Goal: Task Accomplishment & Management: Manage account settings

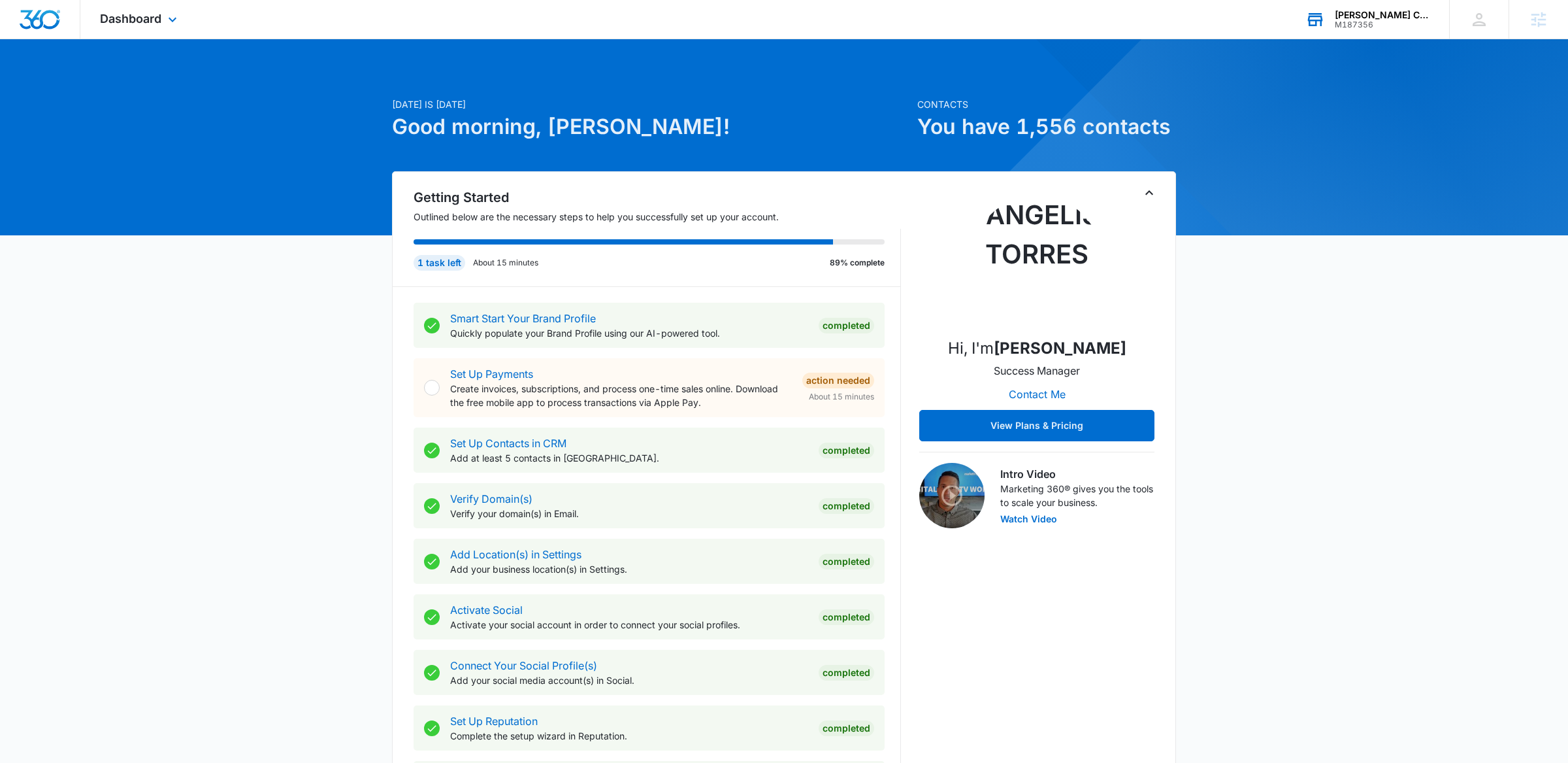
click at [1322, 25] on icon at bounding box center [1316, 20] width 20 height 20
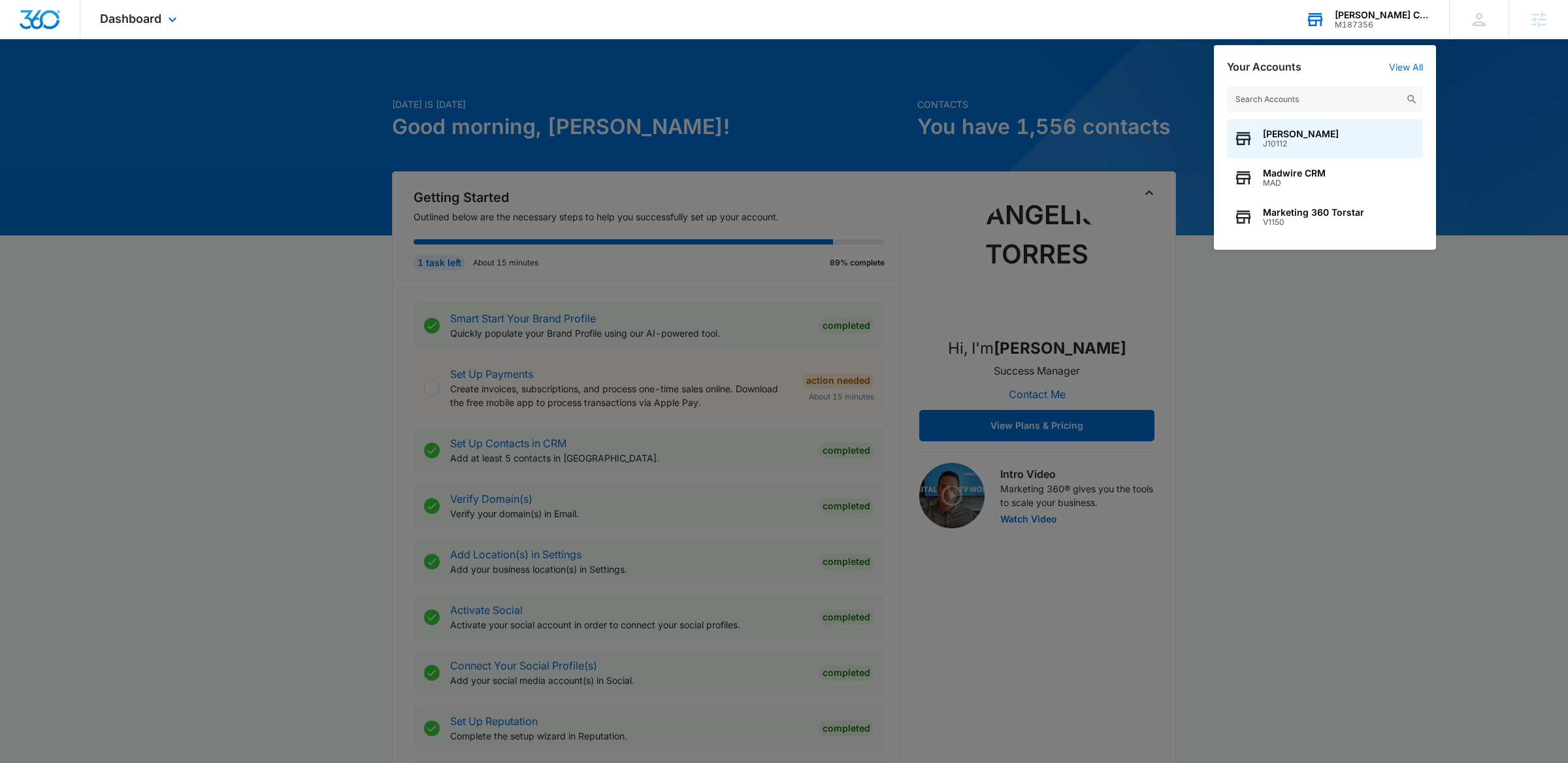
click at [1261, 97] on input "text" at bounding box center [1325, 99] width 196 height 26
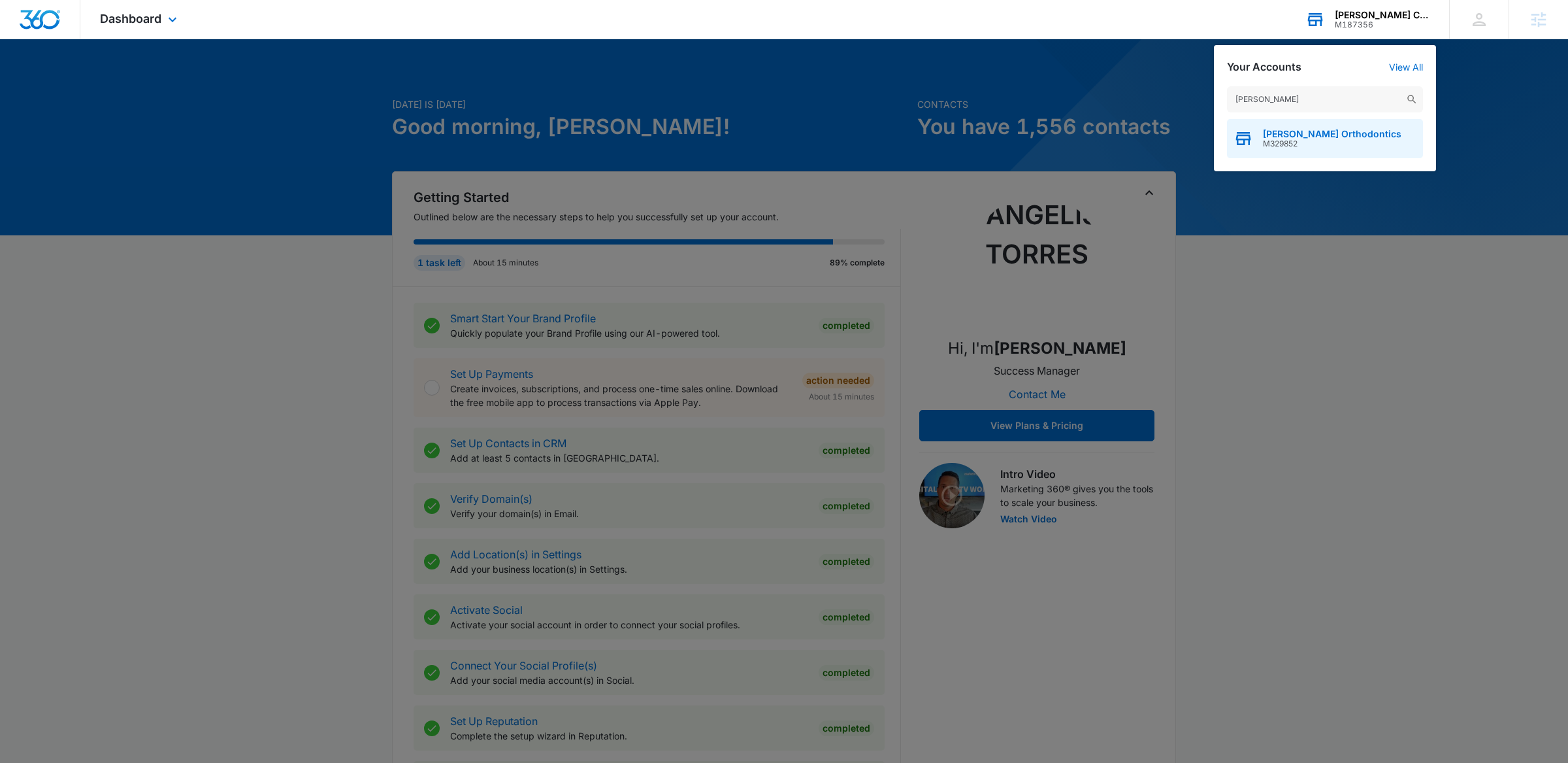
type input "[PERSON_NAME]"
click at [1319, 143] on span "M329852" at bounding box center [1332, 143] width 139 height 9
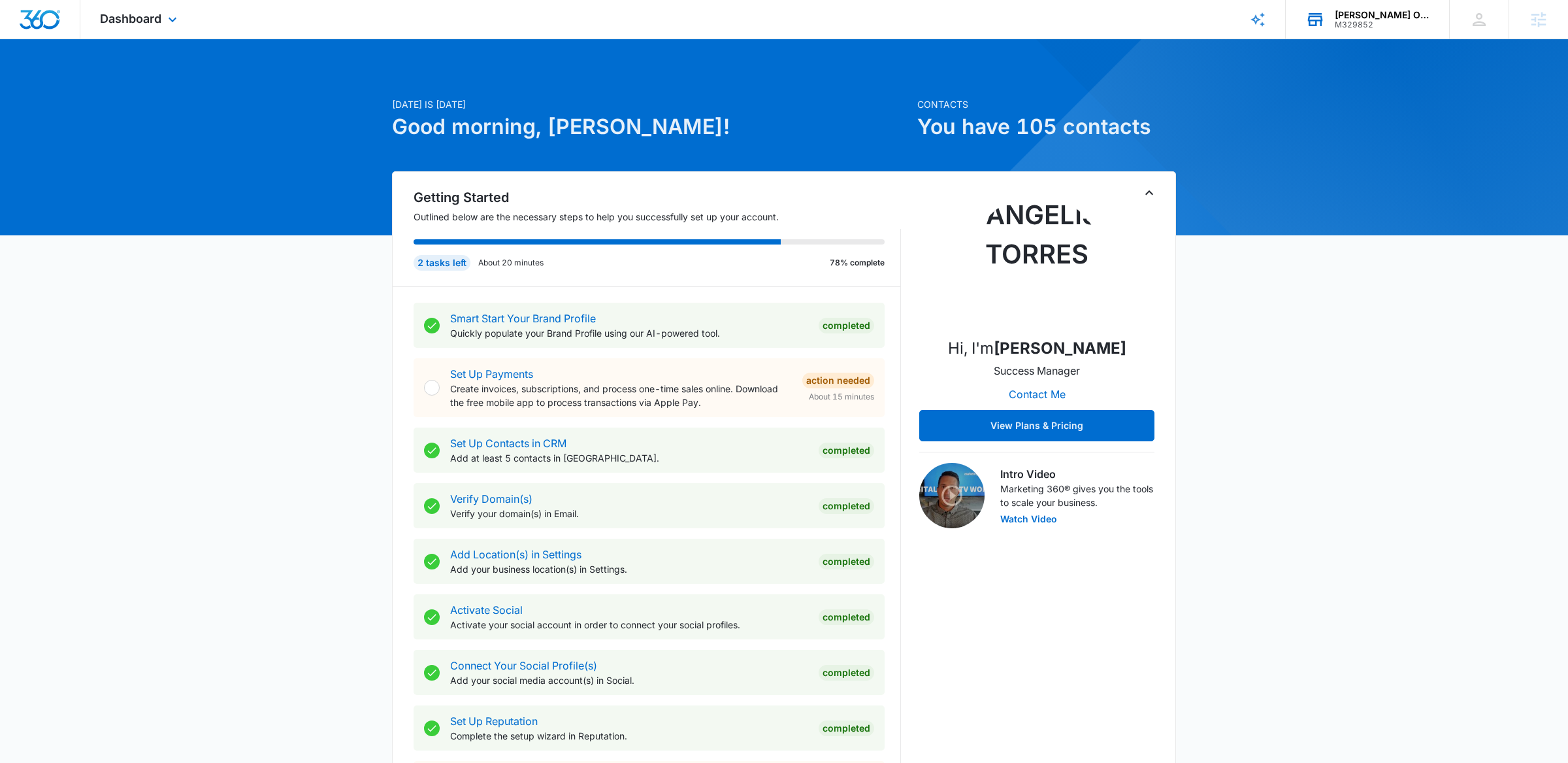
click at [1149, 190] on icon "Toggle Collapse" at bounding box center [1149, 193] width 16 height 16
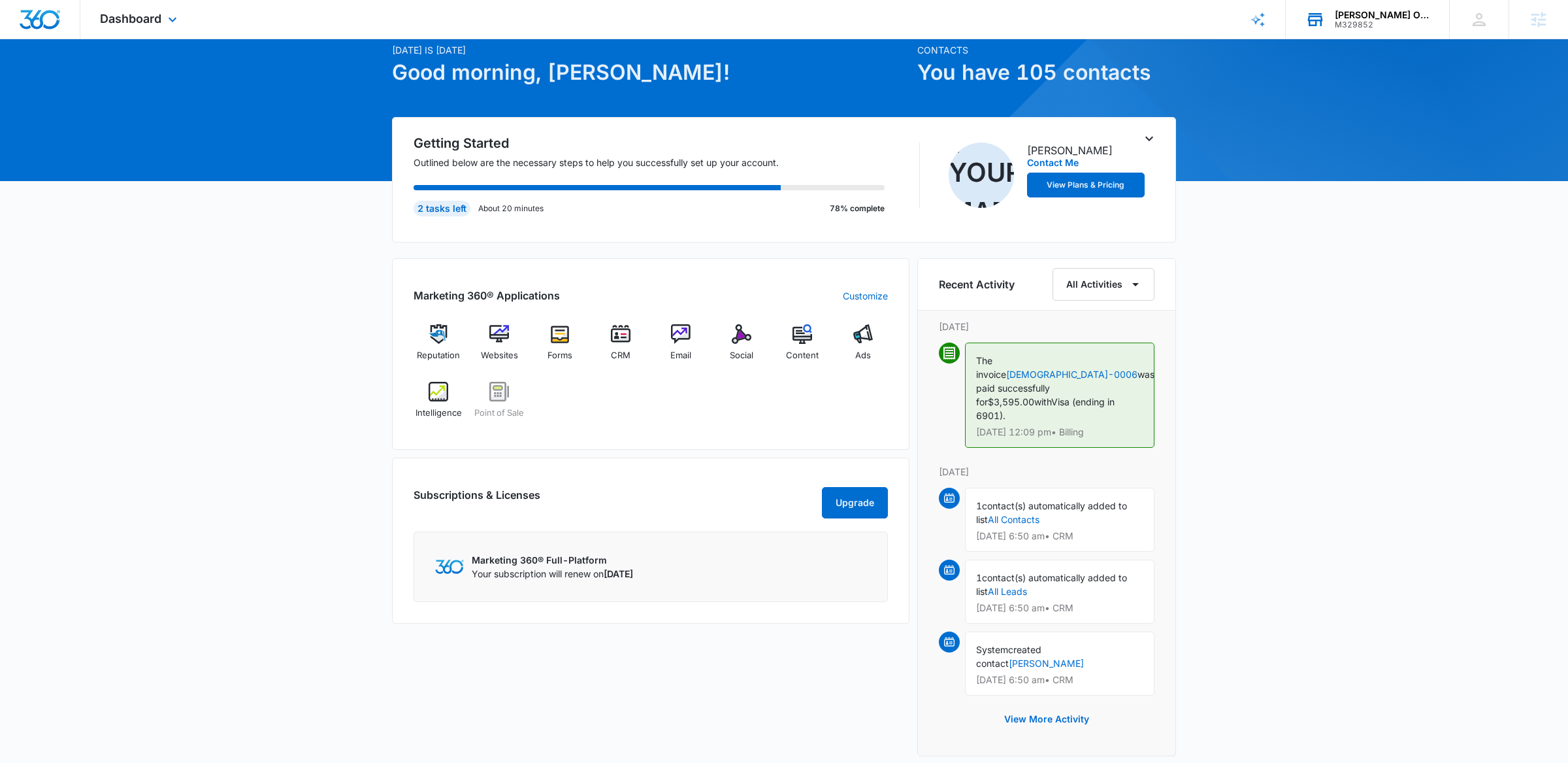
scroll to position [67, 0]
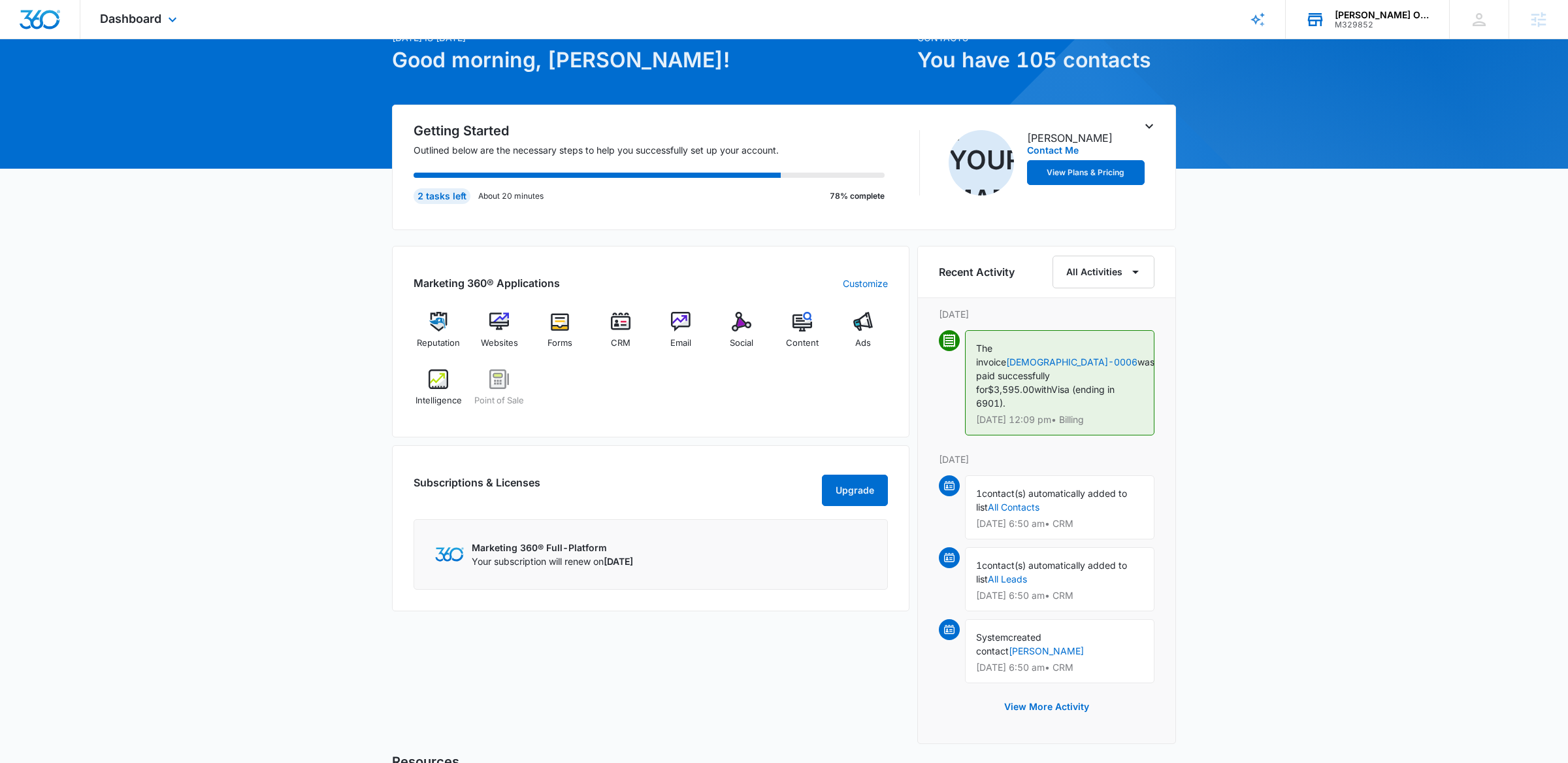
click at [161, 11] on div "Dashboard Apps Reputation Websites Forms CRM Email Social POS Content Ads Intel…" at bounding box center [140, 19] width 120 height 39
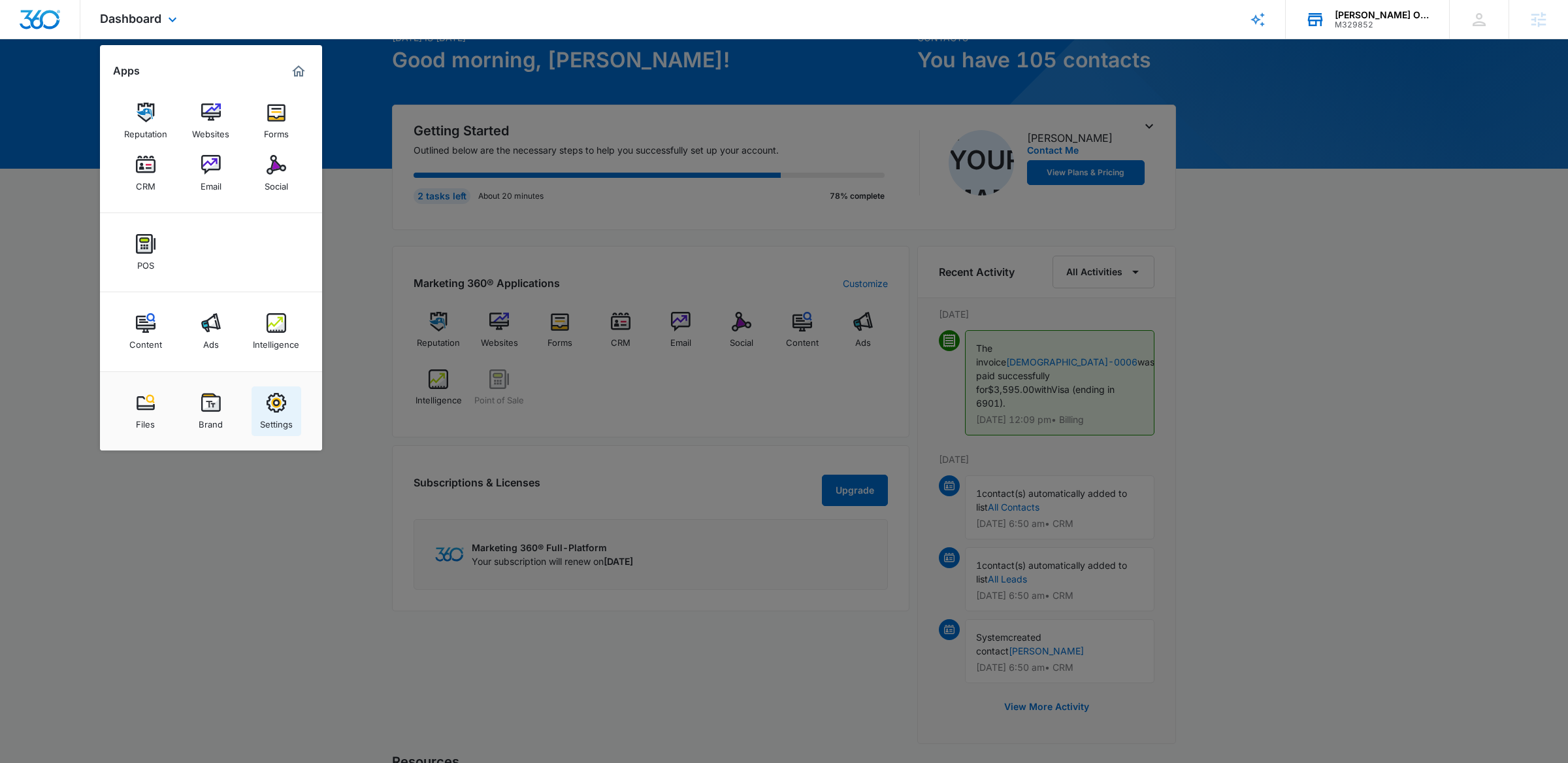
click at [257, 395] on link "Settings" at bounding box center [276, 411] width 49 height 49
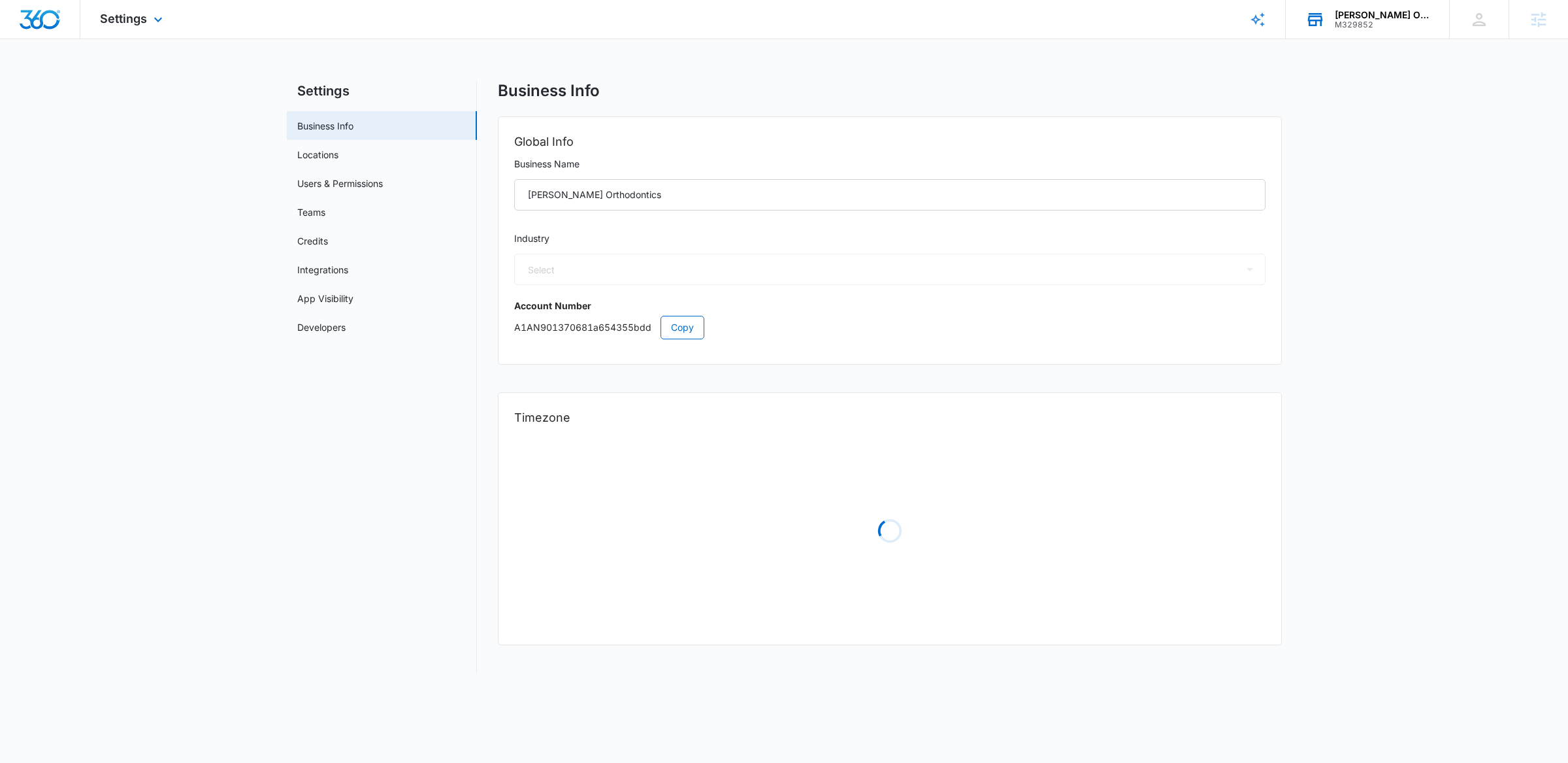
select select "15"
select select "US"
select select "America/[GEOGRAPHIC_DATA]"
click at [362, 181] on link "Users & Permissions" at bounding box center [340, 183] width 85 height 13
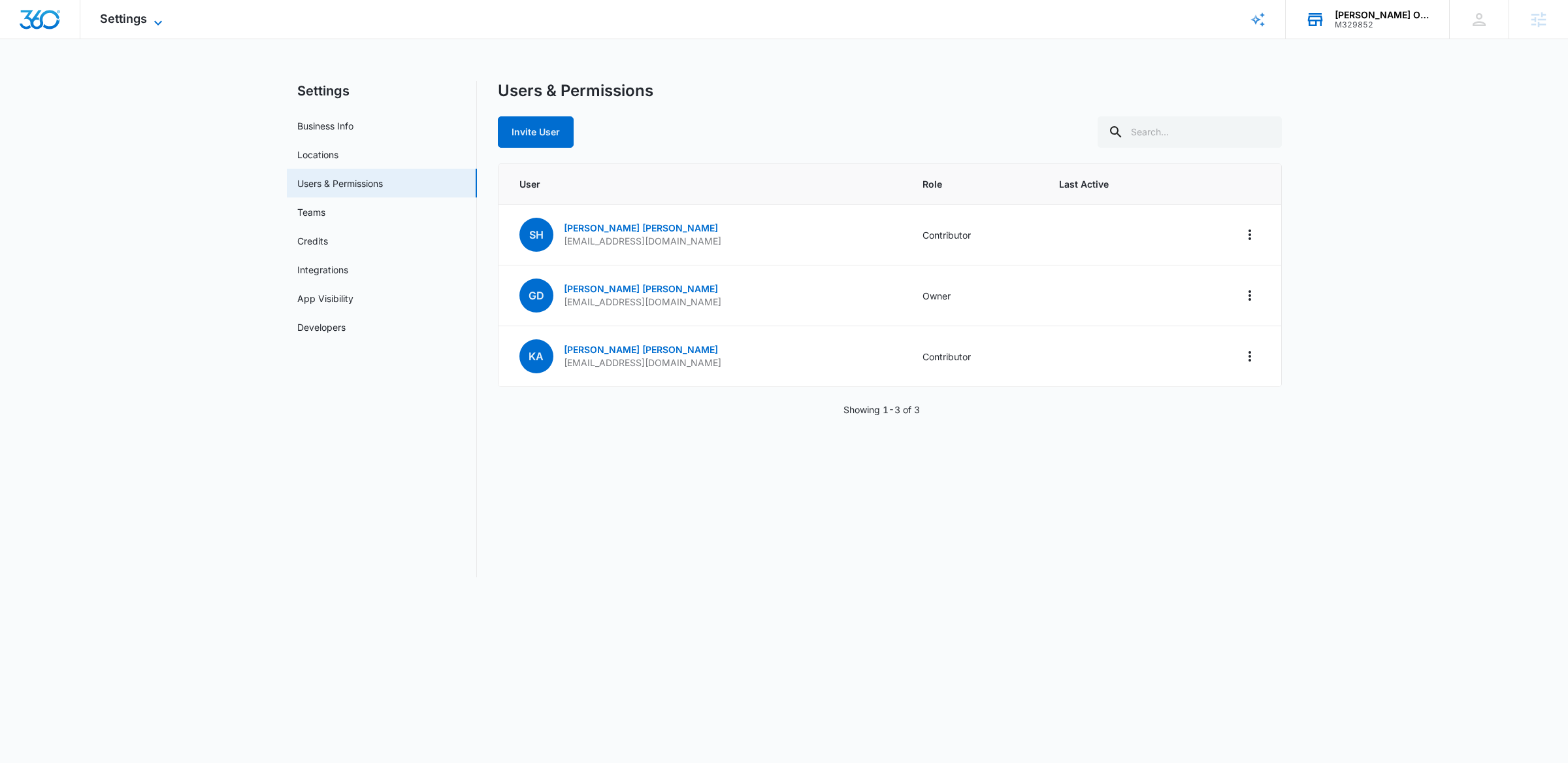
click at [121, 20] on span "Settings" at bounding box center [123, 18] width 47 height 13
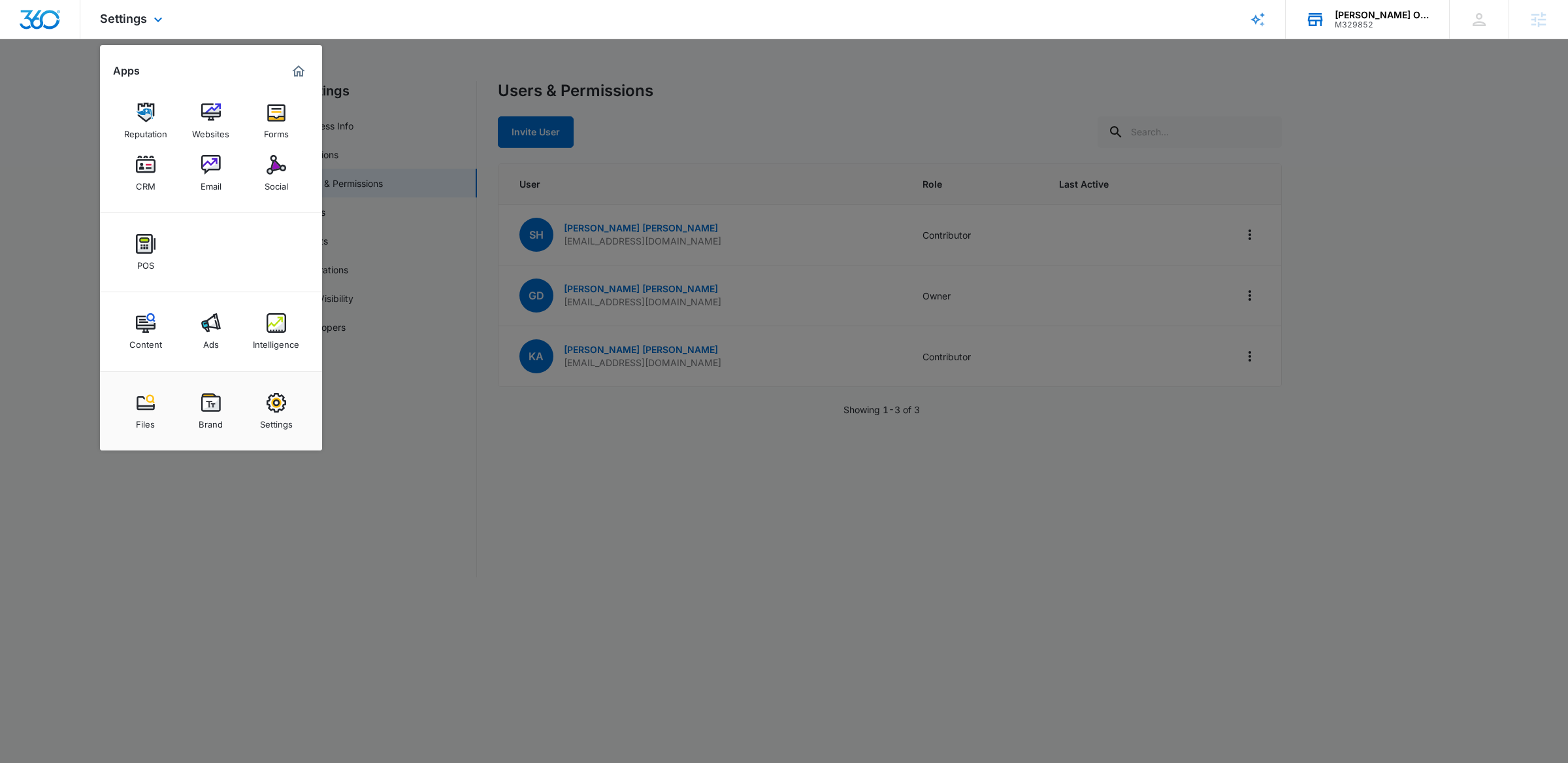
click at [307, 63] on div "Marketing 360® Dashboard" at bounding box center [299, 71] width 21 height 21
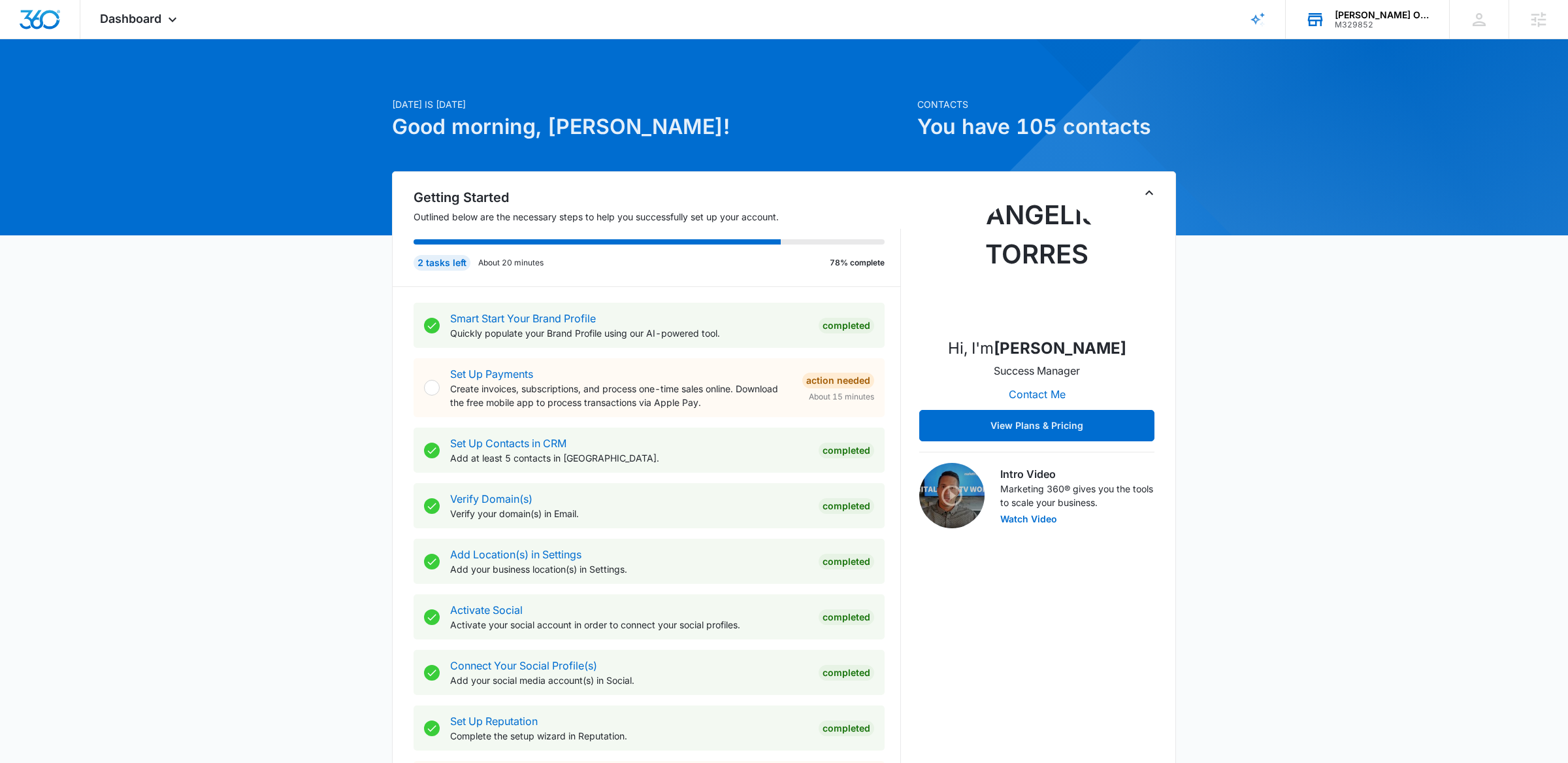
click at [1148, 193] on icon "Toggle Collapse" at bounding box center [1149, 193] width 16 height 16
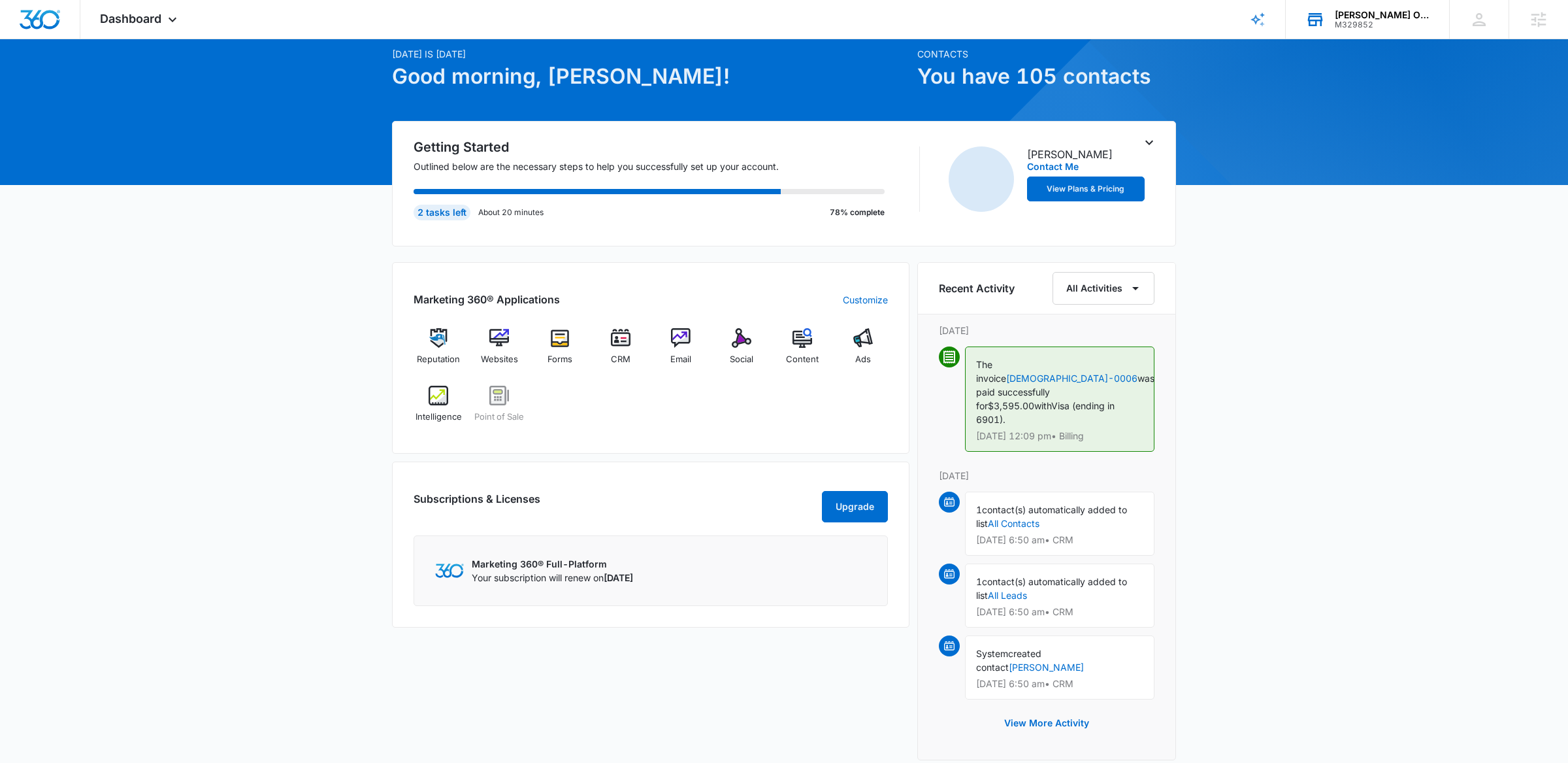
scroll to position [64, 0]
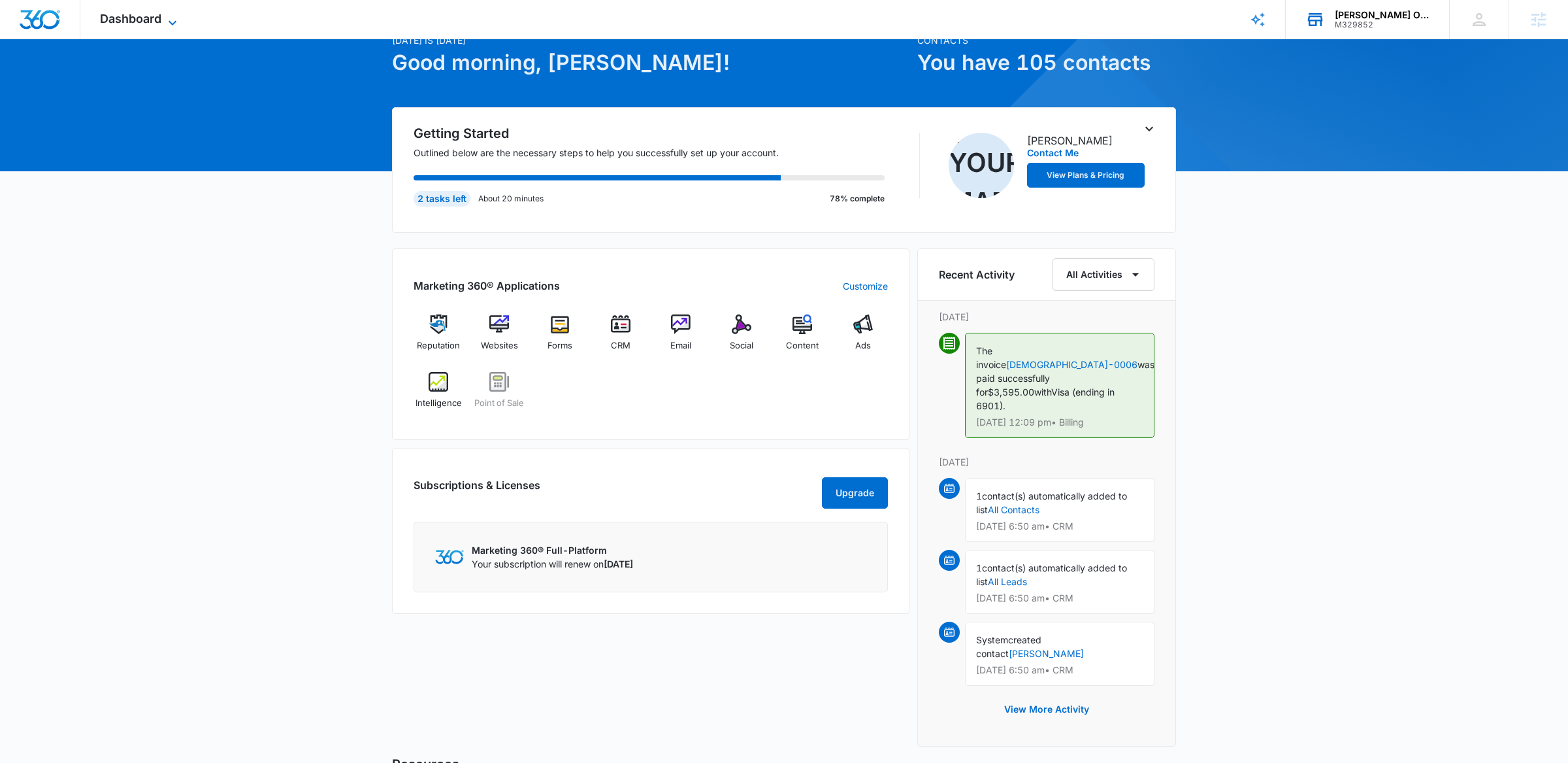
click at [169, 23] on icon at bounding box center [173, 23] width 16 height 16
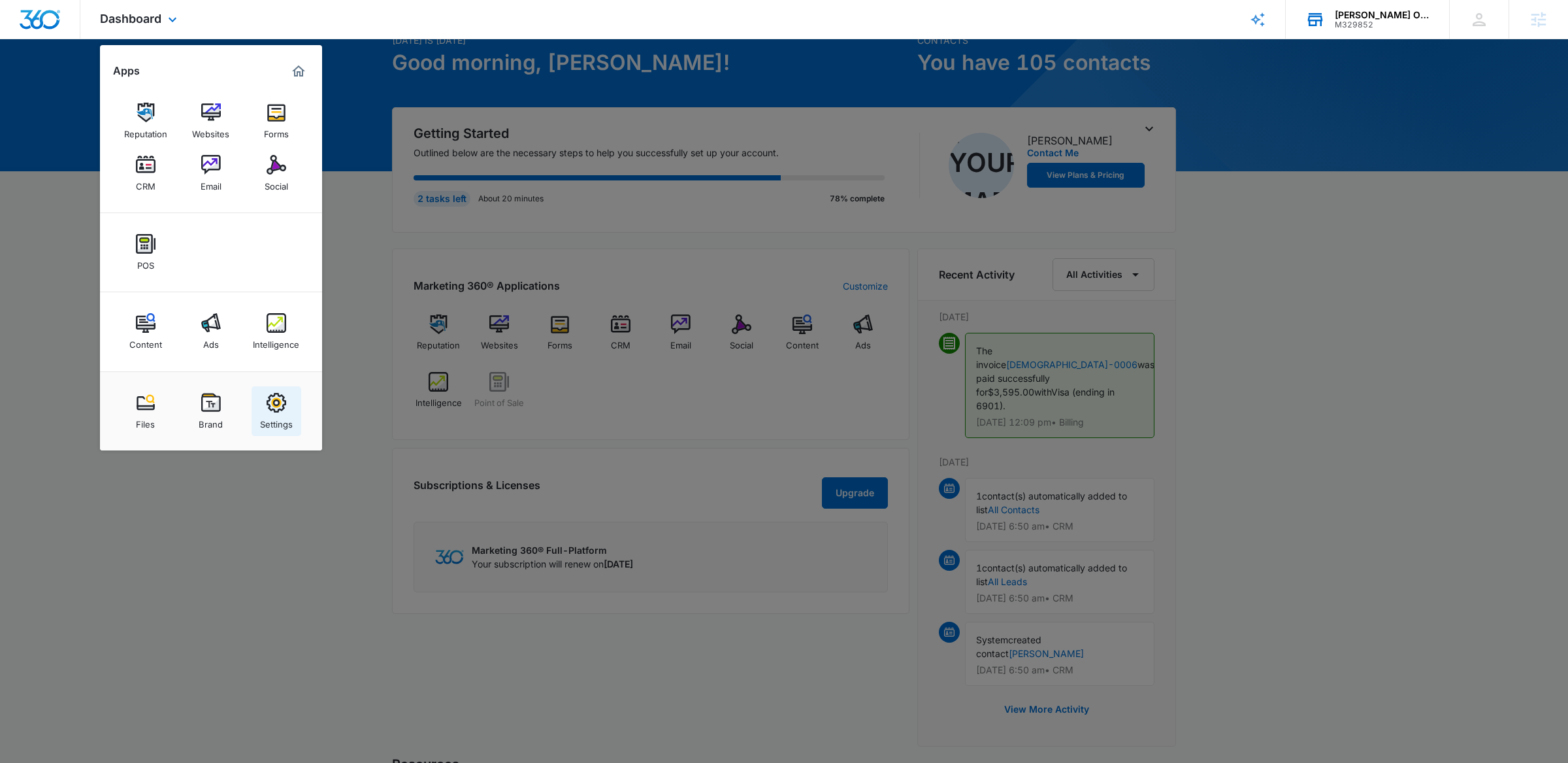
click at [292, 413] on div "Settings" at bounding box center [276, 421] width 32 height 17
select select "15"
select select "US"
select select "America/[GEOGRAPHIC_DATA]"
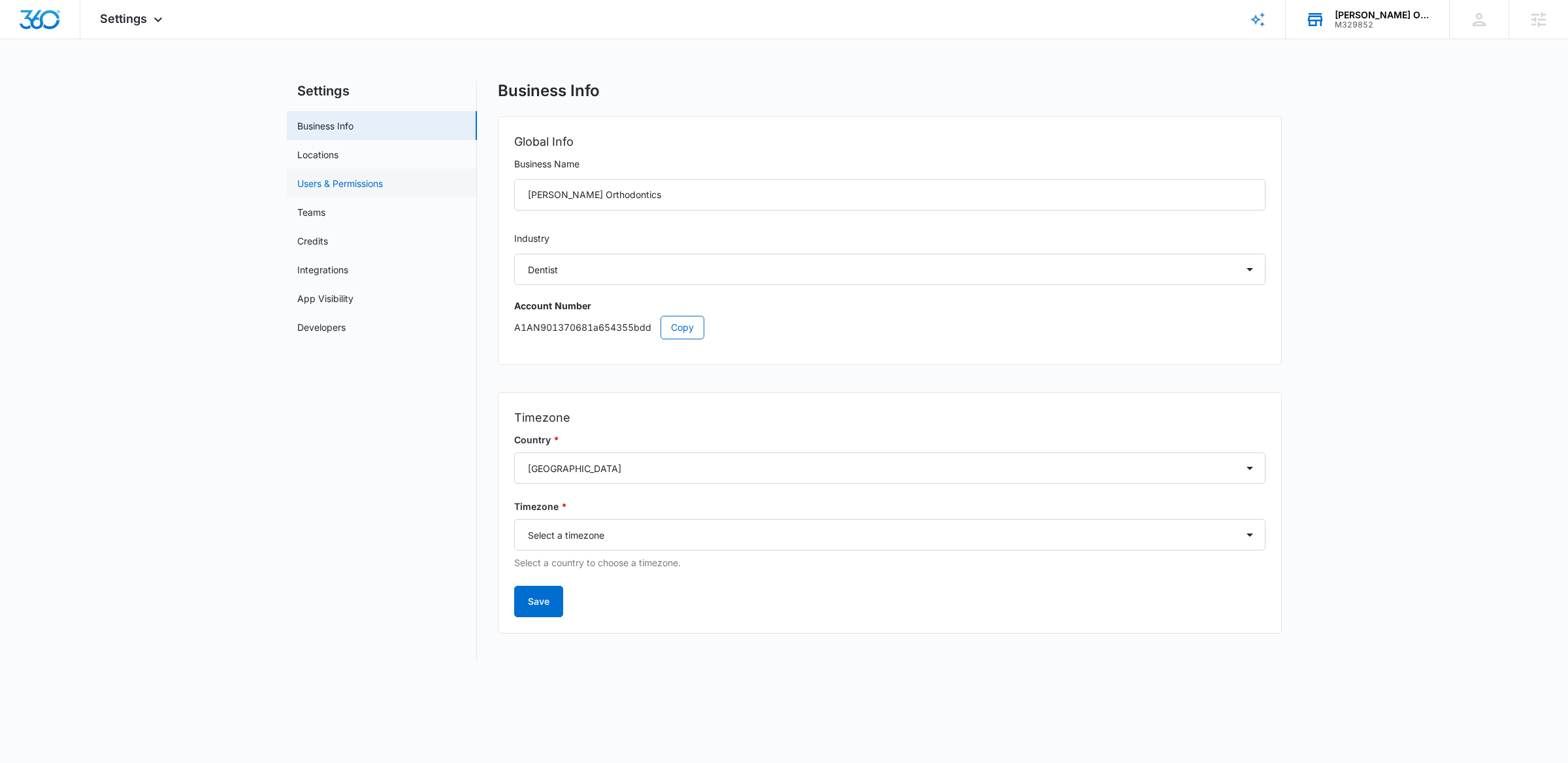
click at [374, 190] on link "Users & Permissions" at bounding box center [340, 183] width 85 height 13
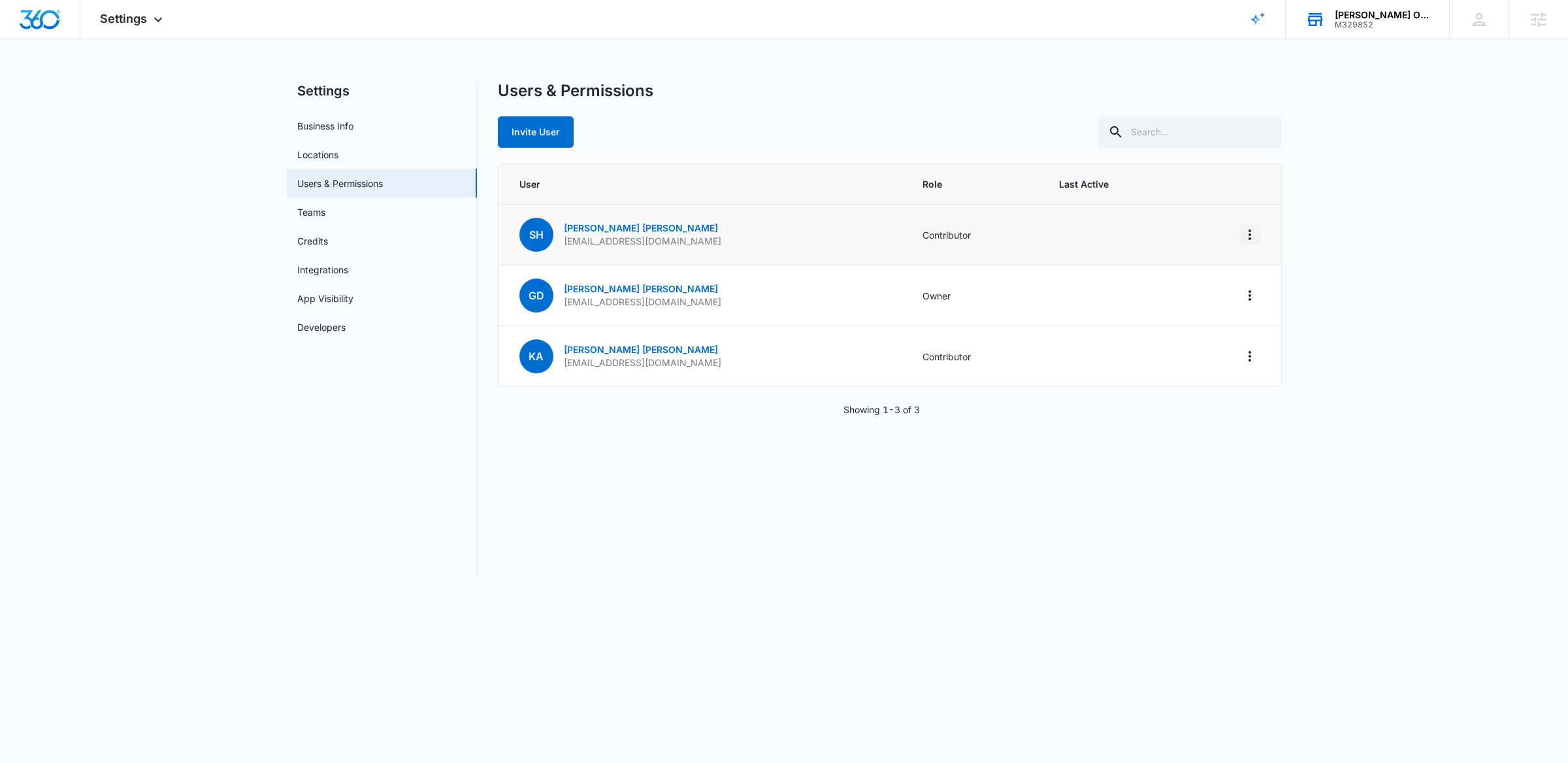
click at [1251, 234] on icon "Actions" at bounding box center [1250, 234] width 3 height 11
click at [1044, 207] on td at bounding box center [1113, 235] width 139 height 61
click at [151, 25] on icon at bounding box center [158, 23] width 16 height 16
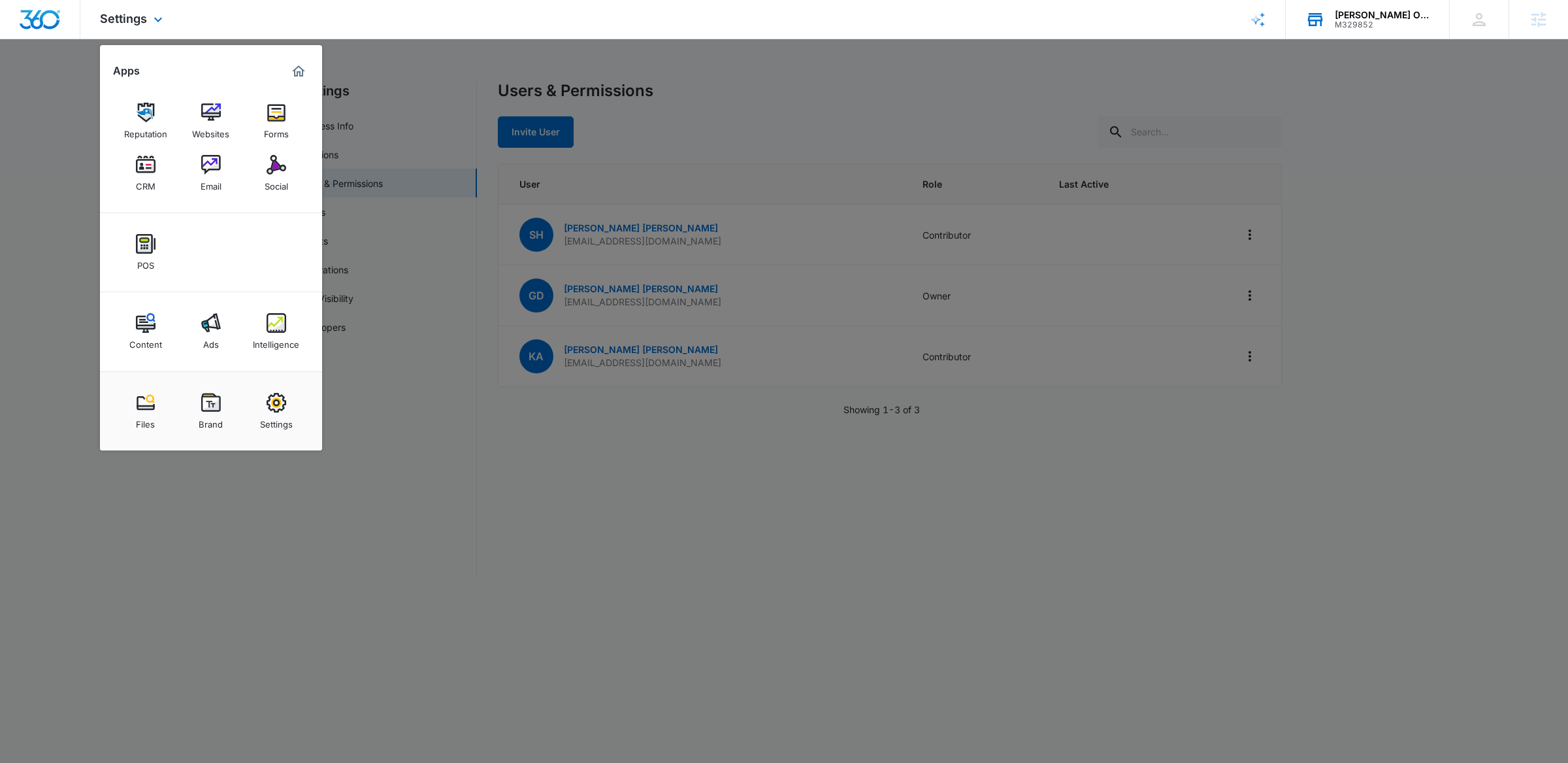
click at [303, 73] on img "Marketing 360® Dashboard" at bounding box center [299, 71] width 16 height 16
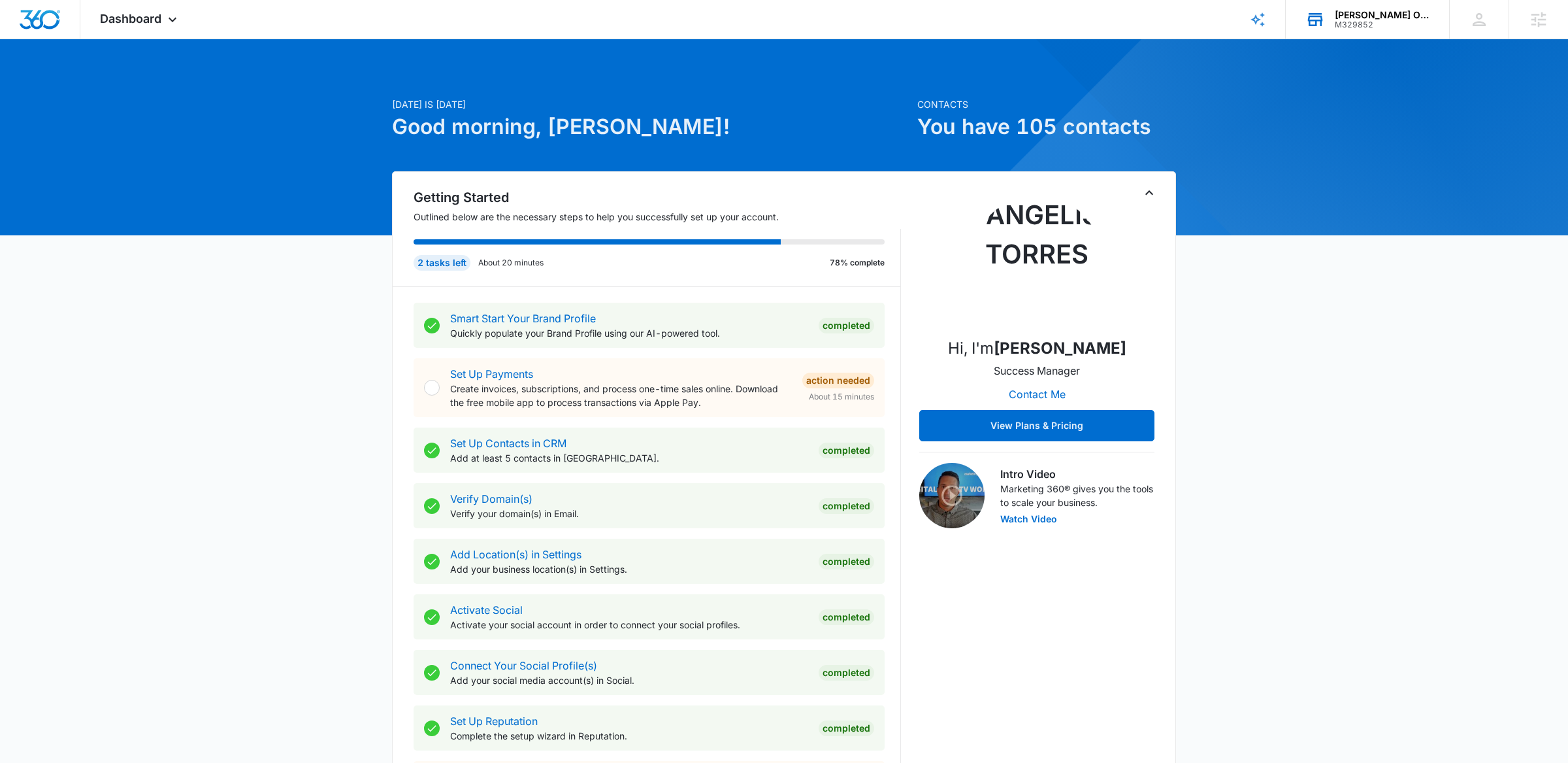
click at [1153, 205] on div "Hi, I'm [PERSON_NAME] Success Manager Contact Me View Plans & Pricing" at bounding box center [1037, 318] width 235 height 246
click at [1158, 197] on div "Getting Started Outlined below are the necessary steps to help you successfully…" at bounding box center [784, 503] width 784 height 665
click at [1154, 189] on icon "Toggle Collapse" at bounding box center [1149, 193] width 16 height 16
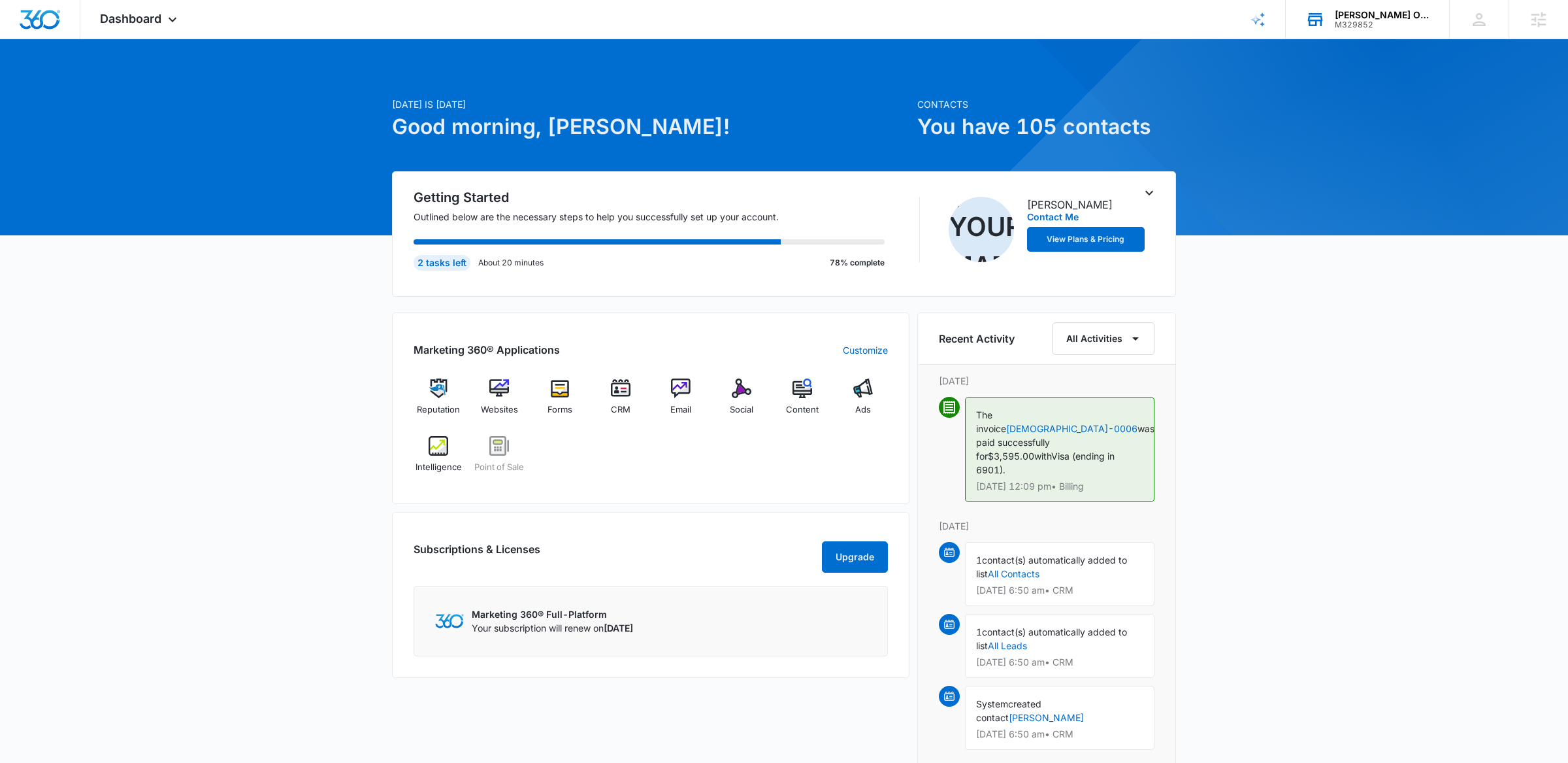
scroll to position [31, 0]
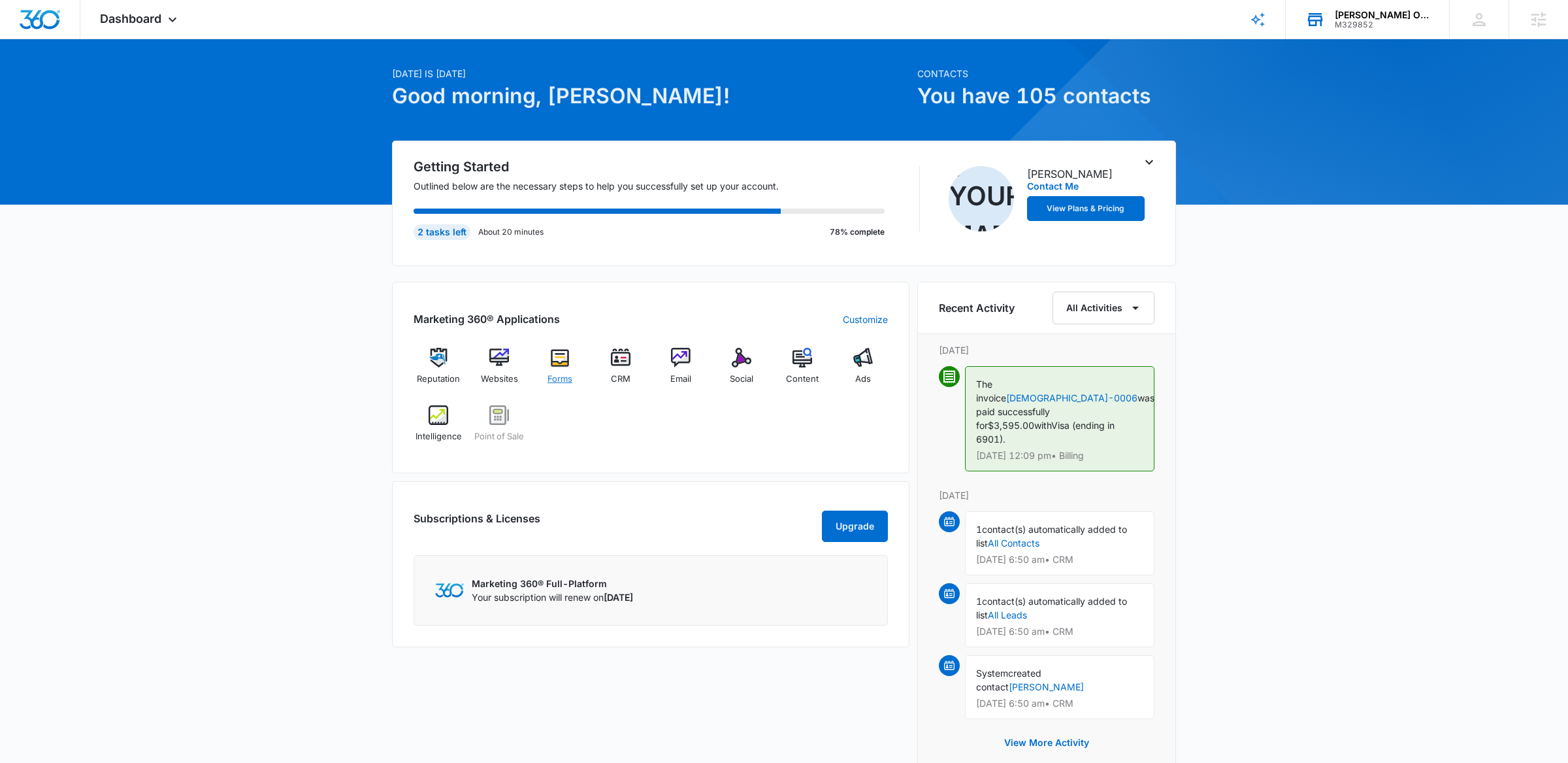
click at [564, 366] on img at bounding box center [560, 358] width 20 height 20
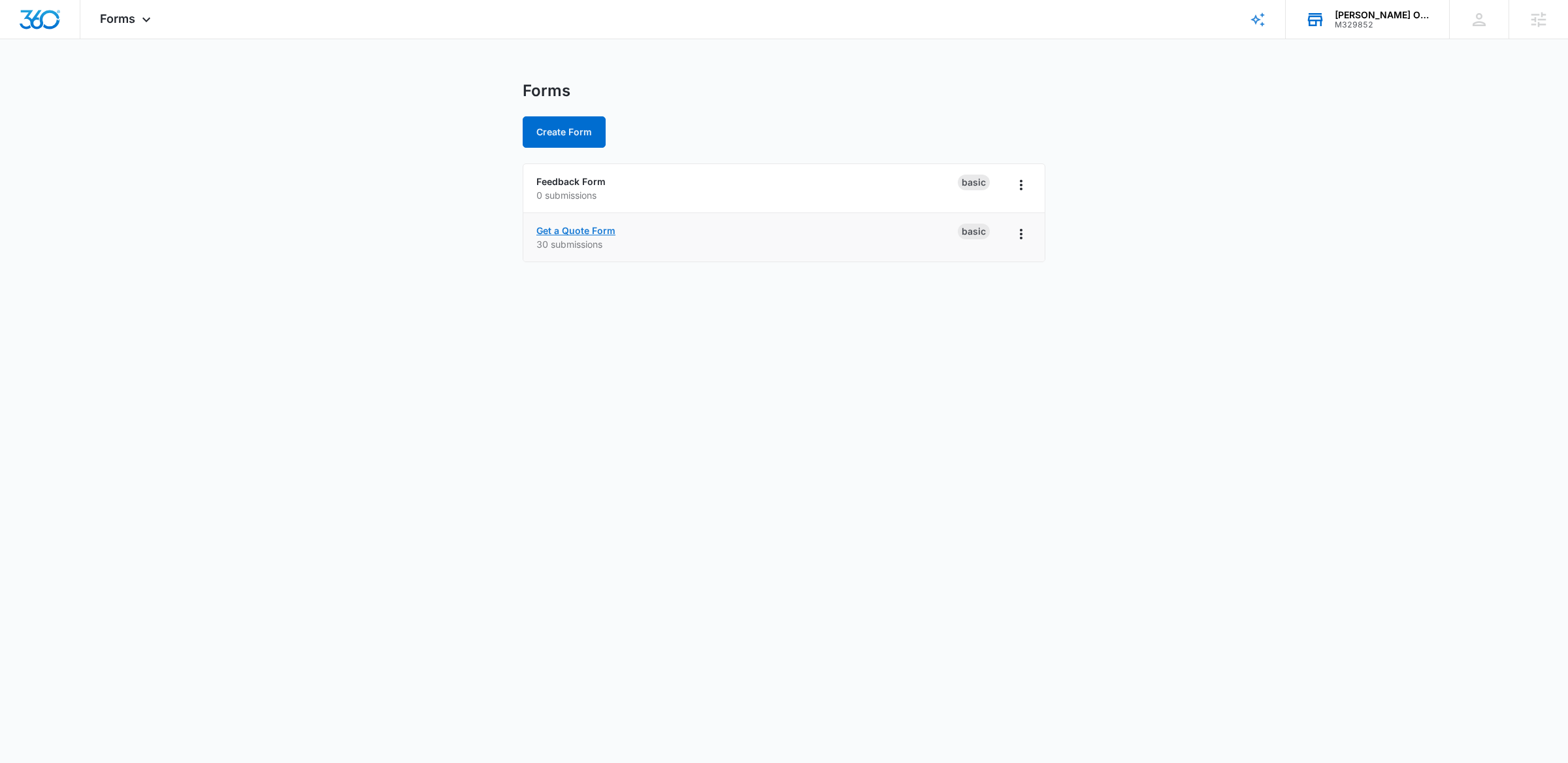
click at [596, 231] on link "Get a Quote Form" at bounding box center [576, 231] width 79 height 11
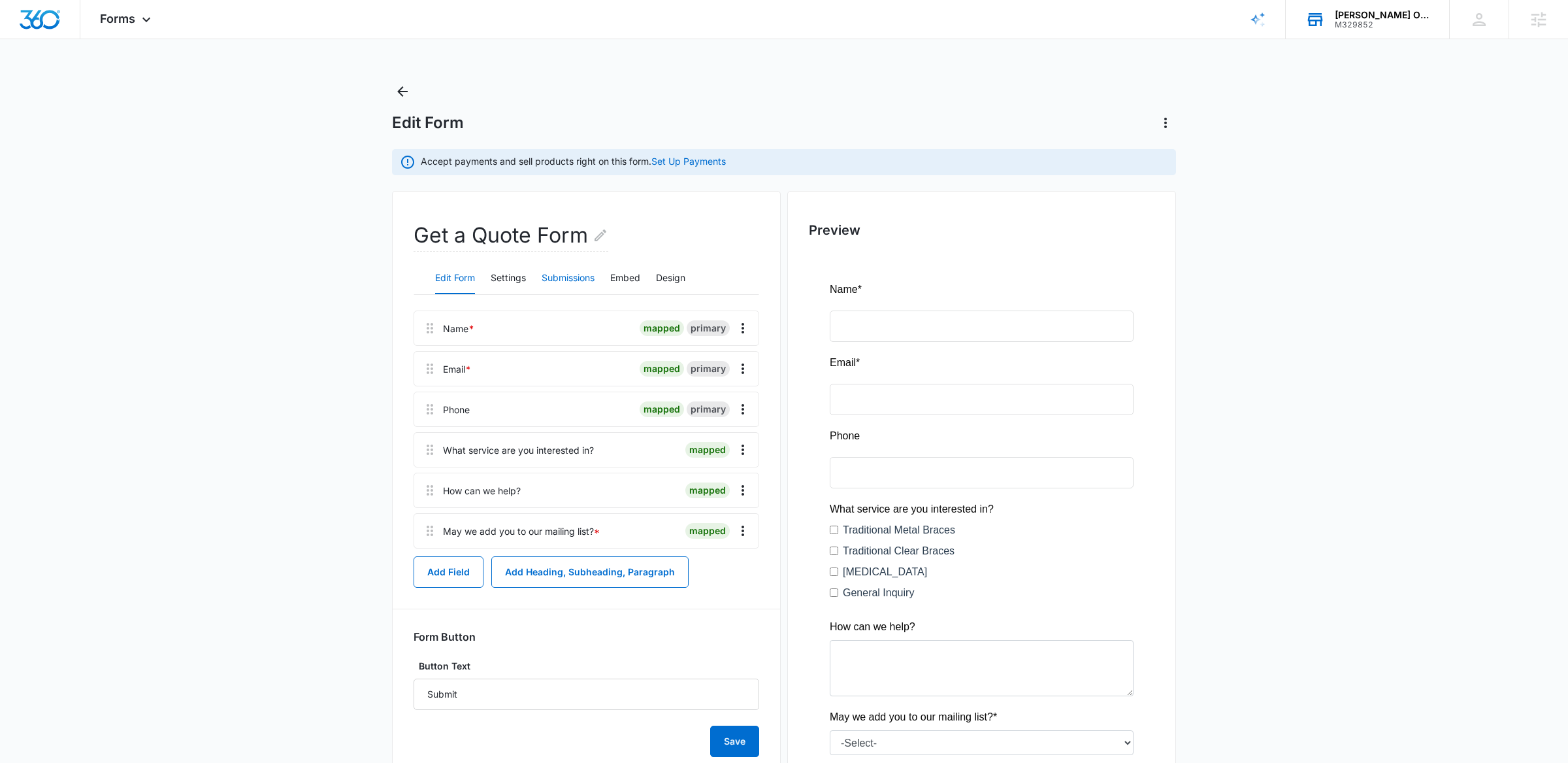
click at [564, 278] on button "Submissions" at bounding box center [568, 279] width 53 height 32
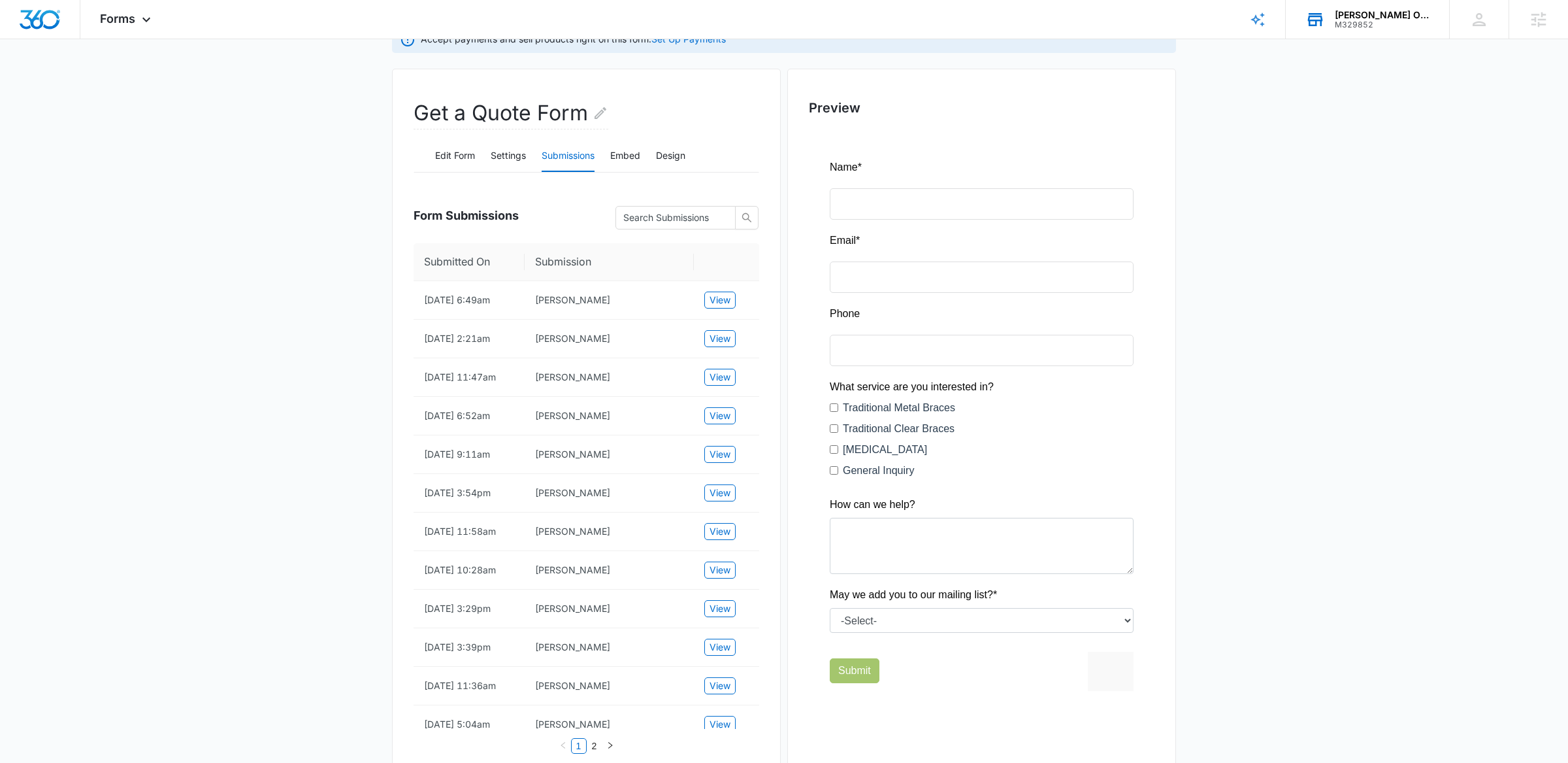
scroll to position [126, 0]
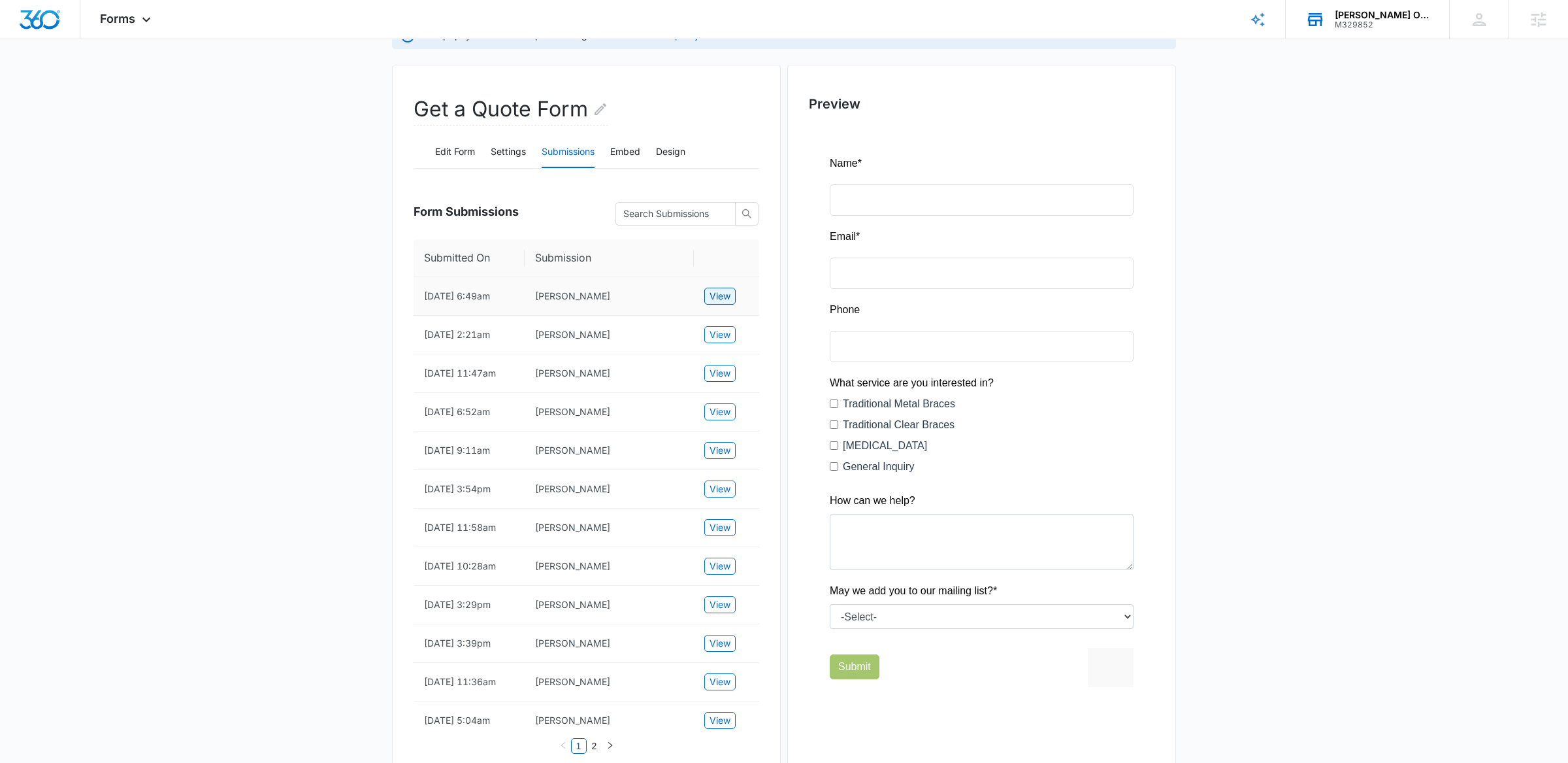
click at [723, 293] on span "View" at bounding box center [720, 296] width 21 height 14
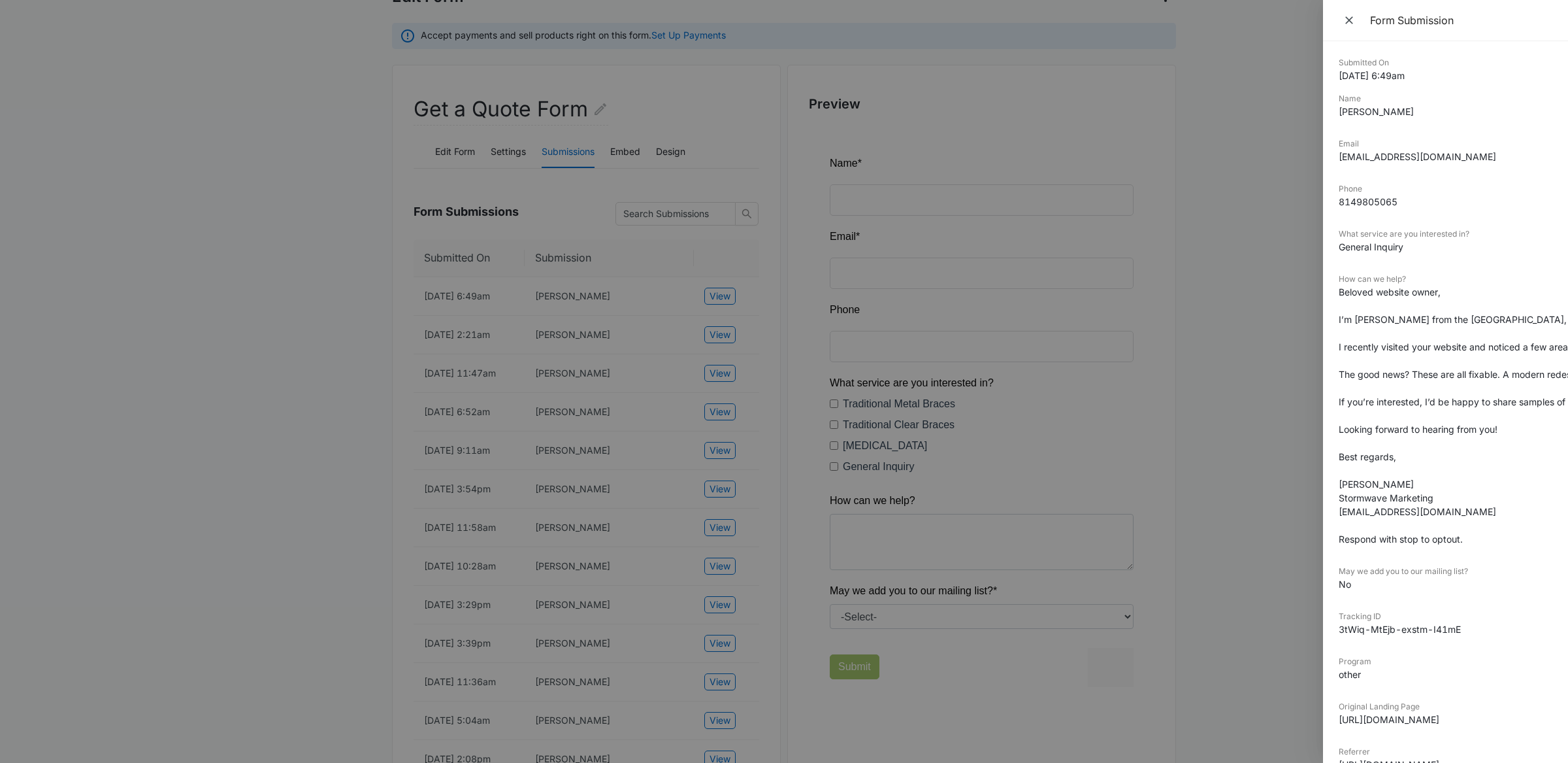
click at [496, 274] on div at bounding box center [784, 382] width 1568 height 763
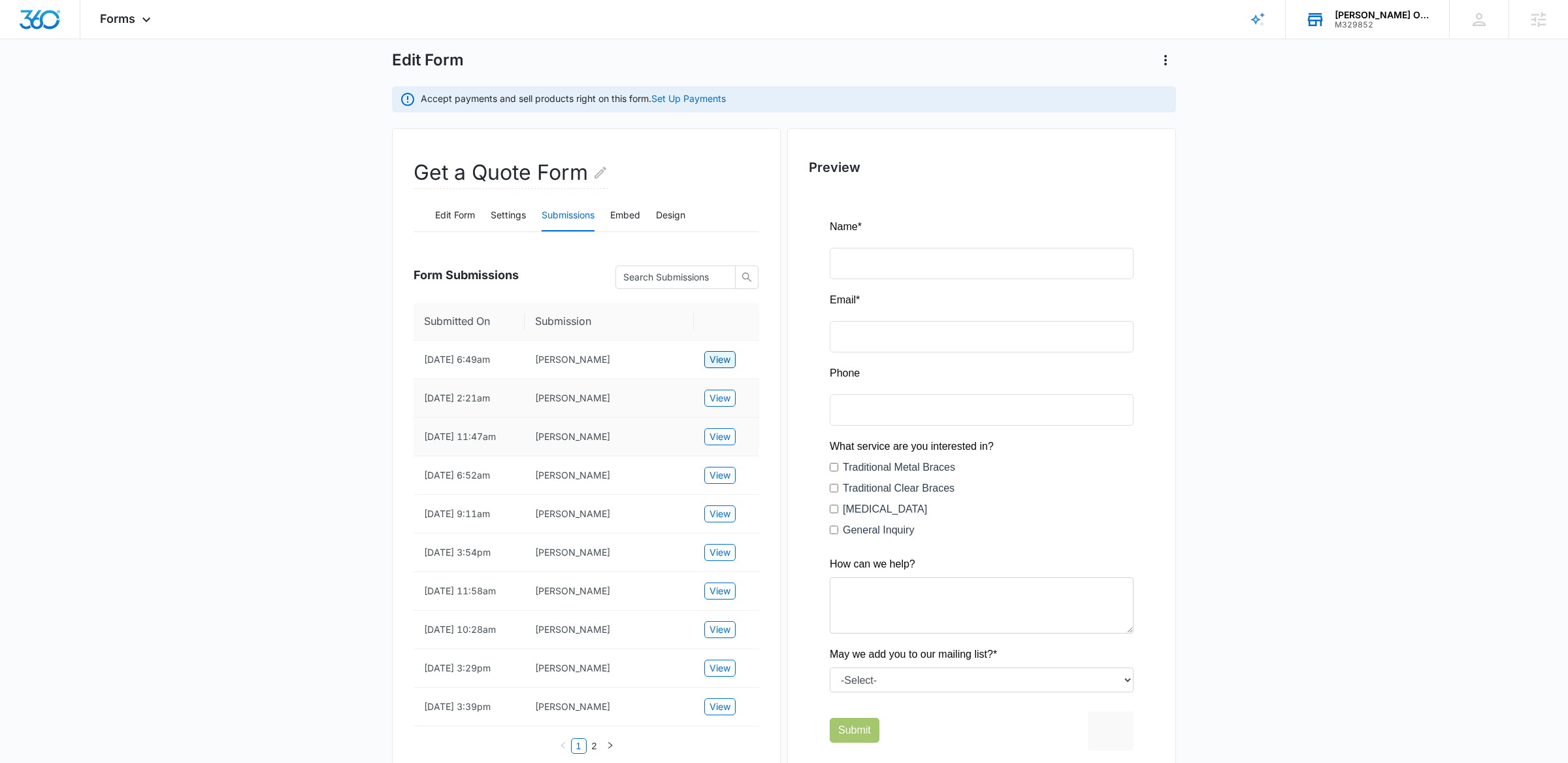
scroll to position [74, 0]
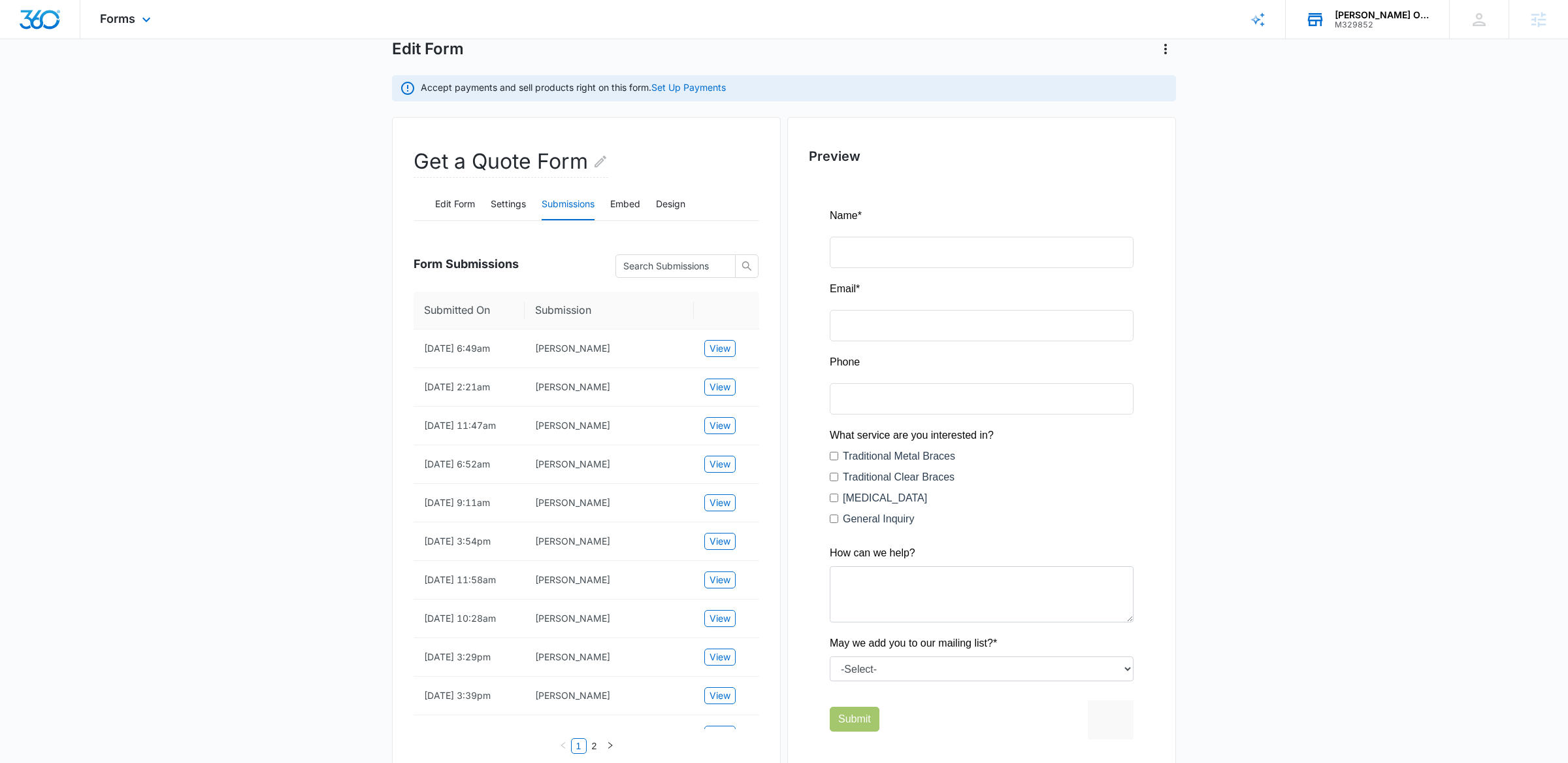
click at [129, 27] on div "Forms Apps Reputation Websites Forms CRM Email Social POS Content Ads Intellige…" at bounding box center [127, 19] width 94 height 39
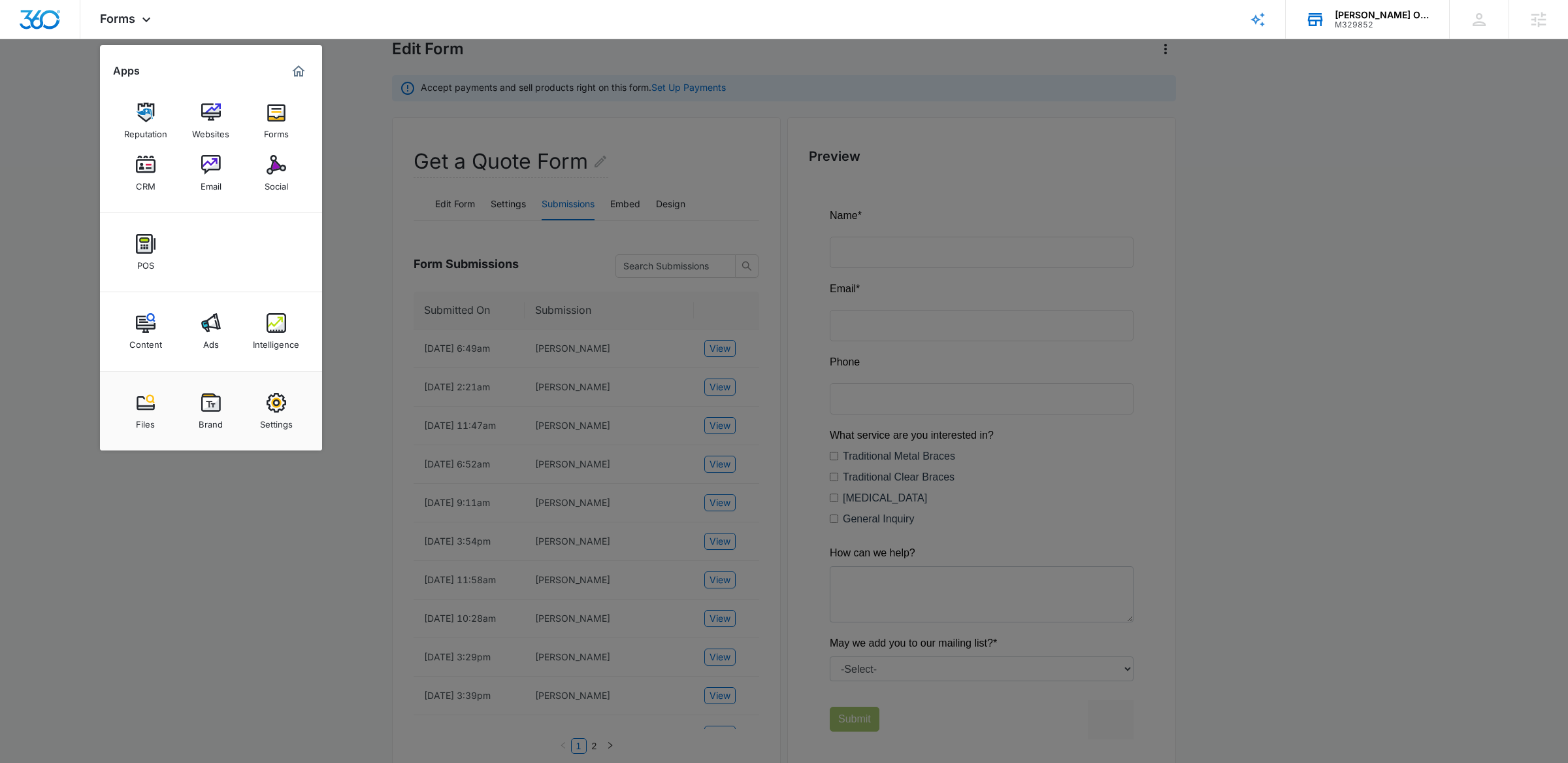
click at [429, 162] on div at bounding box center [784, 382] width 1568 height 763
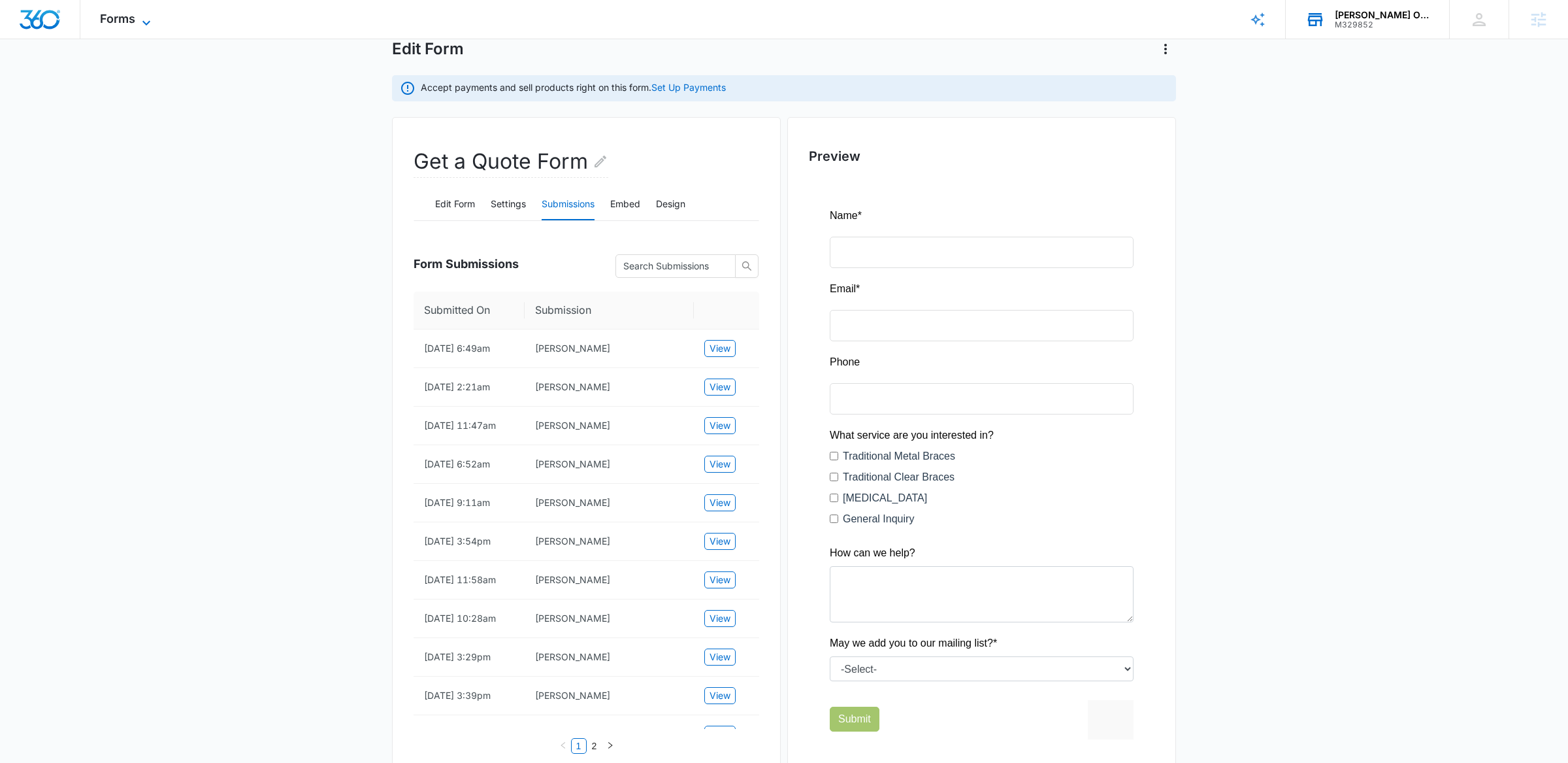
click at [142, 24] on icon at bounding box center [147, 23] width 16 height 16
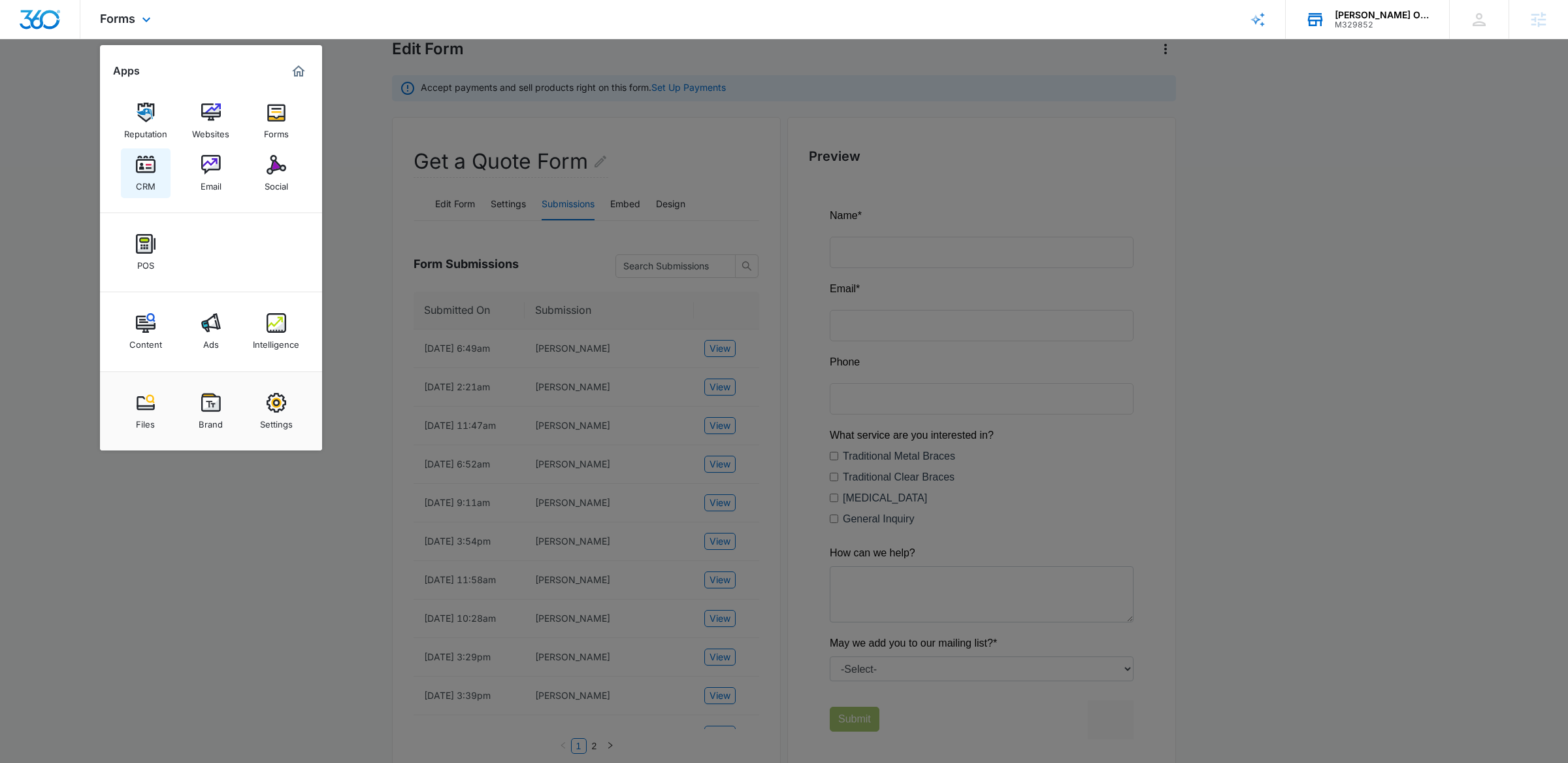
click at [144, 149] on link "CRM" at bounding box center [146, 173] width 49 height 49
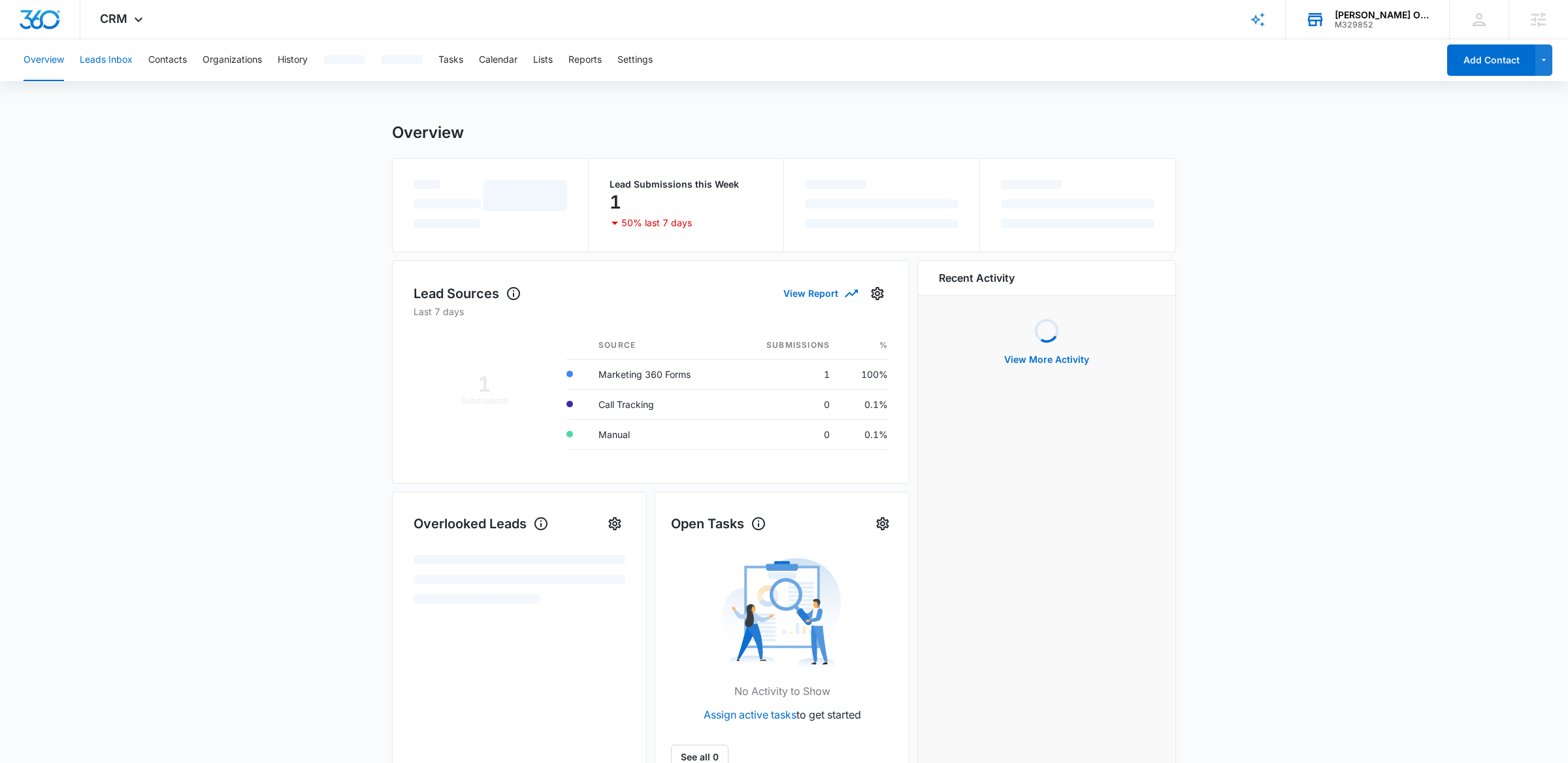
click at [113, 54] on button "Leads Inbox" at bounding box center [106, 60] width 53 height 42
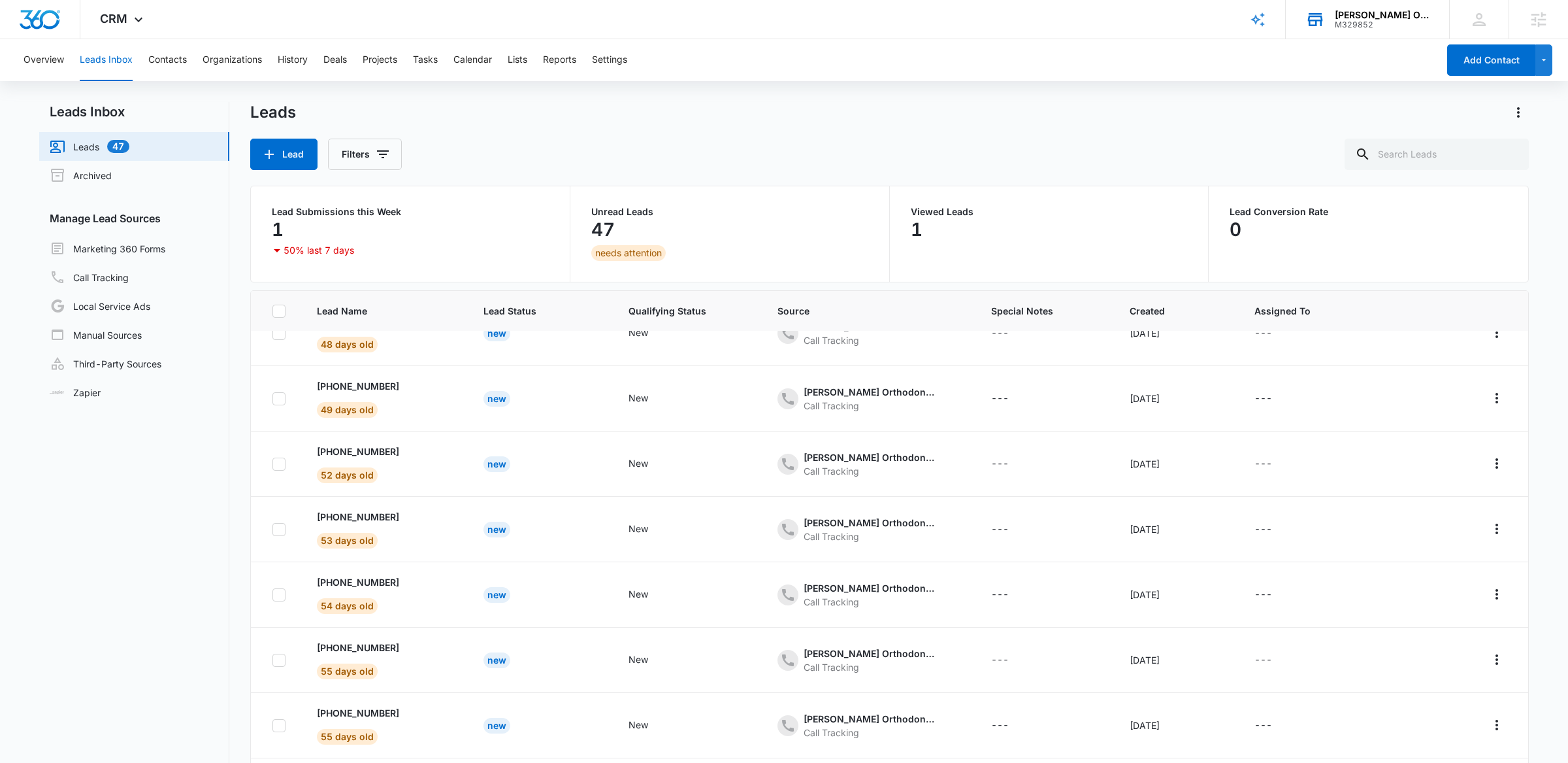
scroll to position [103, 0]
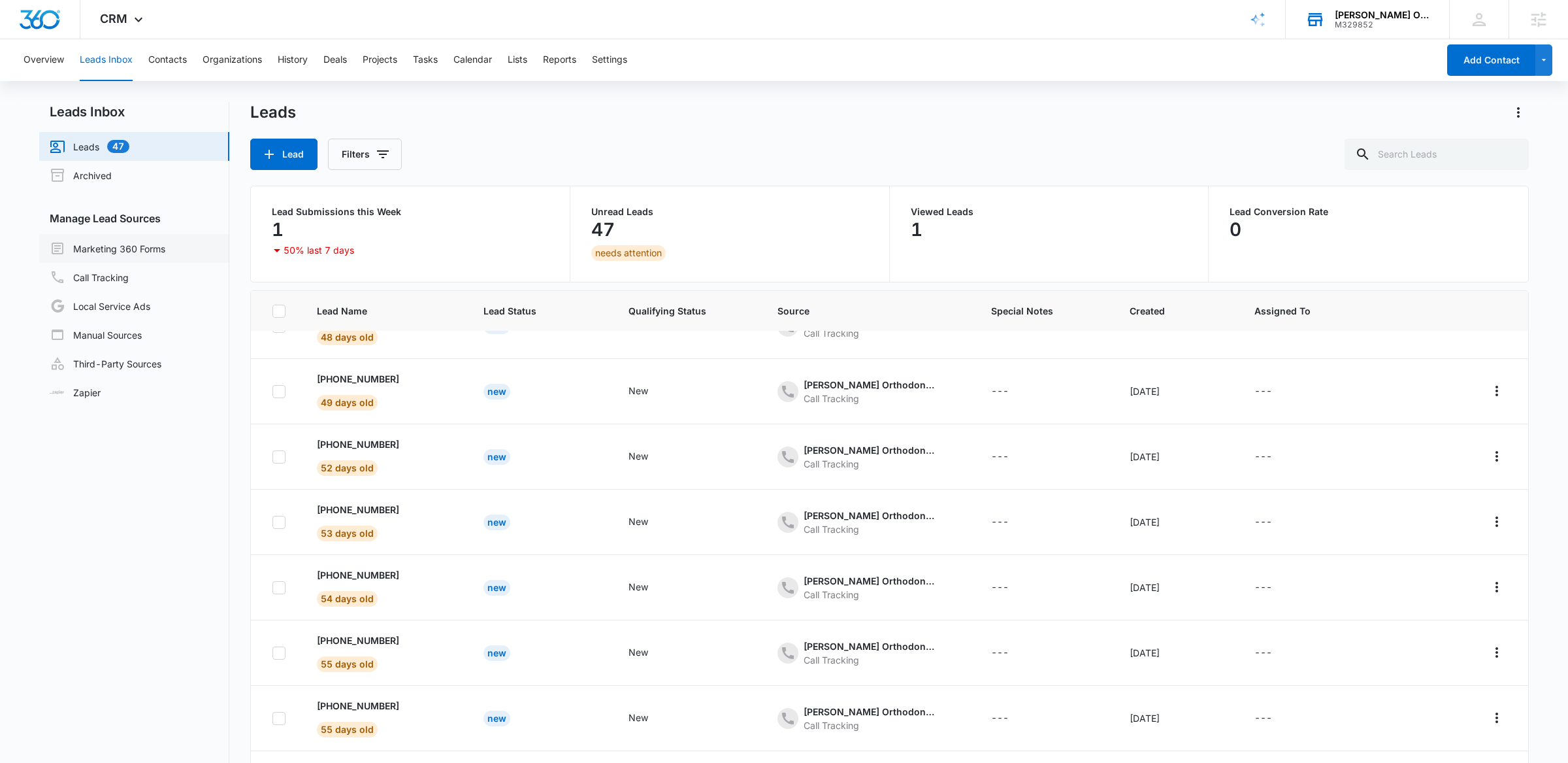
click at [141, 256] on link "Marketing 360 Forms" at bounding box center [107, 248] width 116 height 16
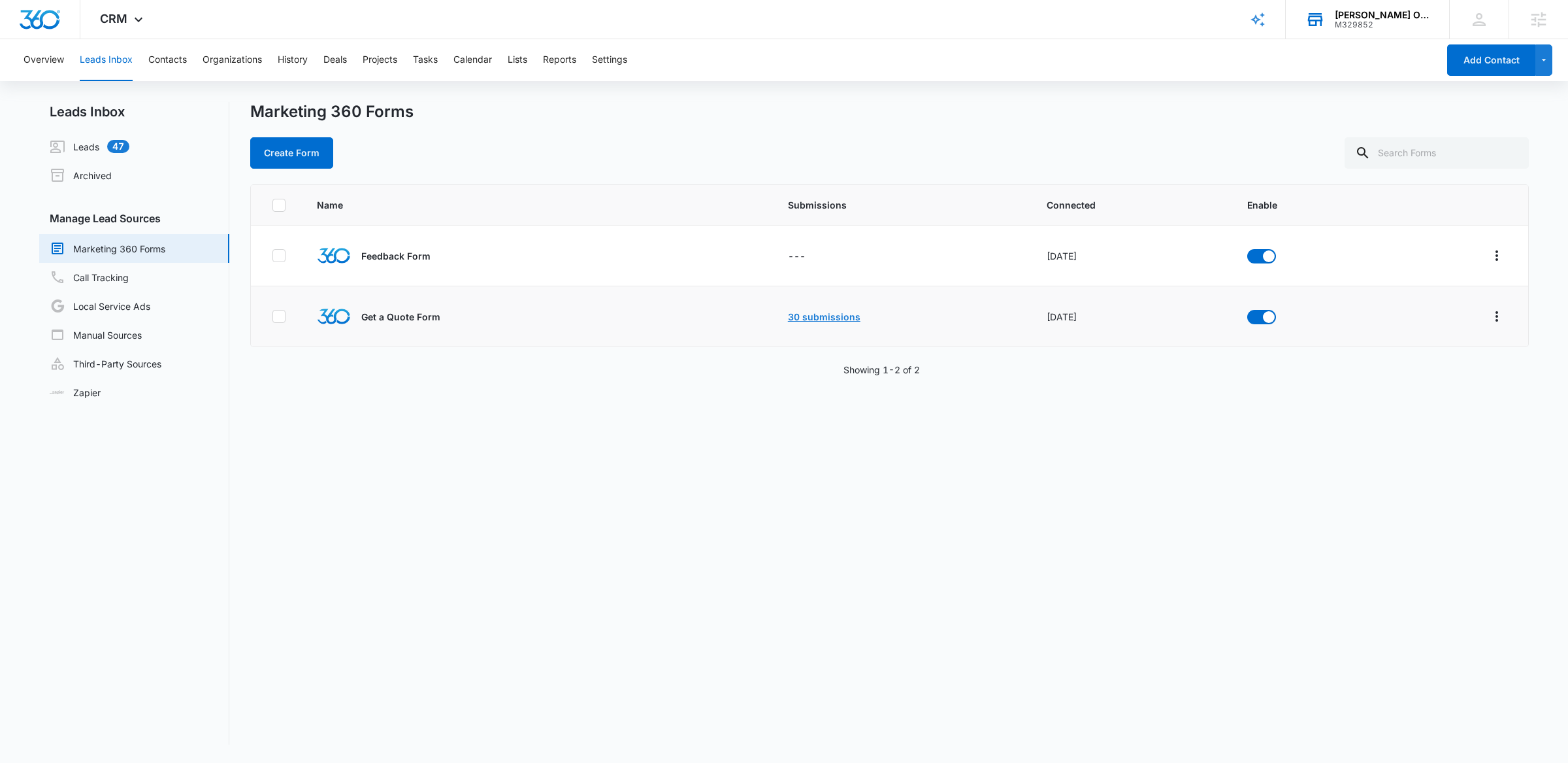
click at [810, 315] on link "30 submissions" at bounding box center [824, 317] width 73 height 11
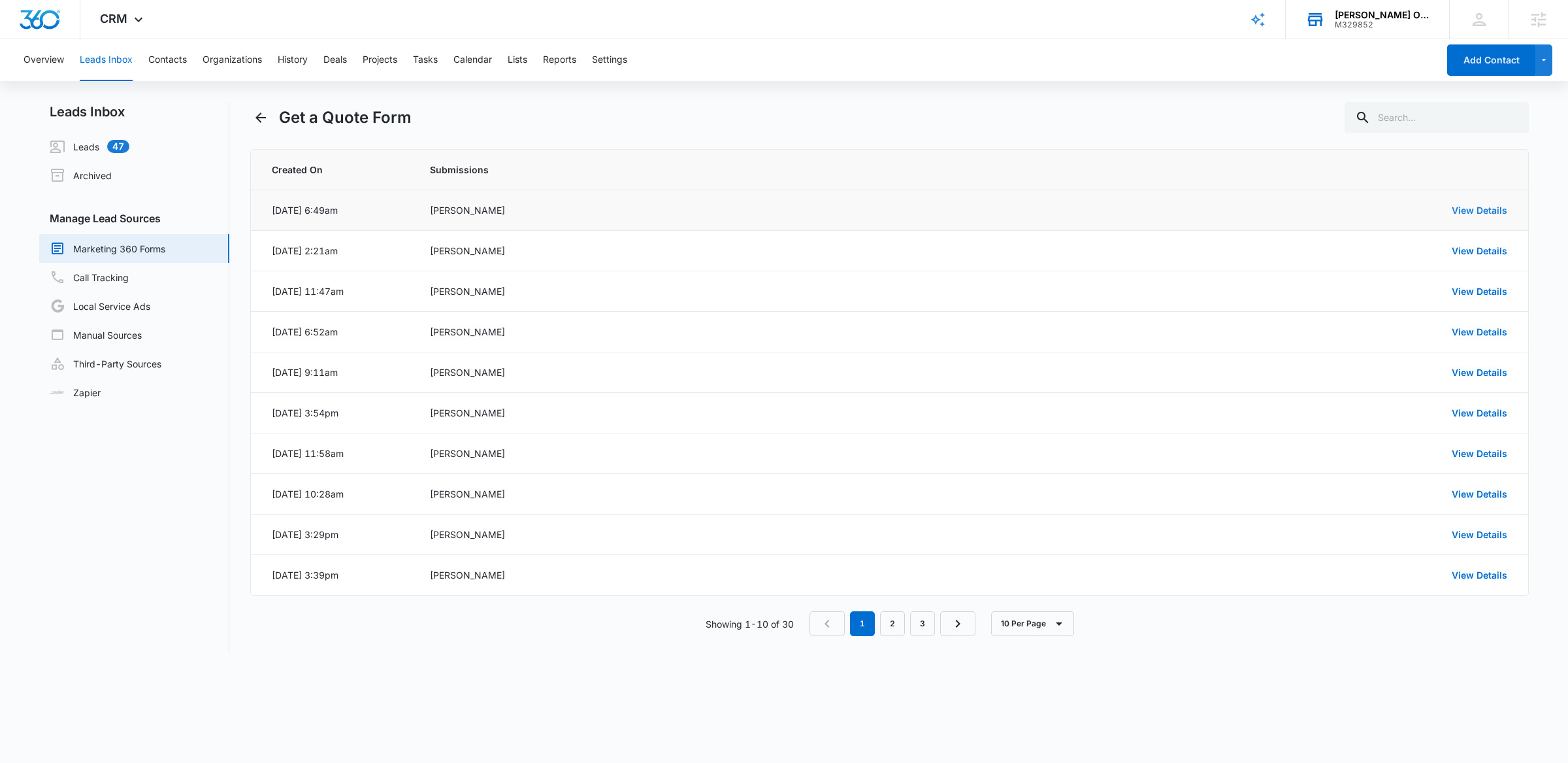
click at [1470, 207] on link "View Details" at bounding box center [1479, 210] width 56 height 11
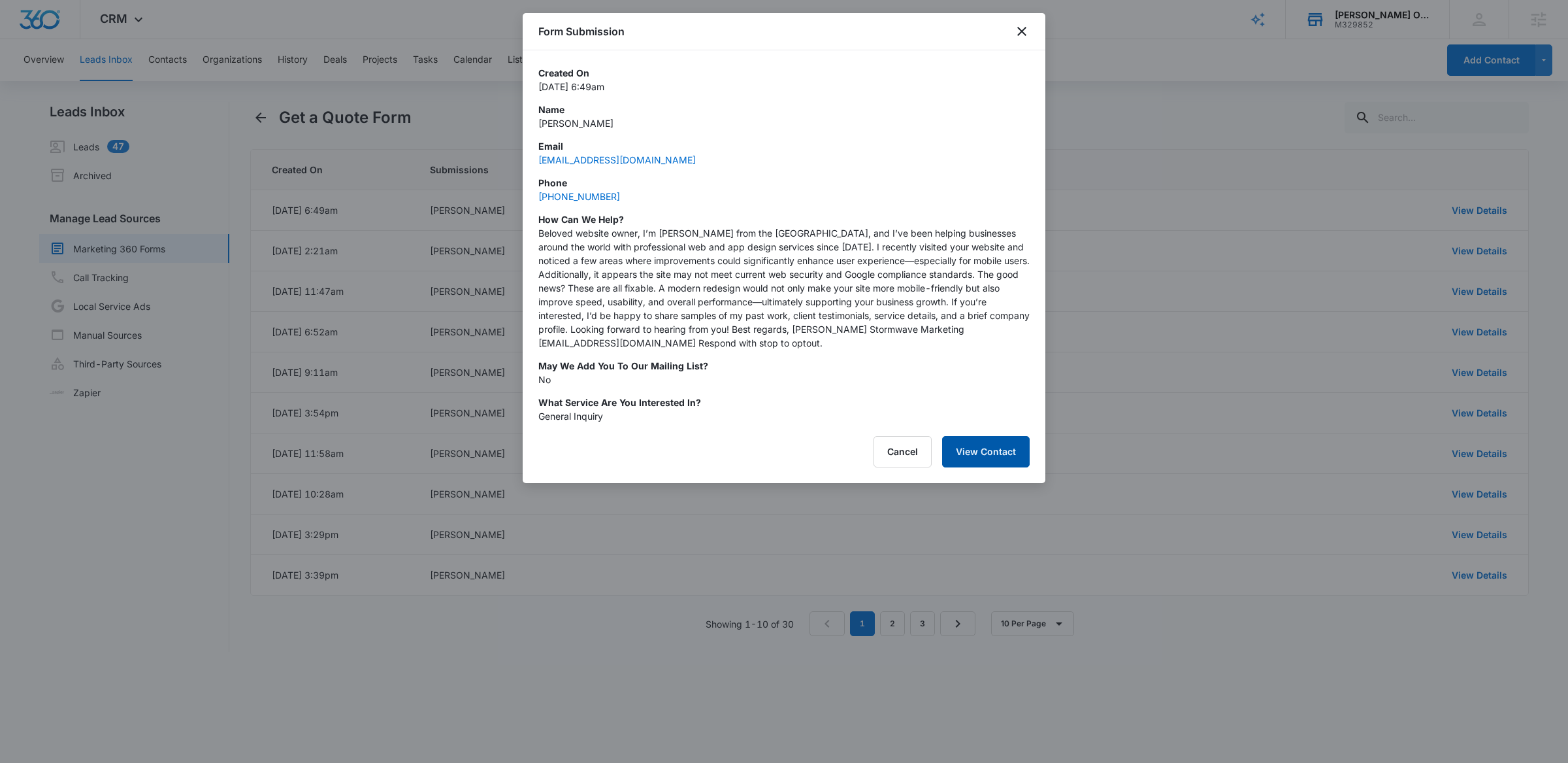
click at [984, 446] on button "View Contact" at bounding box center [986, 451] width 87 height 32
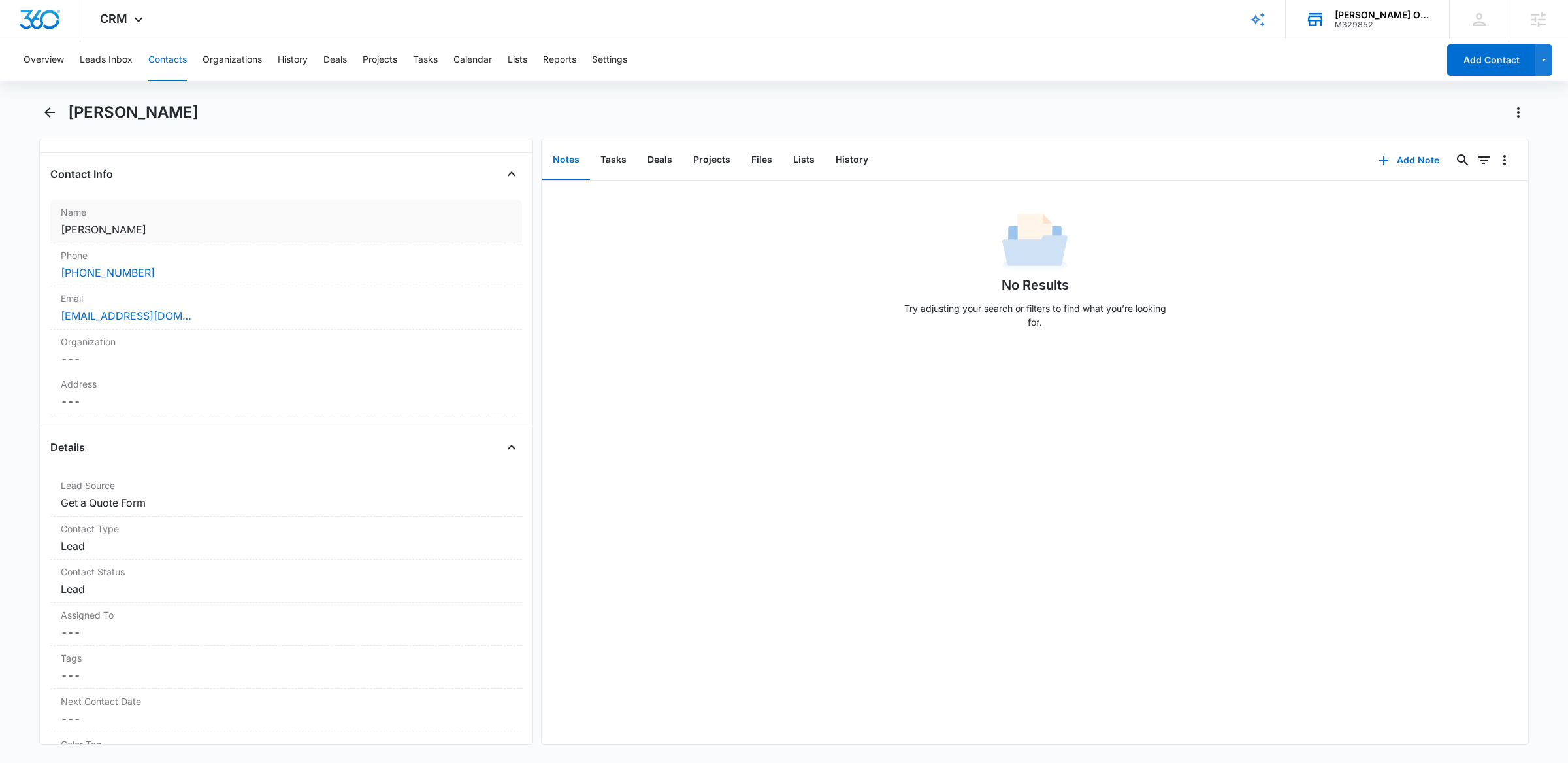
scroll to position [197, 0]
click at [125, 580] on div "Contact Status Cancel Save Changes Lead" at bounding box center [285, 580] width 471 height 43
click at [412, 604] on div at bounding box center [291, 599] width 359 height 18
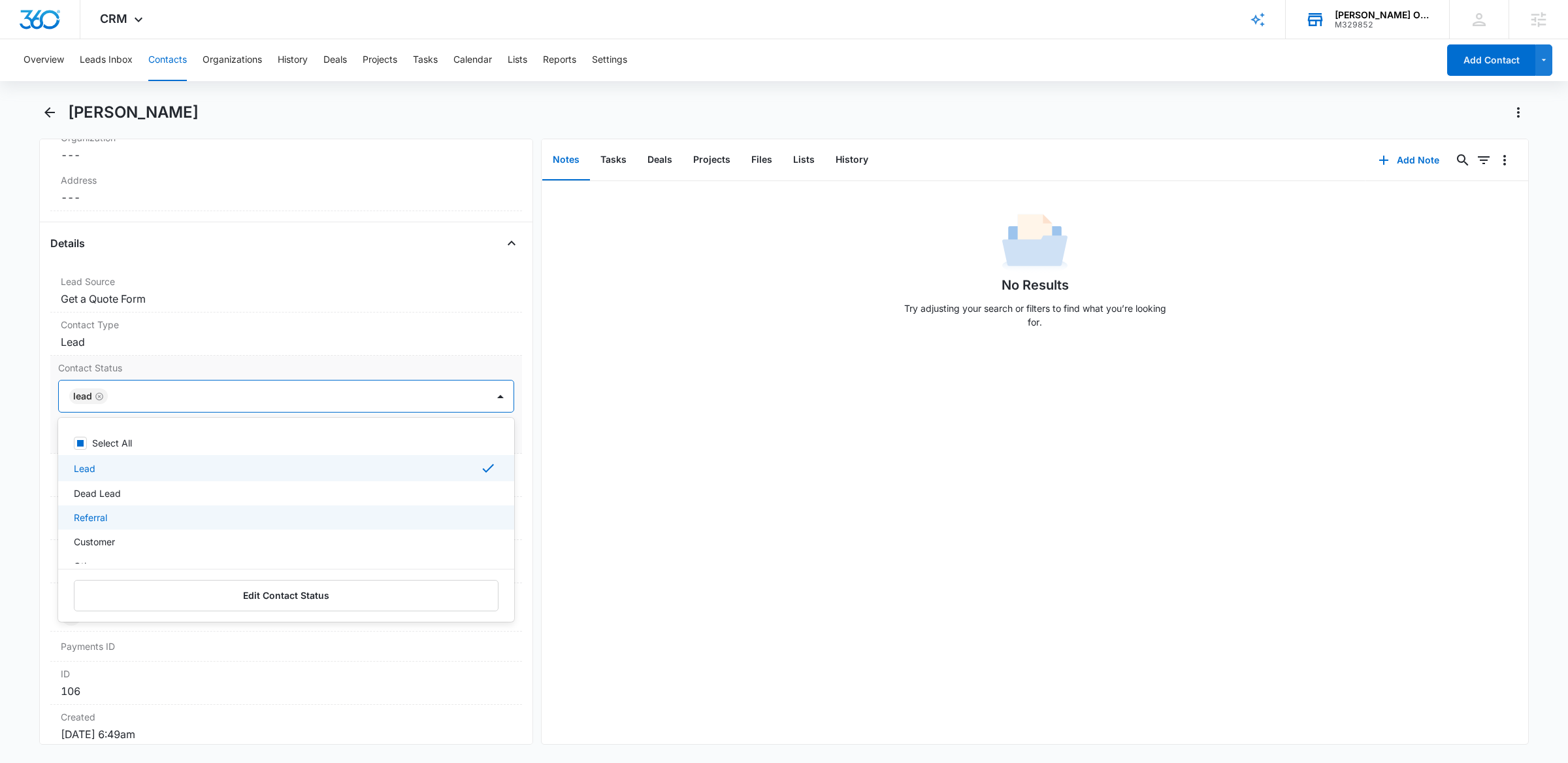
scroll to position [16, 0]
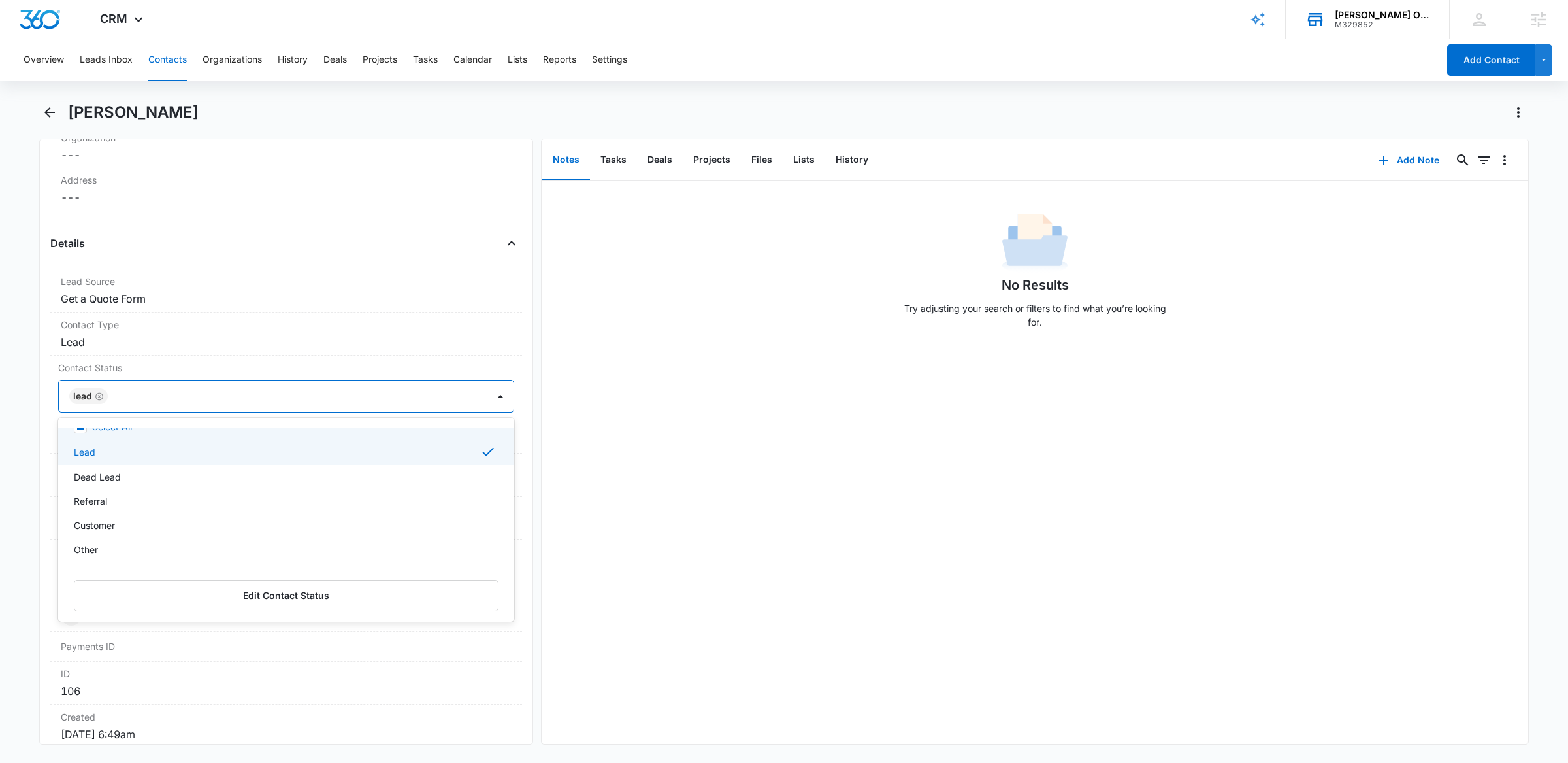
click at [642, 382] on div "No Results Try adjusting your search or filters to find what you’re looking for." at bounding box center [1035, 463] width 987 height 563
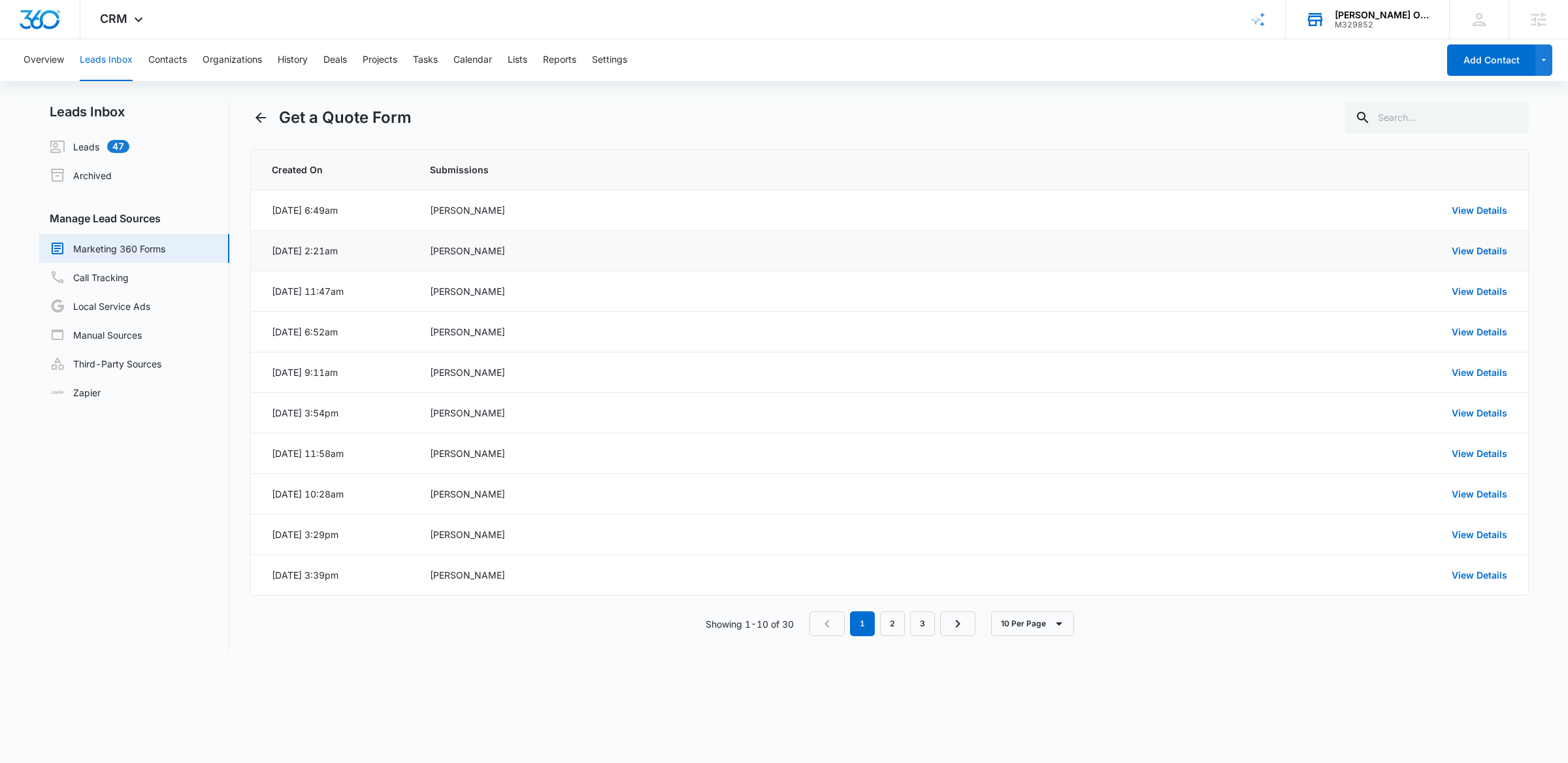
click at [1482, 257] on div "View Details" at bounding box center [1267, 250] width 480 height 13
click at [1480, 252] on link "View Details" at bounding box center [1479, 251] width 56 height 11
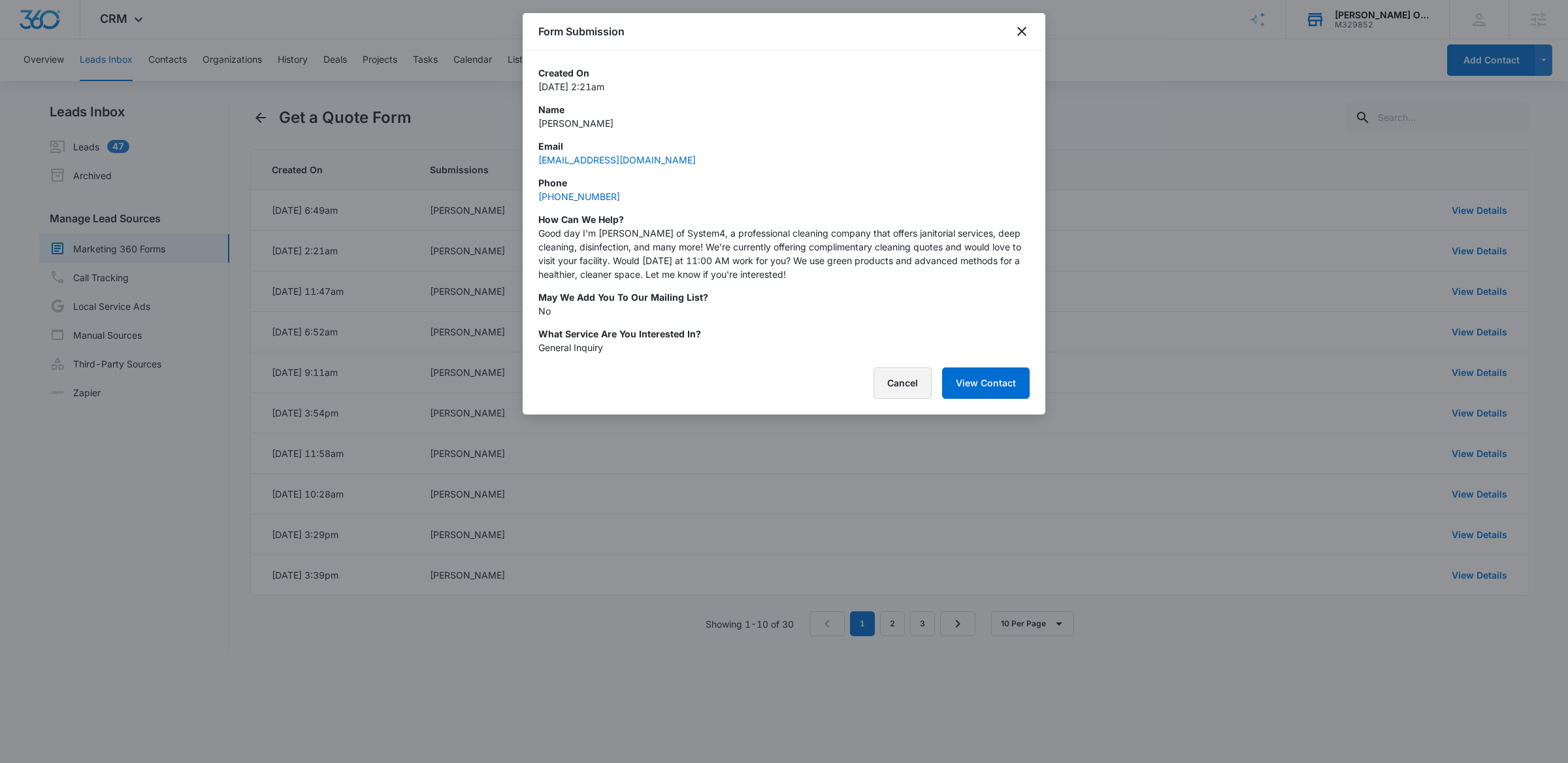
click at [893, 367] on button "Cancel" at bounding box center [903, 383] width 58 height 32
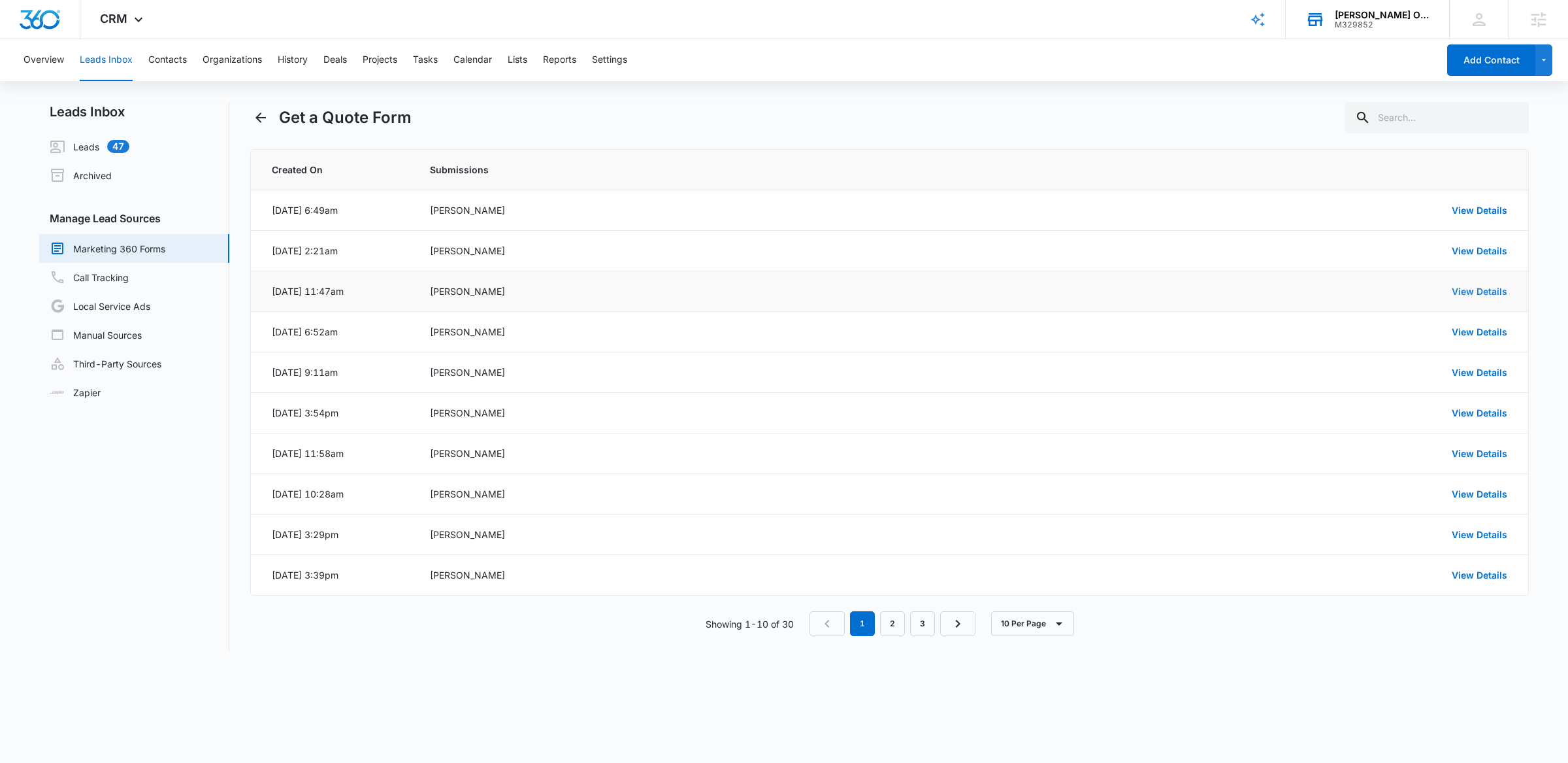
click at [1464, 291] on link "View Details" at bounding box center [1479, 291] width 56 height 11
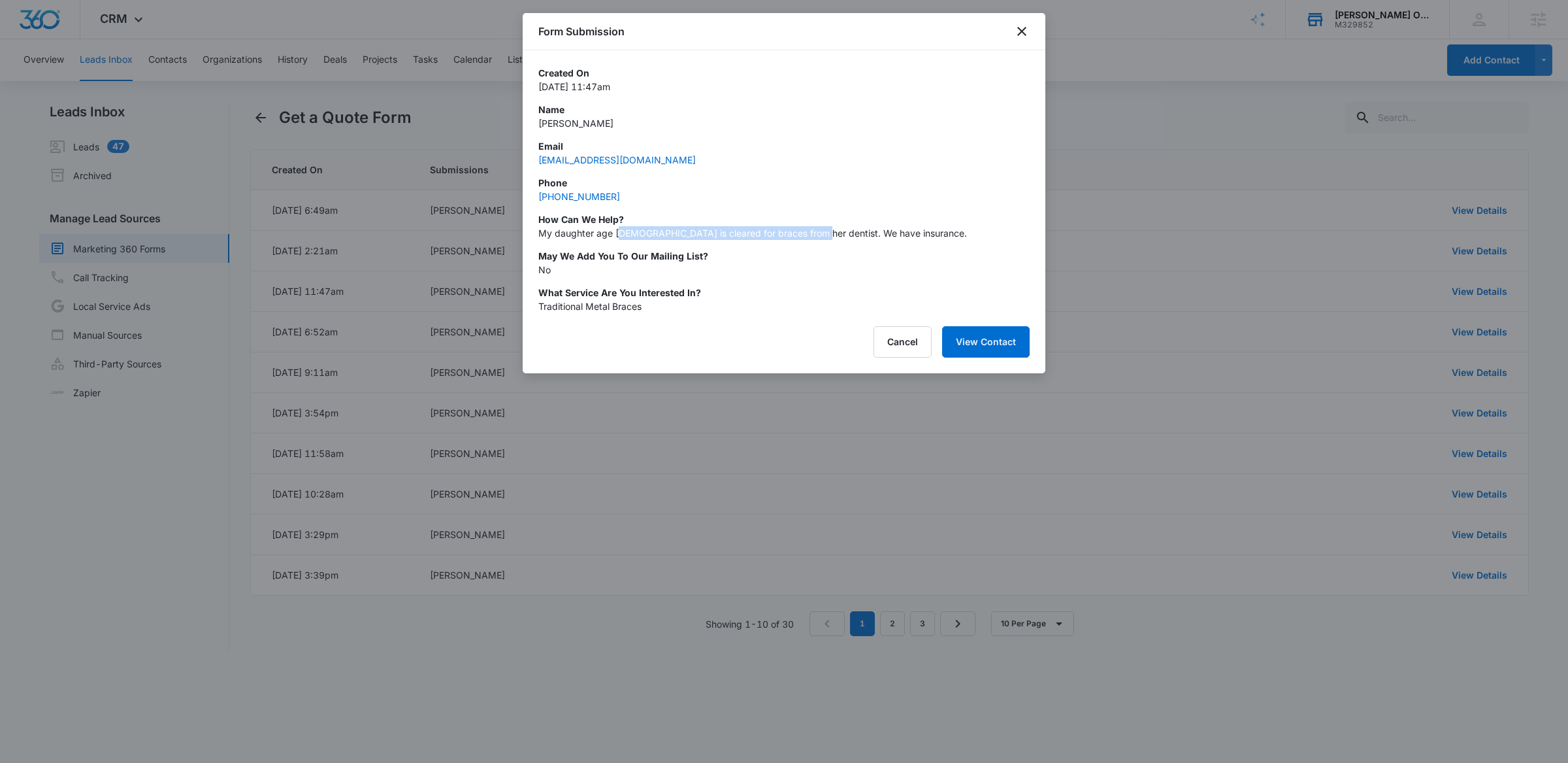
drag, startPoint x: 622, startPoint y: 236, endPoint x: 808, endPoint y: 236, distance: 186.0
click at [808, 236] on p "My daughter age [DEMOGRAPHIC_DATA] is cleared for braces from her dentist. We h…" at bounding box center [784, 233] width 491 height 13
click at [986, 351] on button "View Contact" at bounding box center [986, 342] width 87 height 32
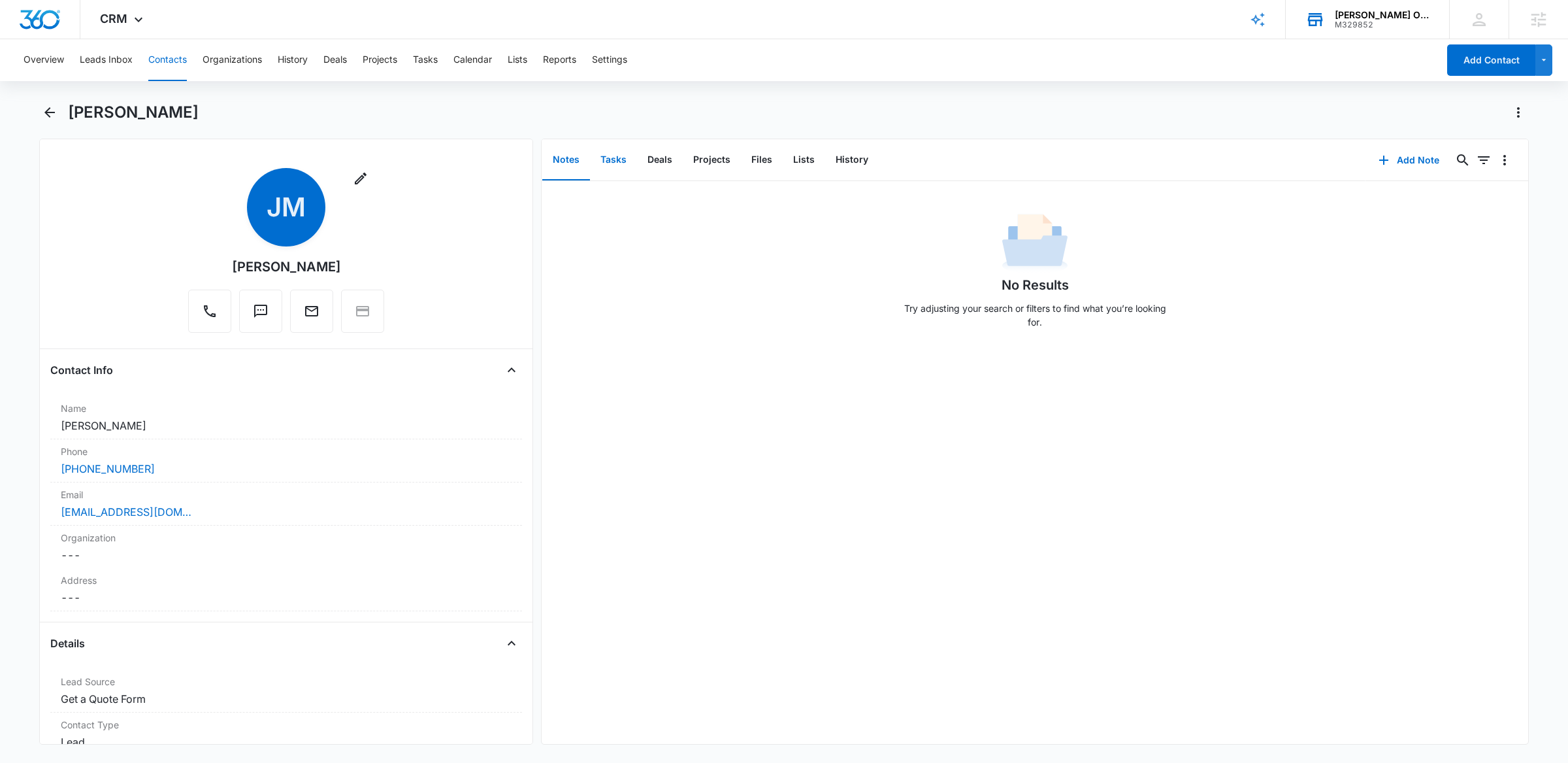
click at [605, 161] on button "Tasks" at bounding box center [613, 159] width 47 height 40
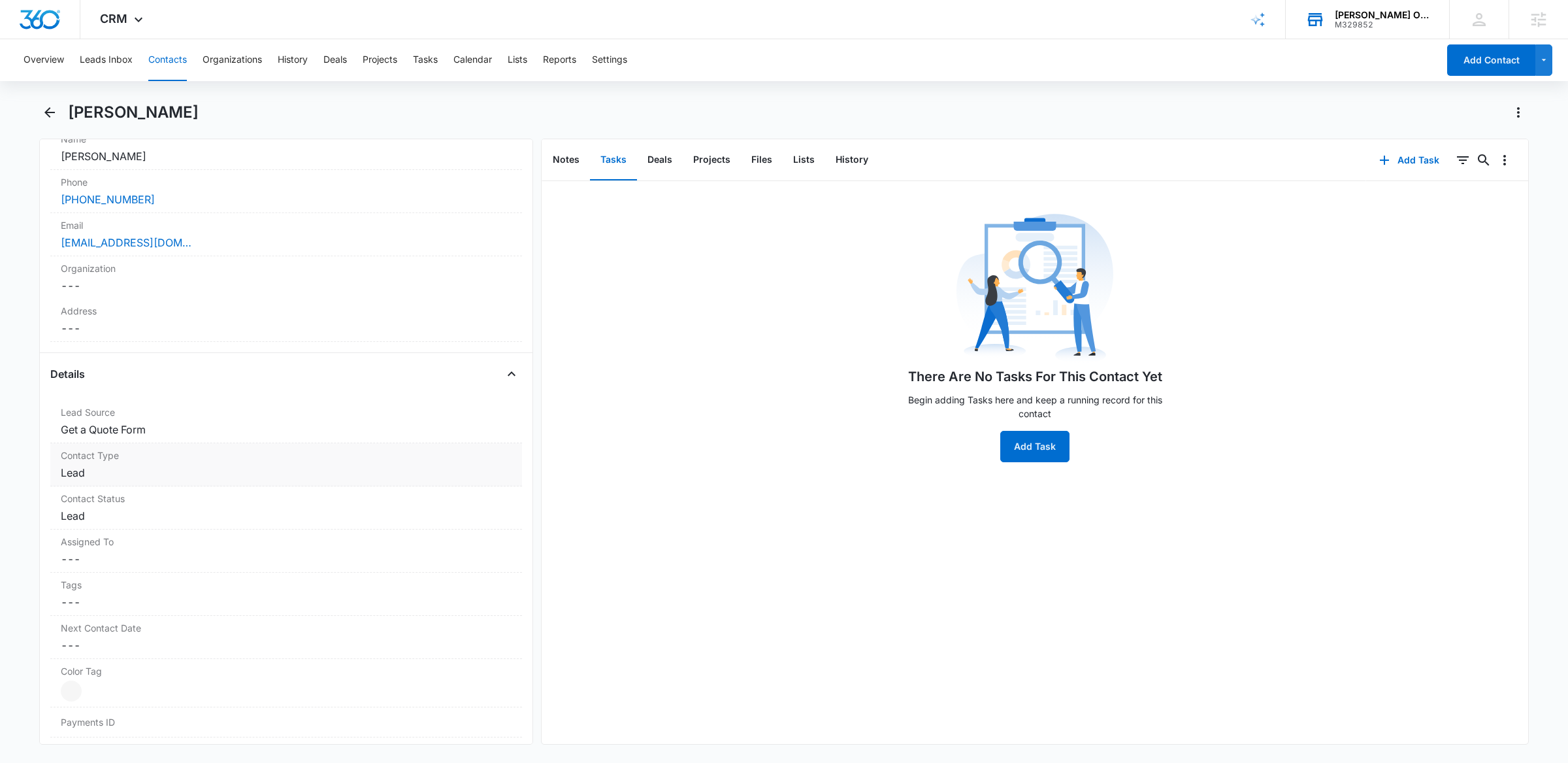
scroll to position [276, 0]
click at [127, 463] on dd "Cancel Save Changes Lead" at bounding box center [286, 466] width 451 height 16
click at [135, 551] on label "Contact Status" at bounding box center [286, 547] width 451 height 13
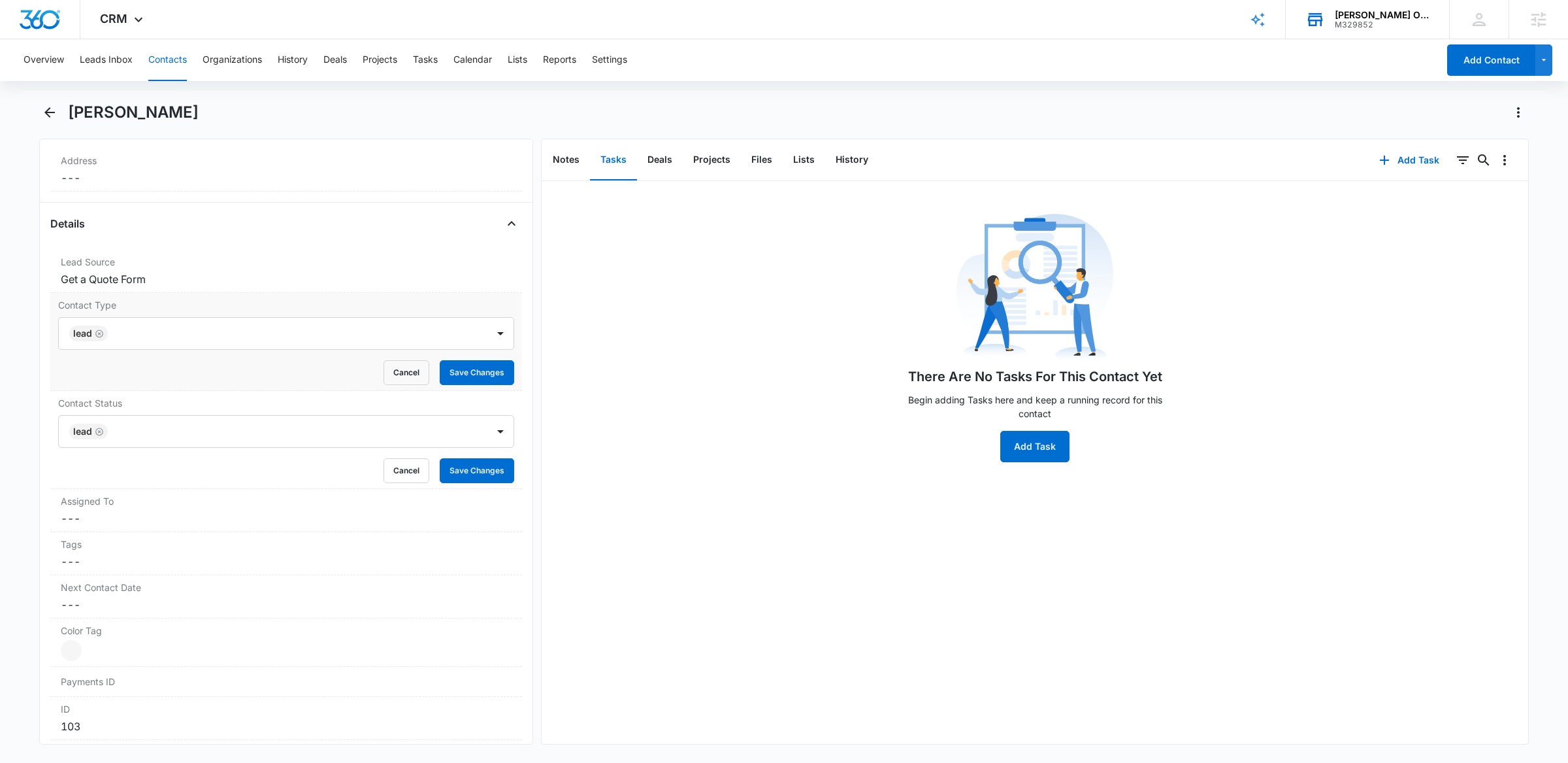
scroll to position [427, 0]
click at [242, 512] on dd "Cancel Save Changes ---" at bounding box center [286, 511] width 451 height 16
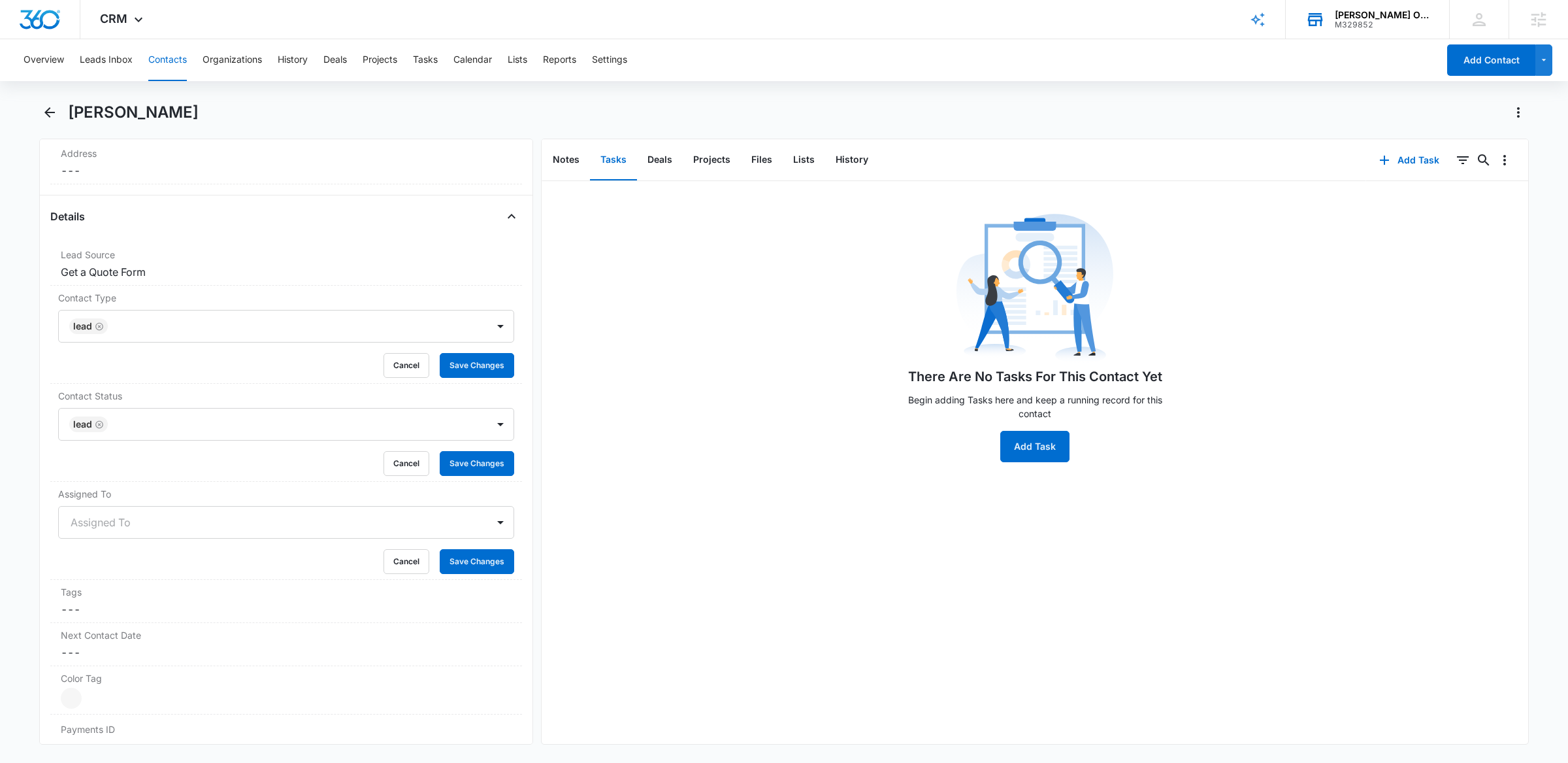
click at [350, 516] on div at bounding box center [270, 523] width 400 height 18
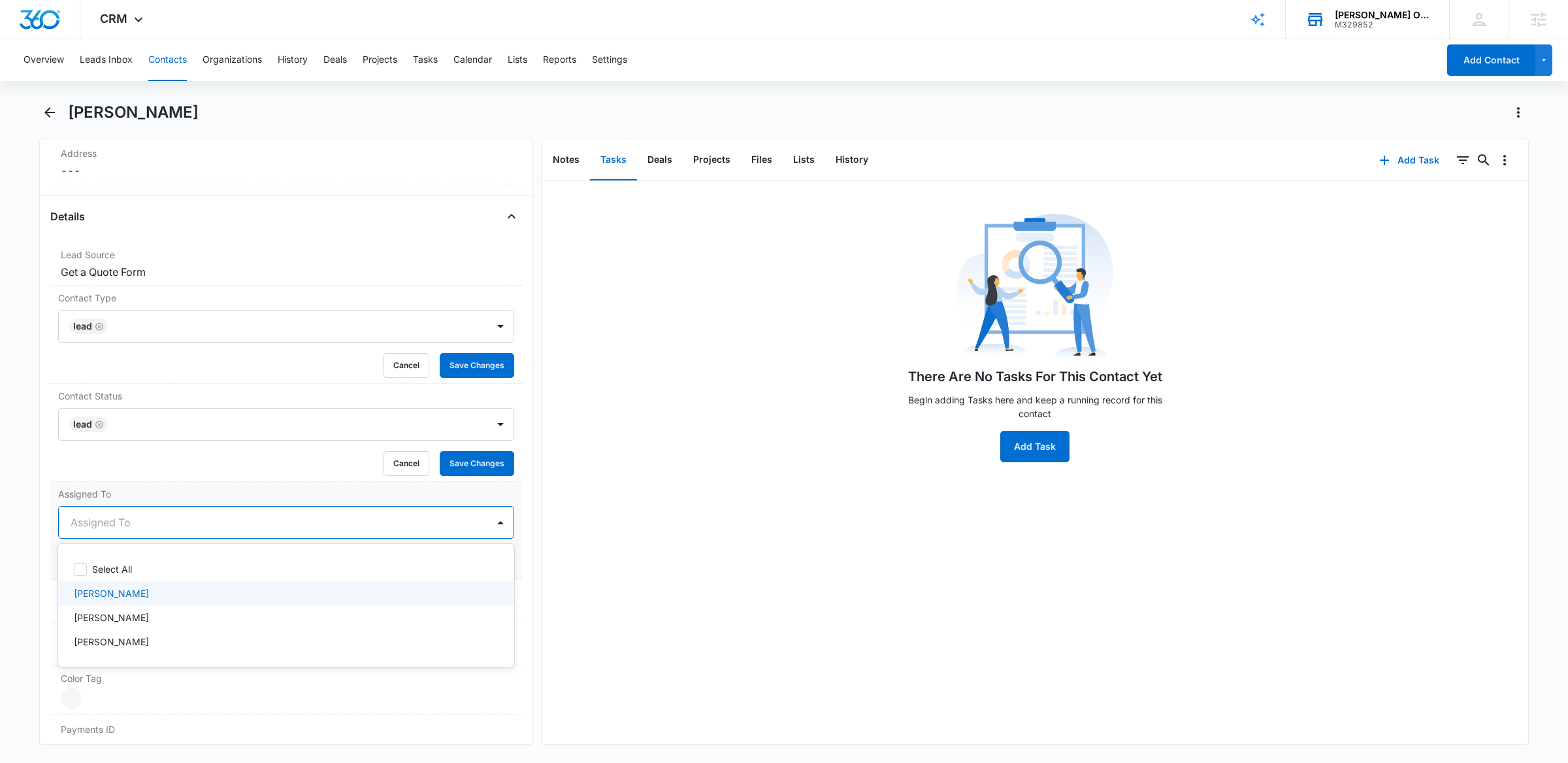
click at [271, 590] on div "[PERSON_NAME]" at bounding box center [285, 593] width 422 height 13
click at [253, 586] on div "[PERSON_NAME]" at bounding box center [286, 594] width 456 height 26
click at [601, 528] on div "There Are No Tasks For This Contact Yet Begin adding Tasks here and keep a runn…" at bounding box center [1035, 463] width 987 height 563
click at [417, 522] on div at bounding box center [270, 523] width 400 height 18
click at [634, 518] on div "There Are No Tasks For This Contact Yet Begin adding Tasks here and keep a runn…" at bounding box center [1035, 463] width 987 height 563
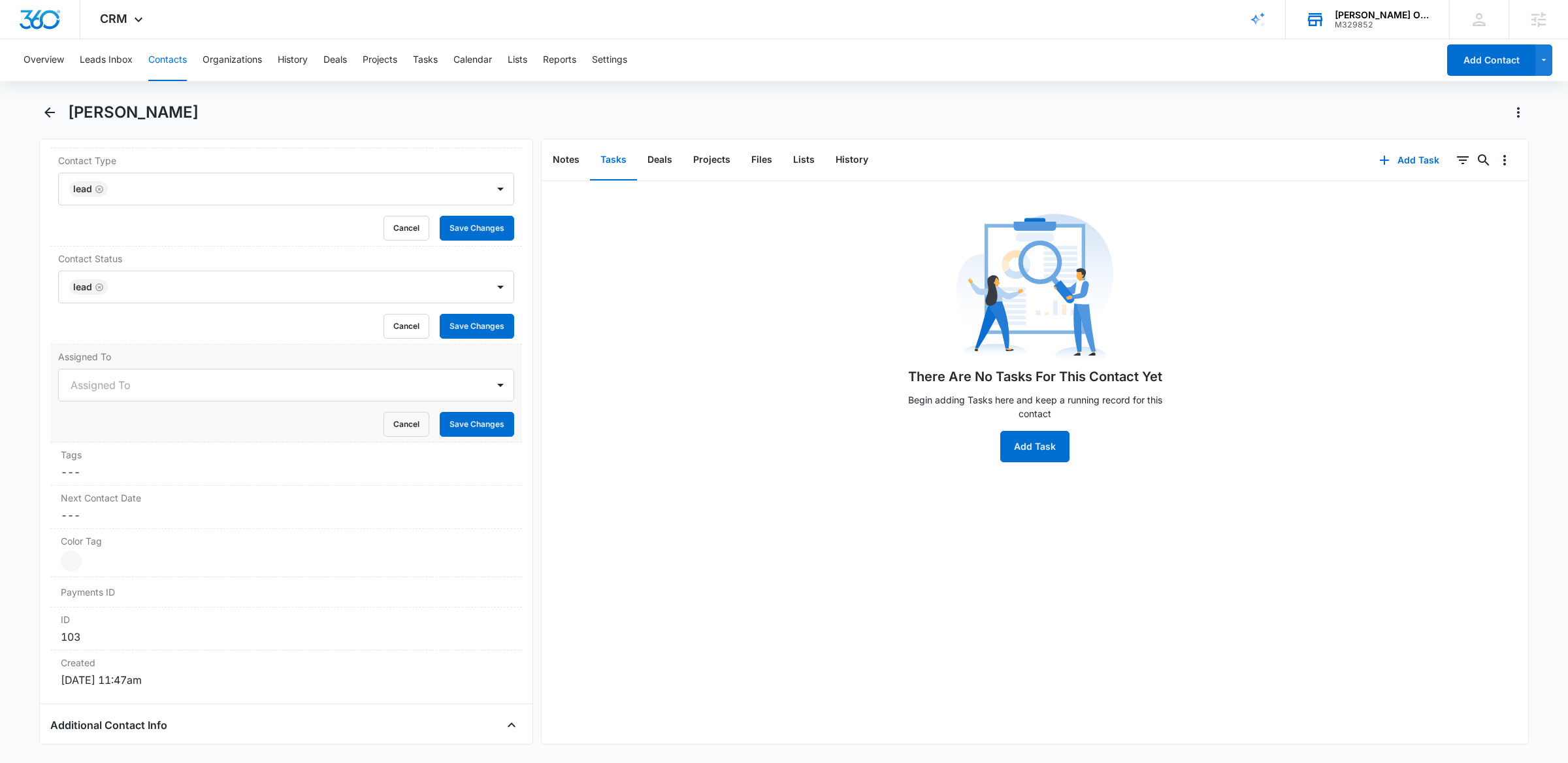
scroll to position [606, 0]
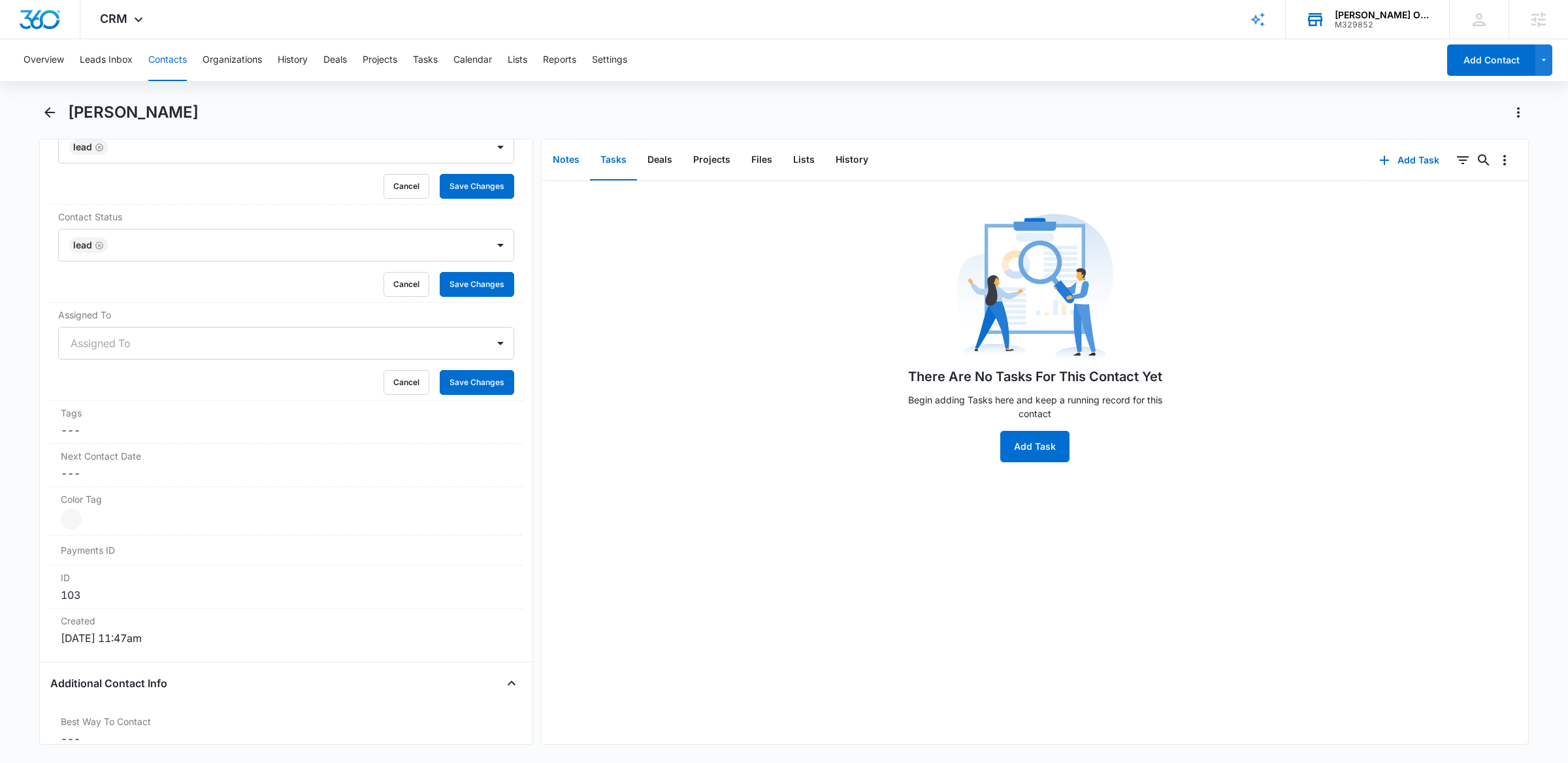
click at [569, 166] on button "Notes" at bounding box center [567, 159] width 48 height 40
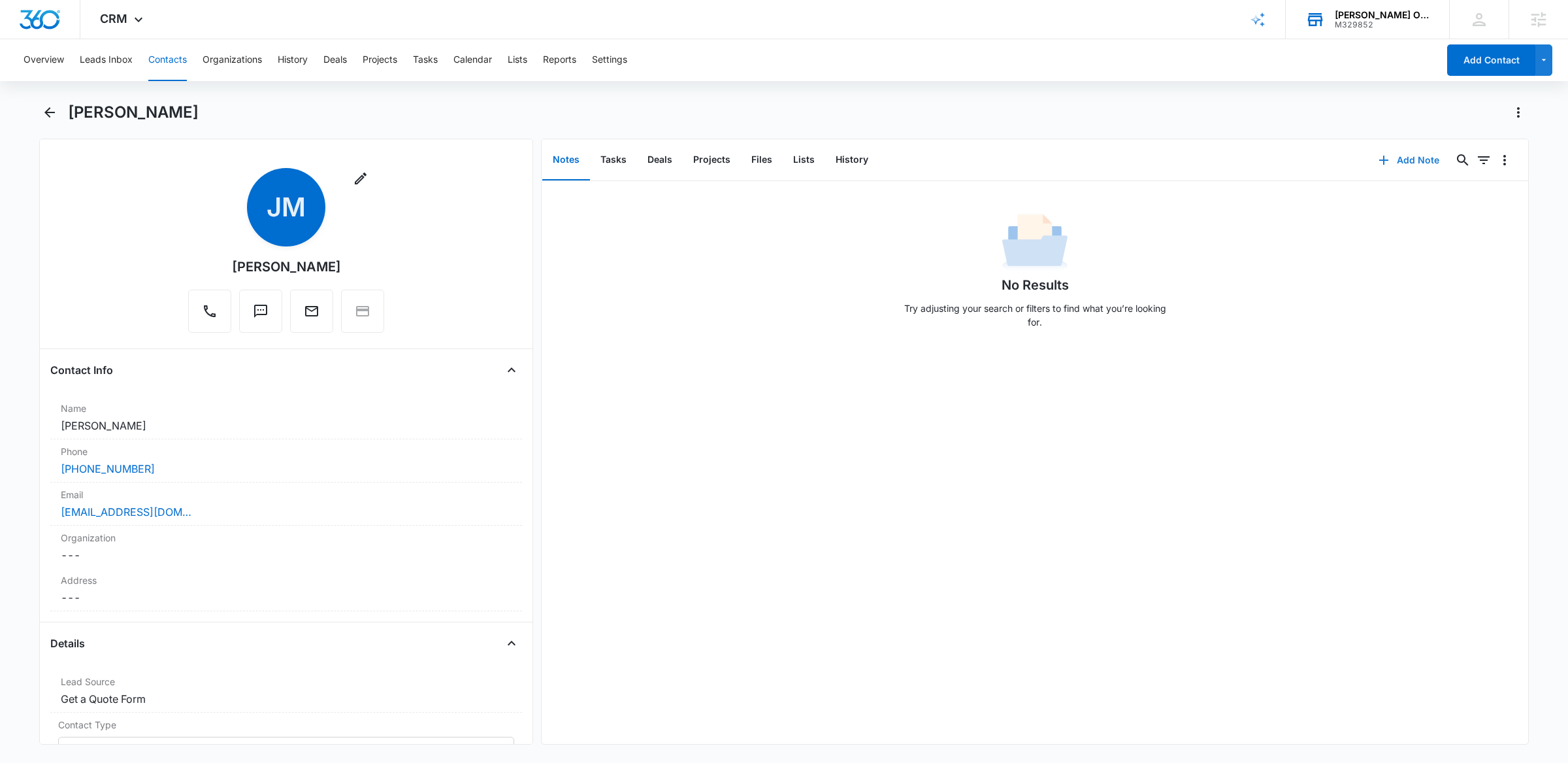
click at [1395, 158] on button "Add Note" at bounding box center [1409, 160] width 87 height 32
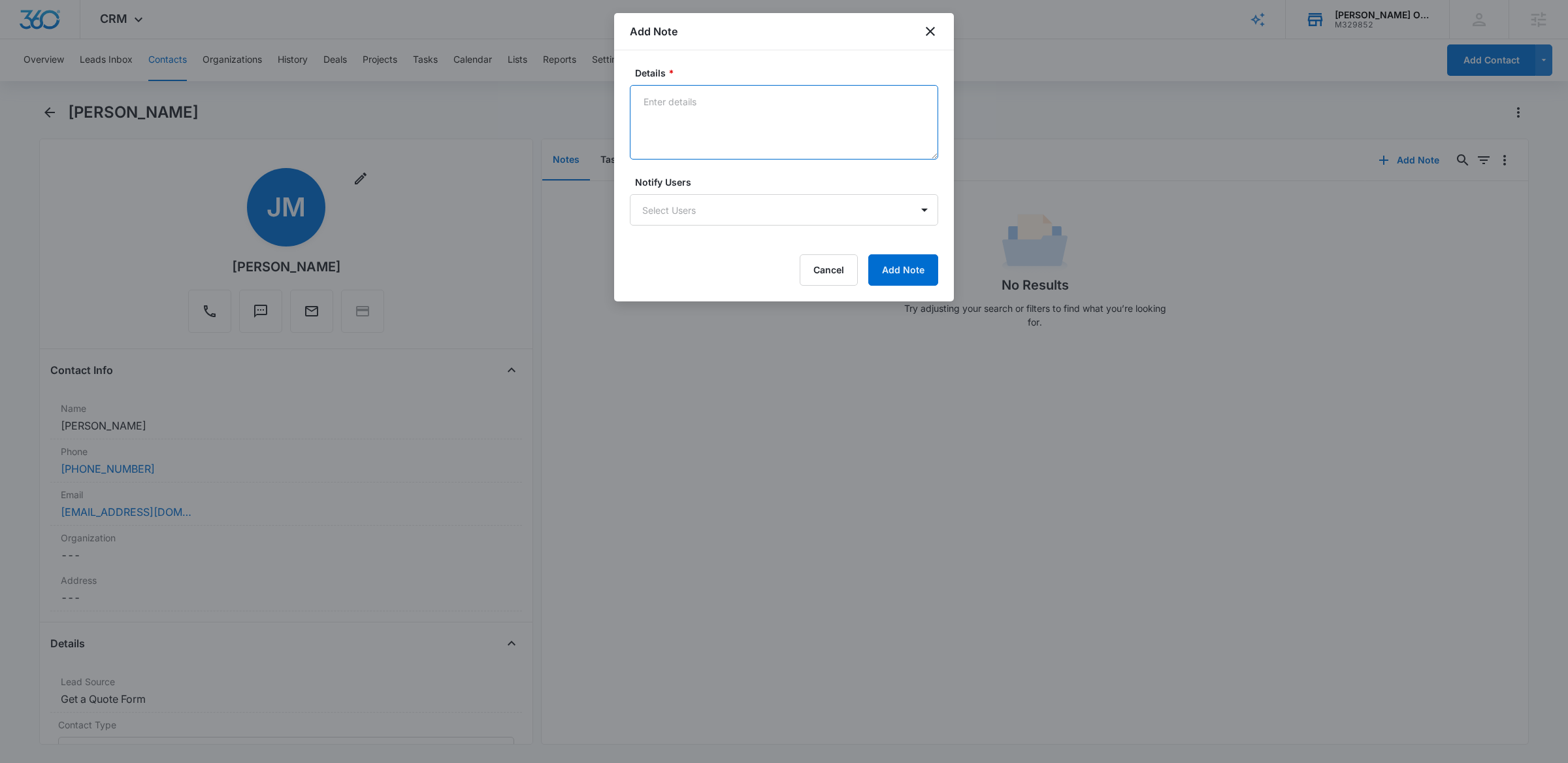
click at [714, 99] on textarea "Details *" at bounding box center [784, 123] width 309 height 75
type textarea "Spoke to patient, appointment scheduled for 10/13"
click at [802, 212] on body "CRM Apps Reputation Websites Forms CRM Email Social POS Content Ads Intelligenc…" at bounding box center [784, 382] width 1568 height 763
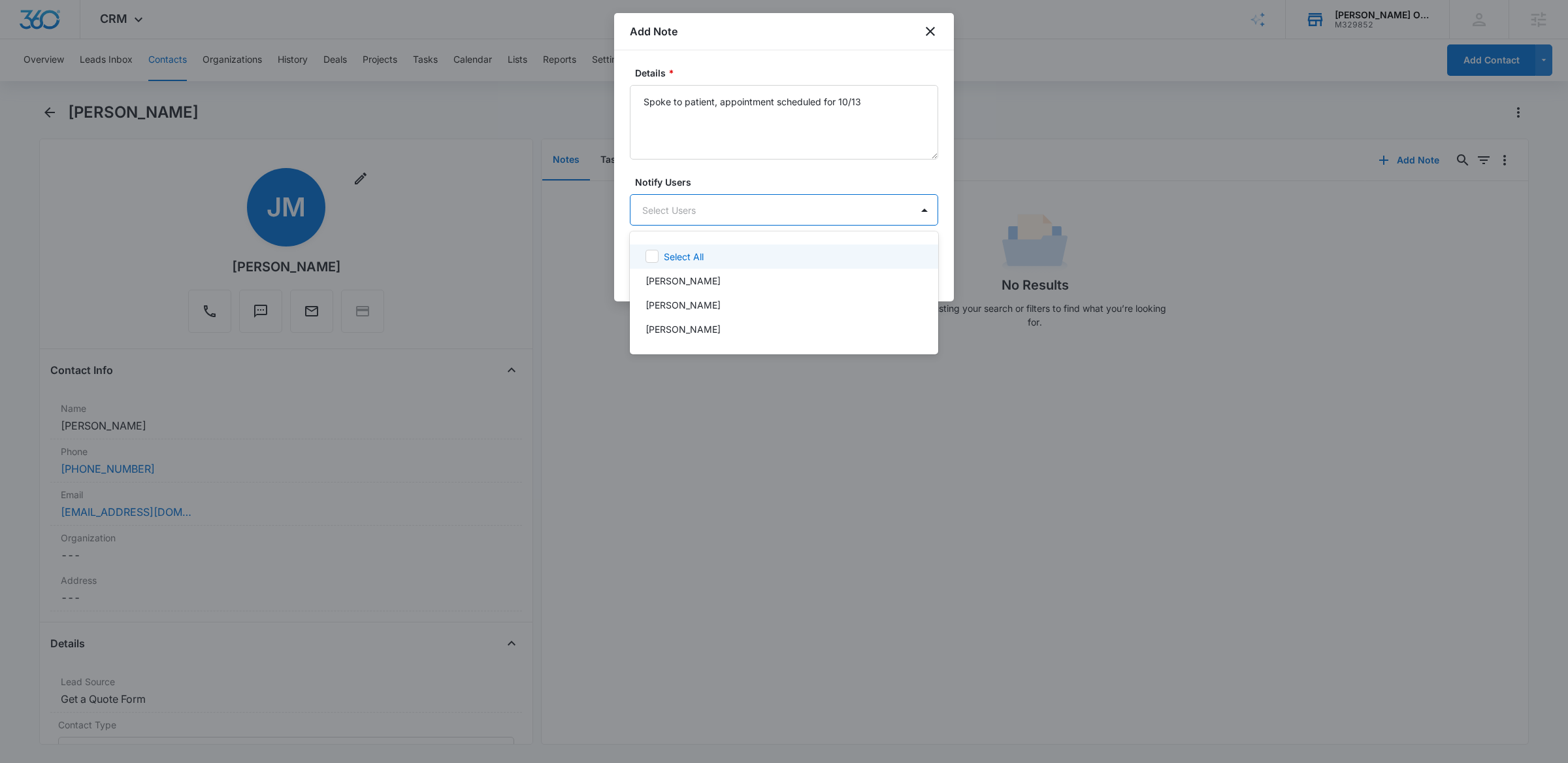
click at [734, 175] on div at bounding box center [784, 382] width 1568 height 763
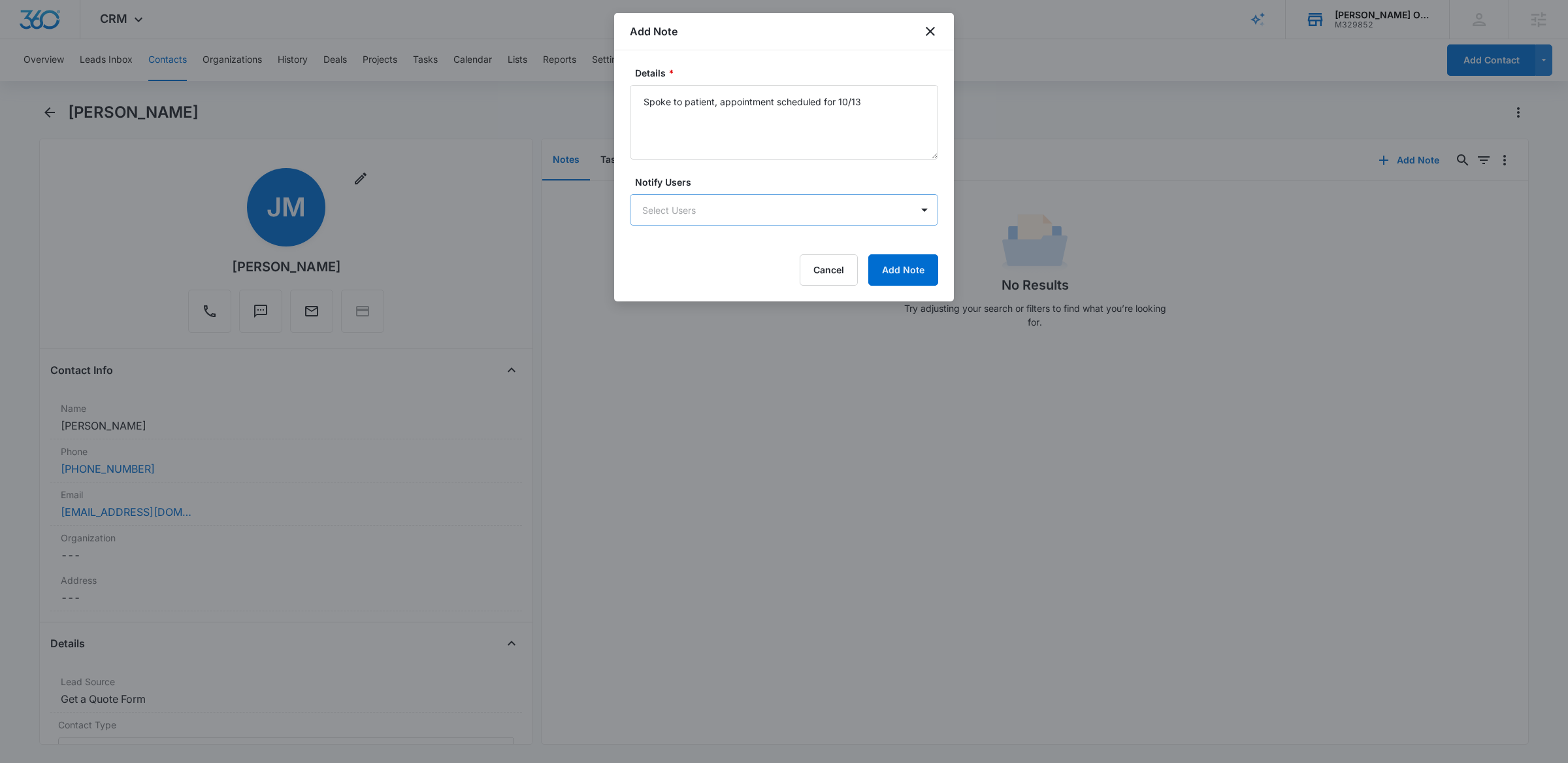
click at [721, 206] on body "CRM Apps Reputation Websites Forms CRM Email Social POS Content Ads Intelligenc…" at bounding box center [784, 382] width 1568 height 763
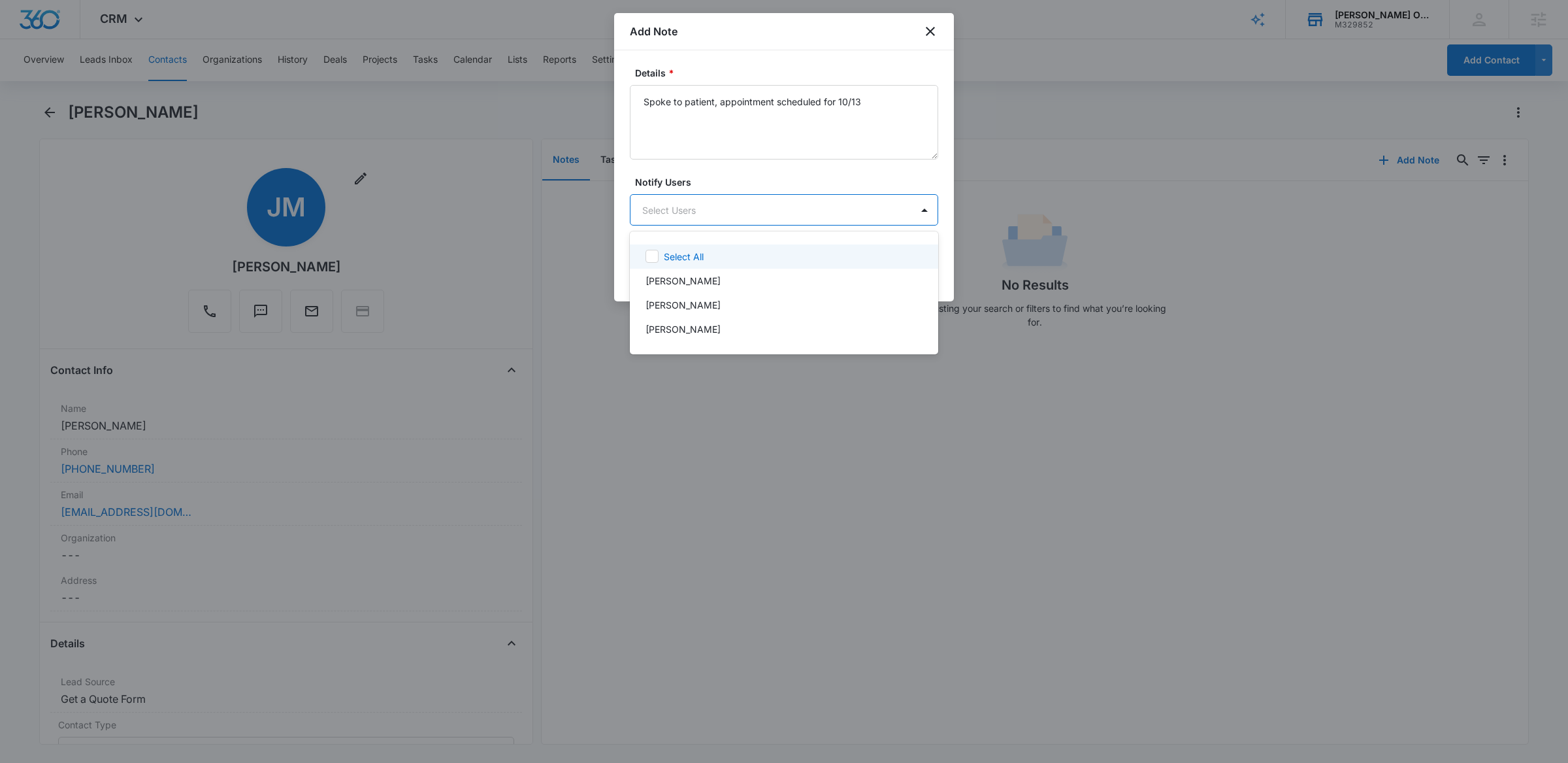
click at [763, 184] on div at bounding box center [784, 382] width 1568 height 763
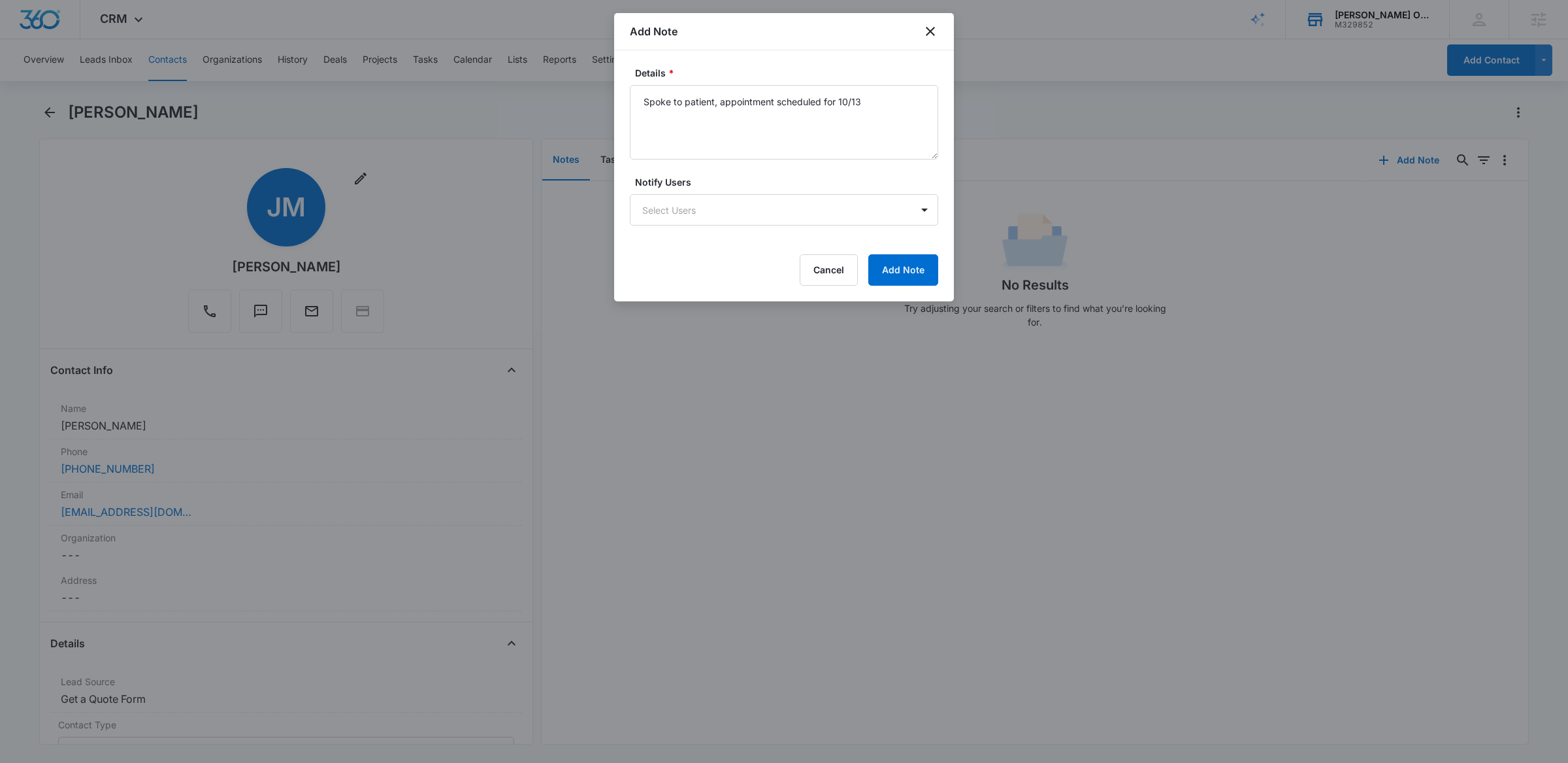
click at [749, 229] on form "Details * Spoke to patient, appointment scheduled for 10/13 Notify Users Select…" at bounding box center [784, 176] width 309 height 220
click at [740, 205] on body "CRM Apps Reputation Websites Forms CRM Email Social POS Content Ads Intelligenc…" at bounding box center [784, 382] width 1568 height 763
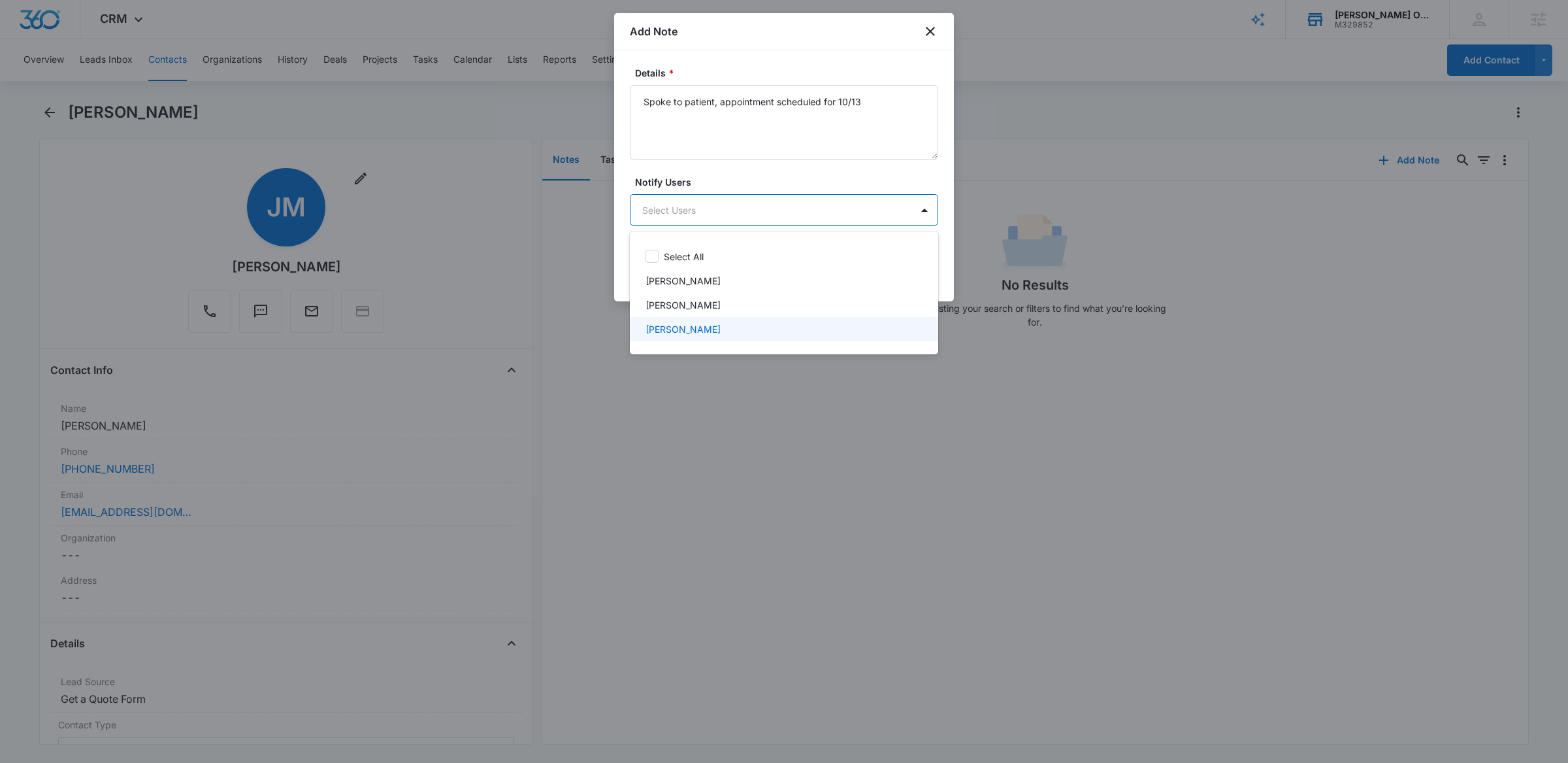
click at [724, 334] on div "[PERSON_NAME]" at bounding box center [782, 329] width 274 height 13
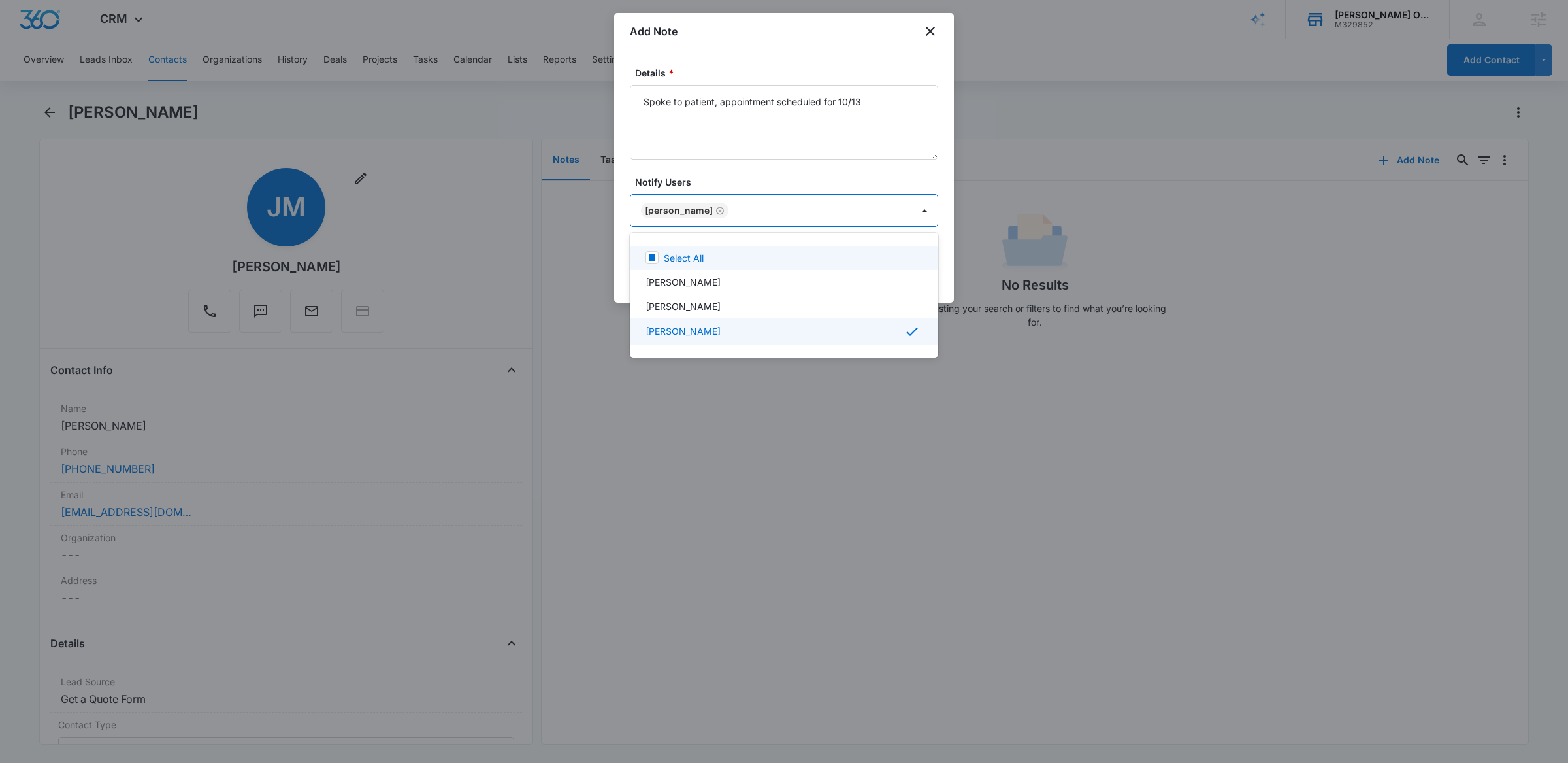
click at [785, 183] on div at bounding box center [784, 382] width 1568 height 763
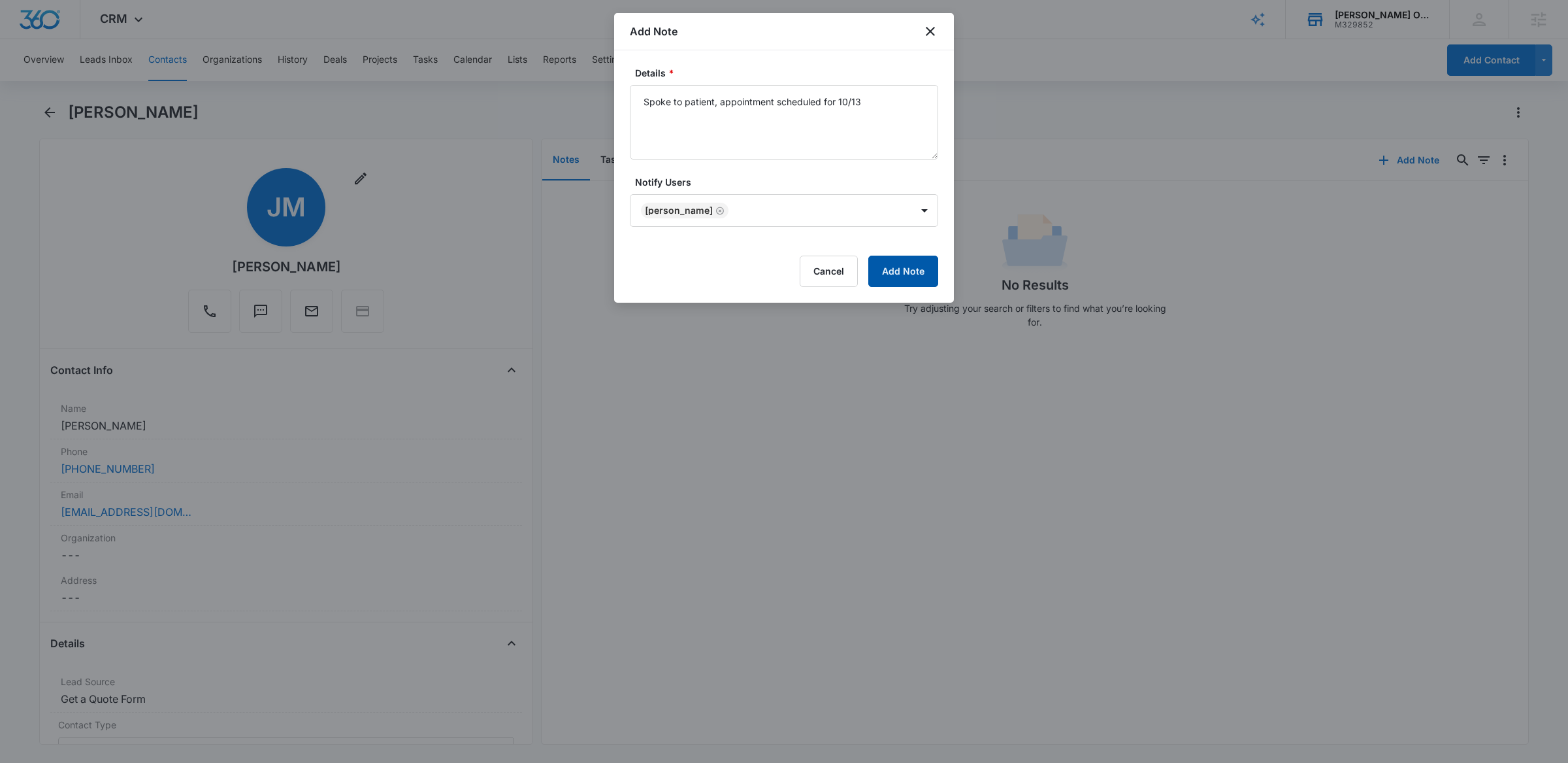
click at [902, 263] on button "Add Note" at bounding box center [903, 271] width 70 height 32
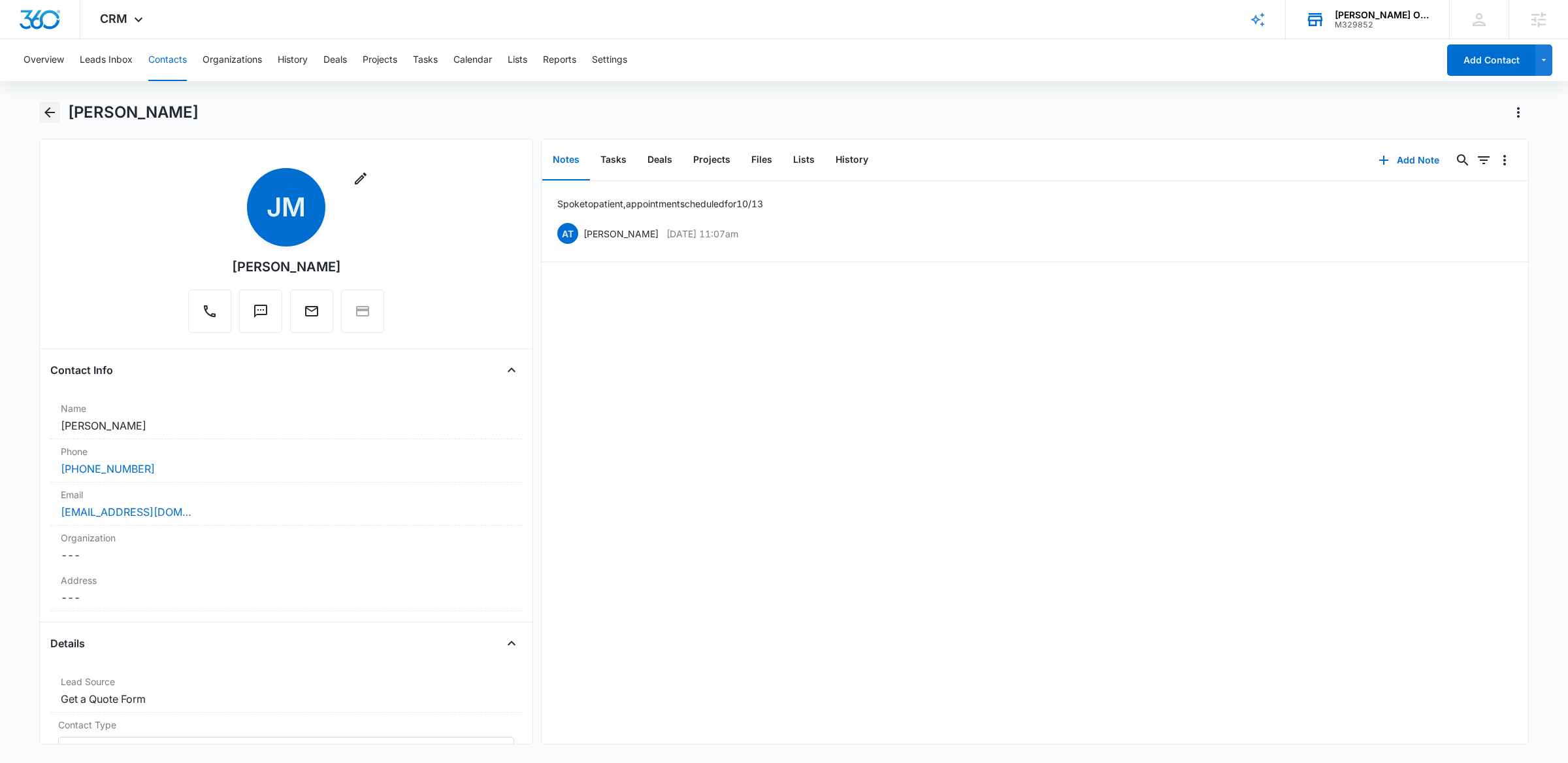
click at [45, 113] on icon "Back" at bounding box center [49, 112] width 11 height 11
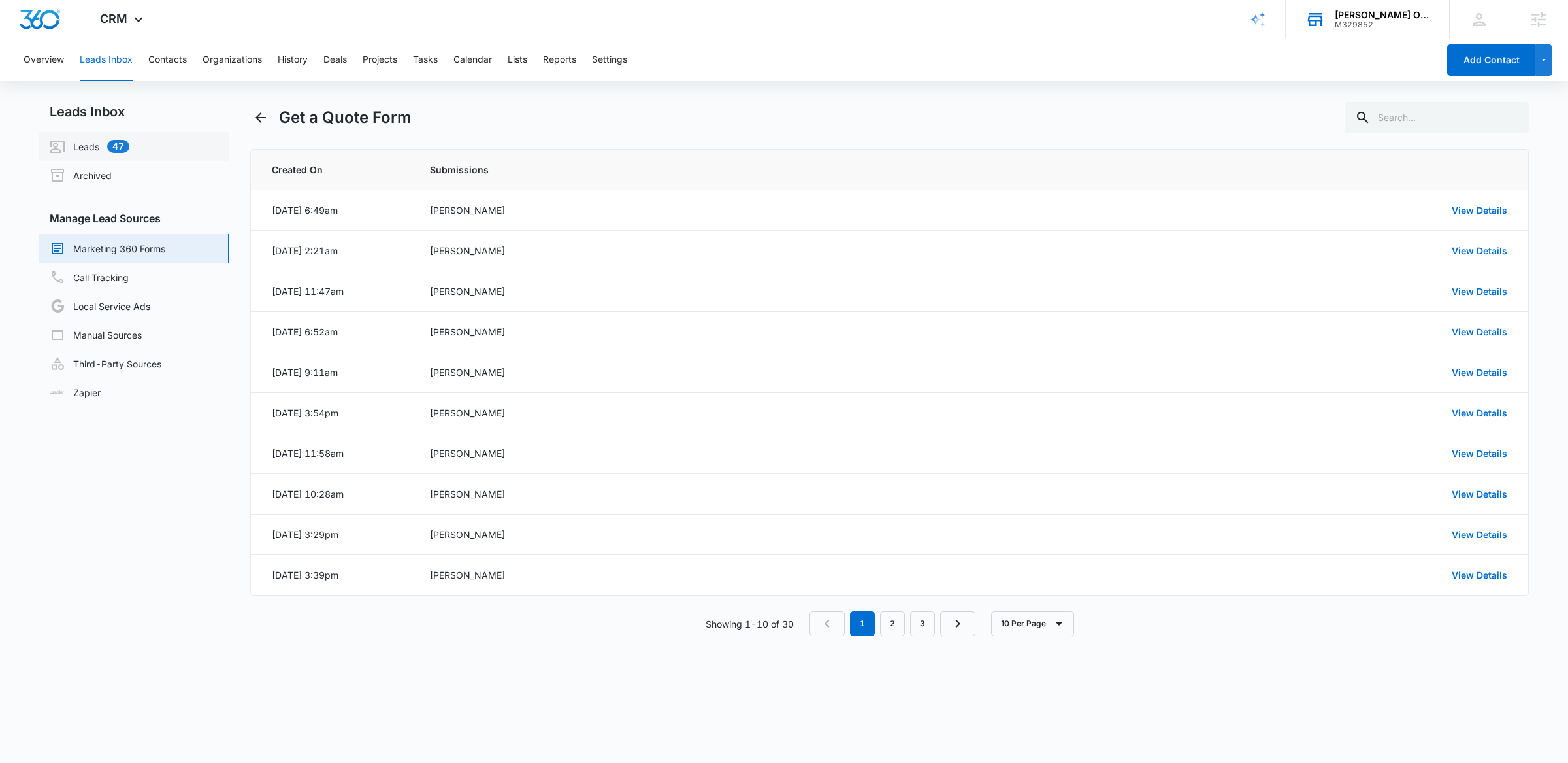
click at [121, 148] on link "Leads 47" at bounding box center [89, 147] width 80 height 16
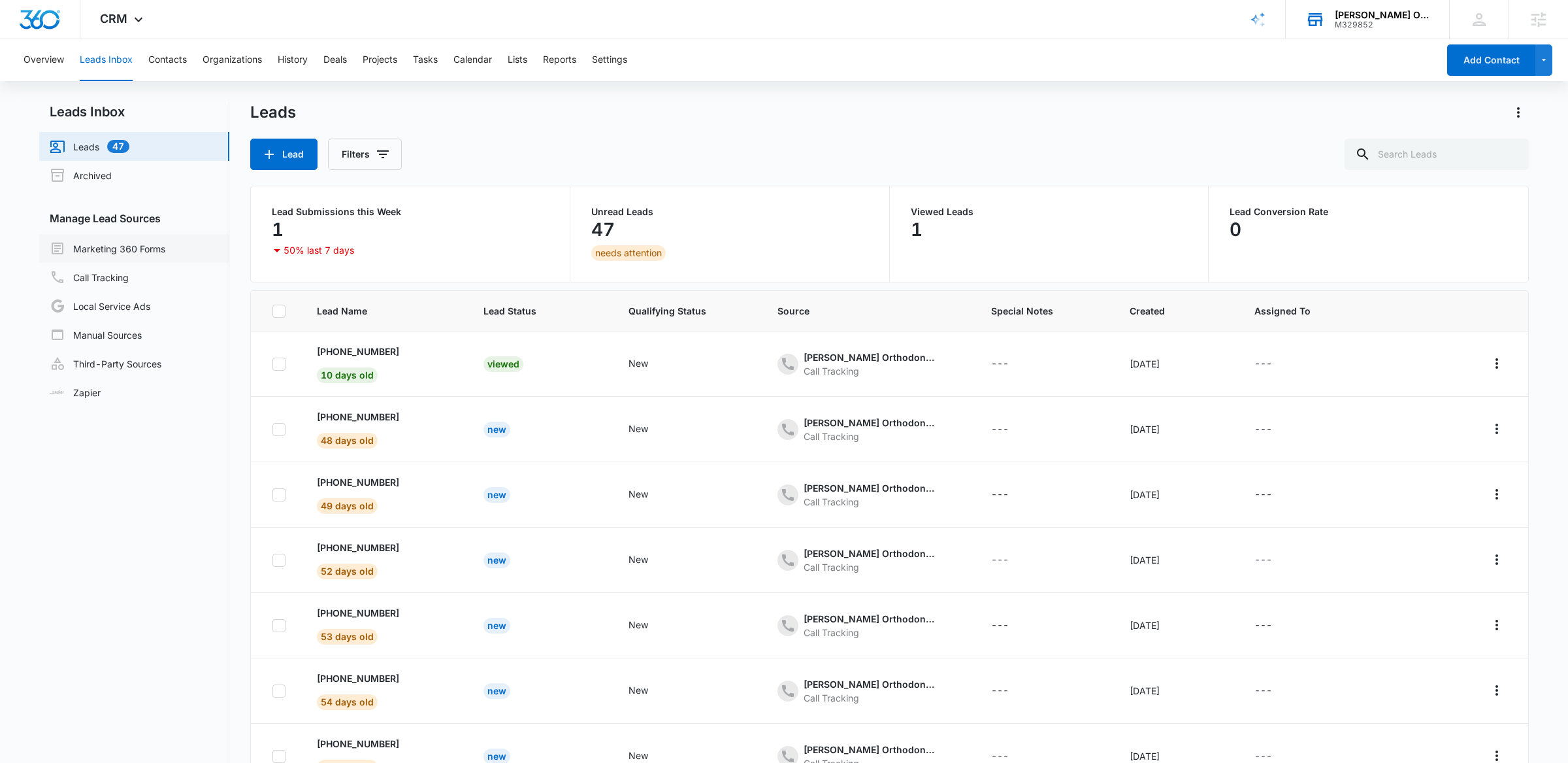
click at [109, 255] on link "Marketing 360 Forms" at bounding box center [107, 248] width 116 height 16
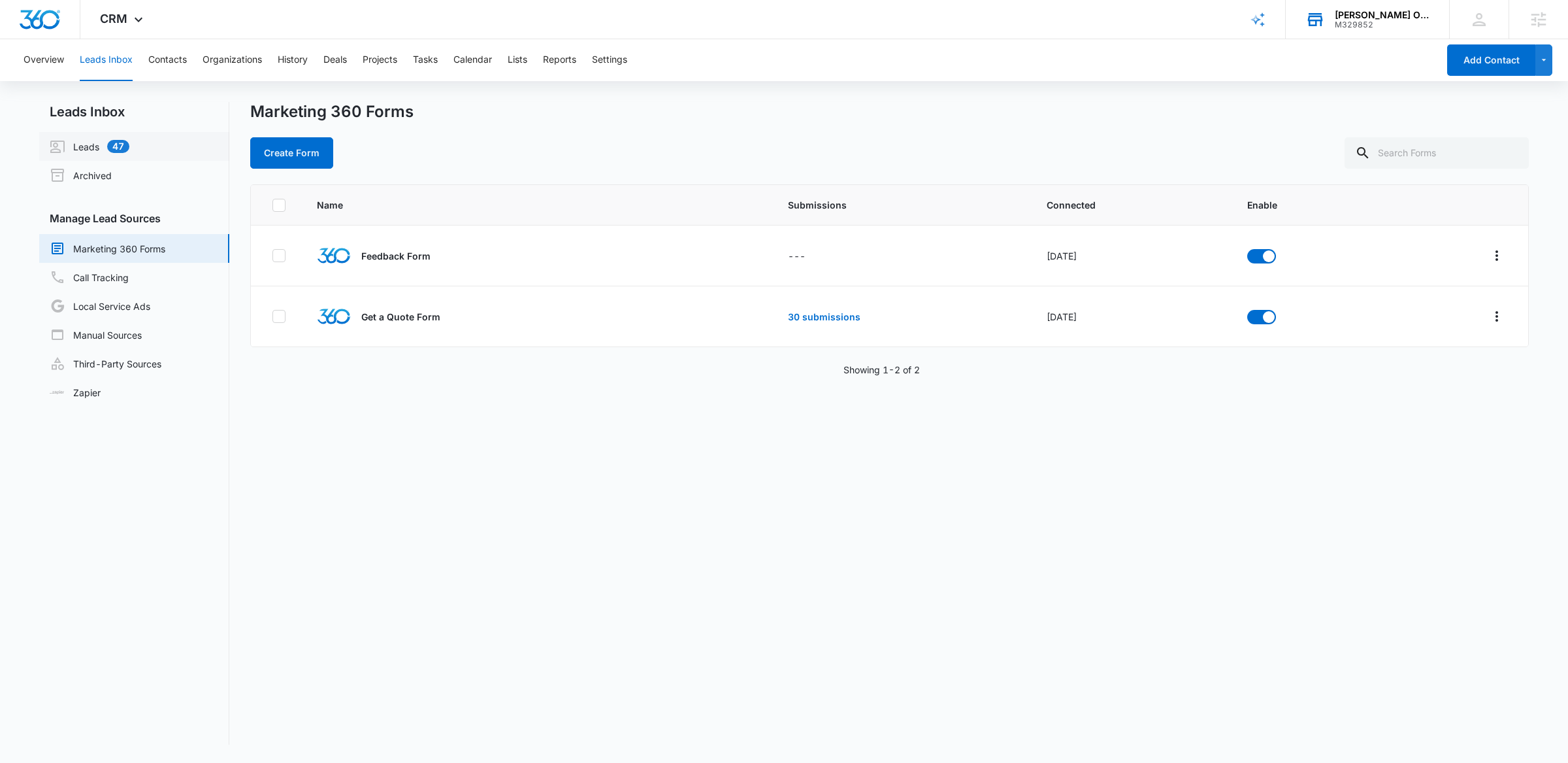
click at [128, 143] on link "Leads 47" at bounding box center [89, 147] width 80 height 16
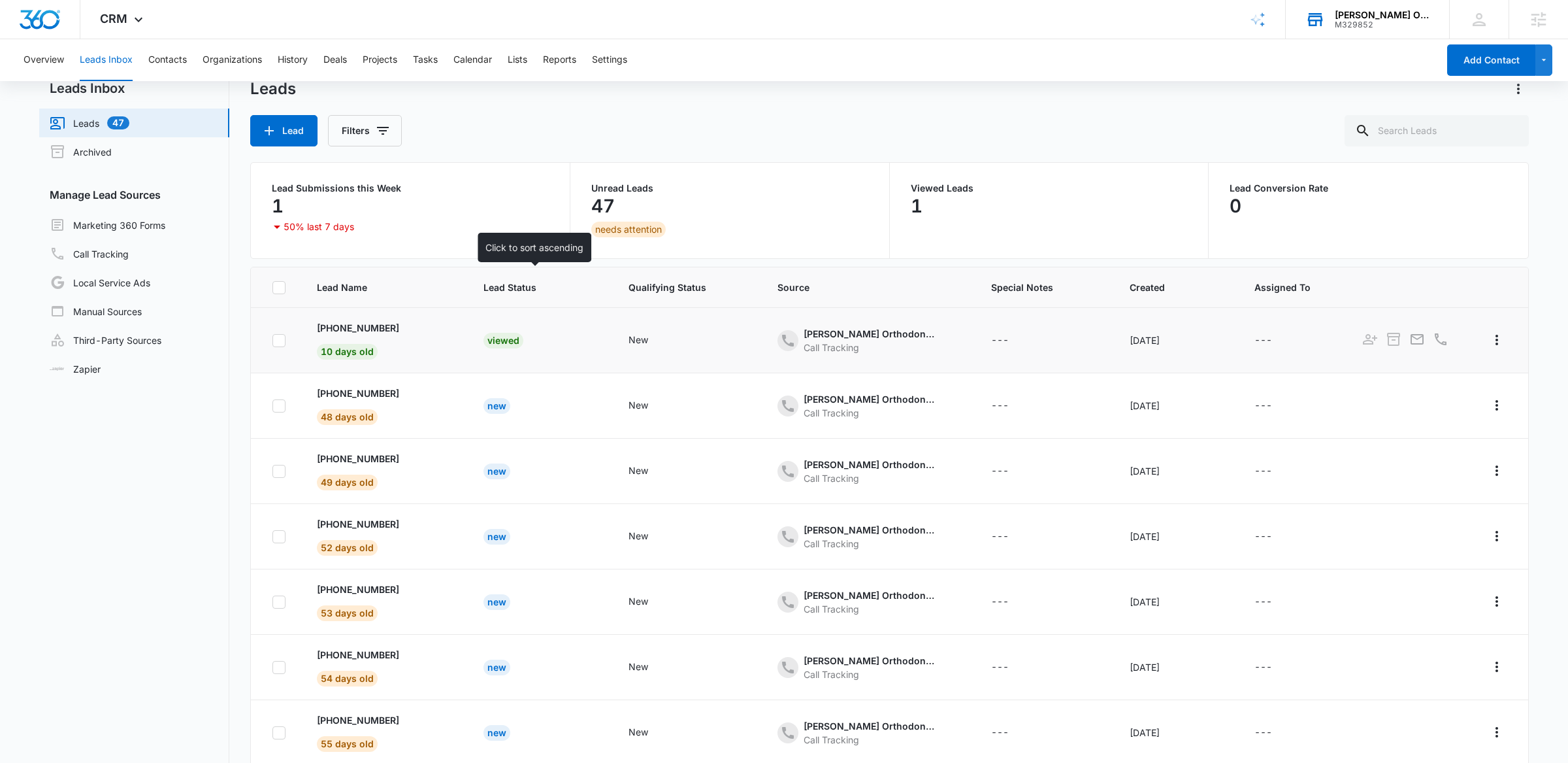
scroll to position [20, 0]
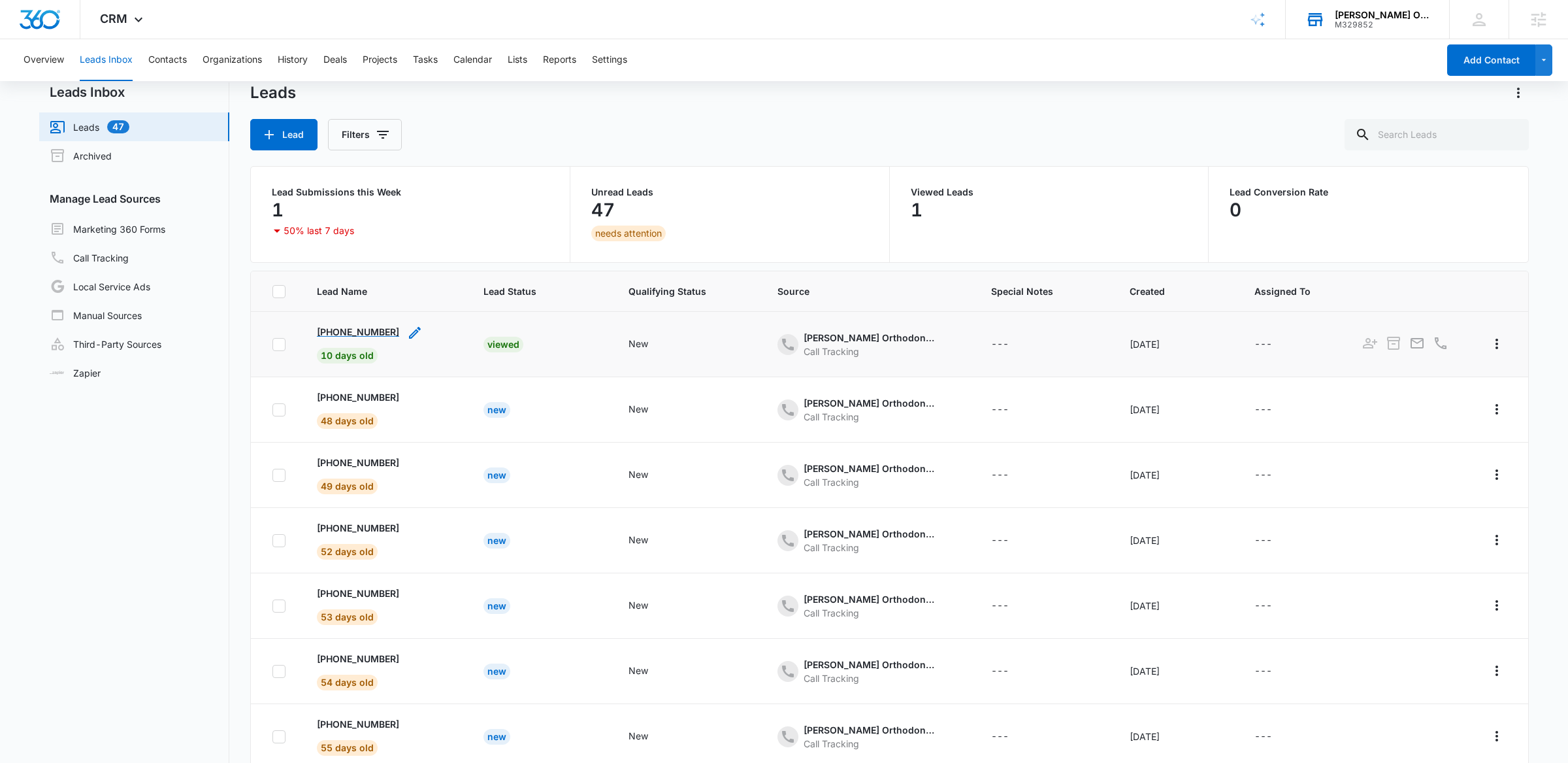
click at [386, 331] on p "[PHONE_NUMBER]" at bounding box center [358, 331] width 82 height 13
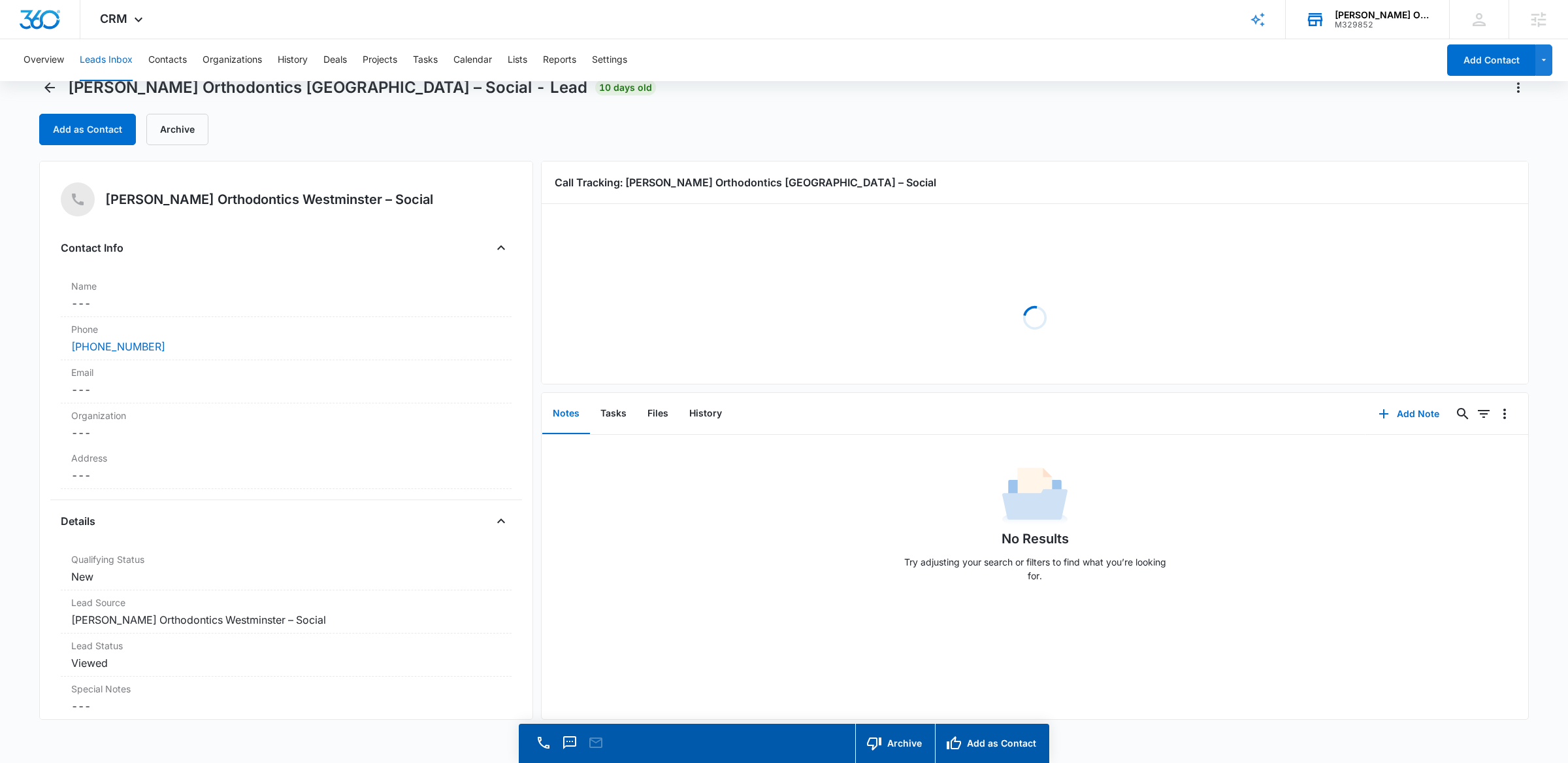
scroll to position [37, 0]
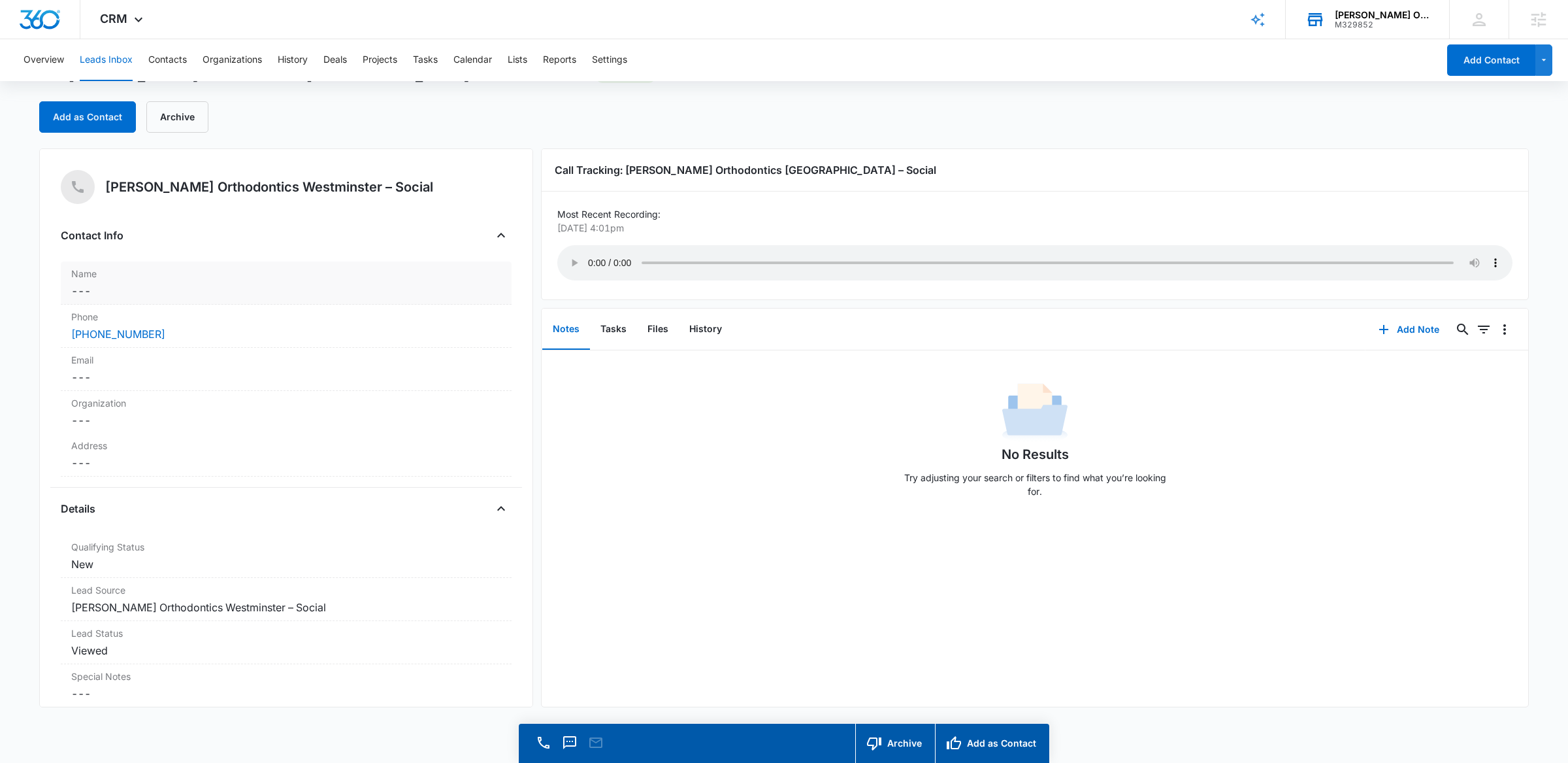
click at [171, 284] on dd "Cancel Save Changes ---" at bounding box center [286, 291] width 430 height 16
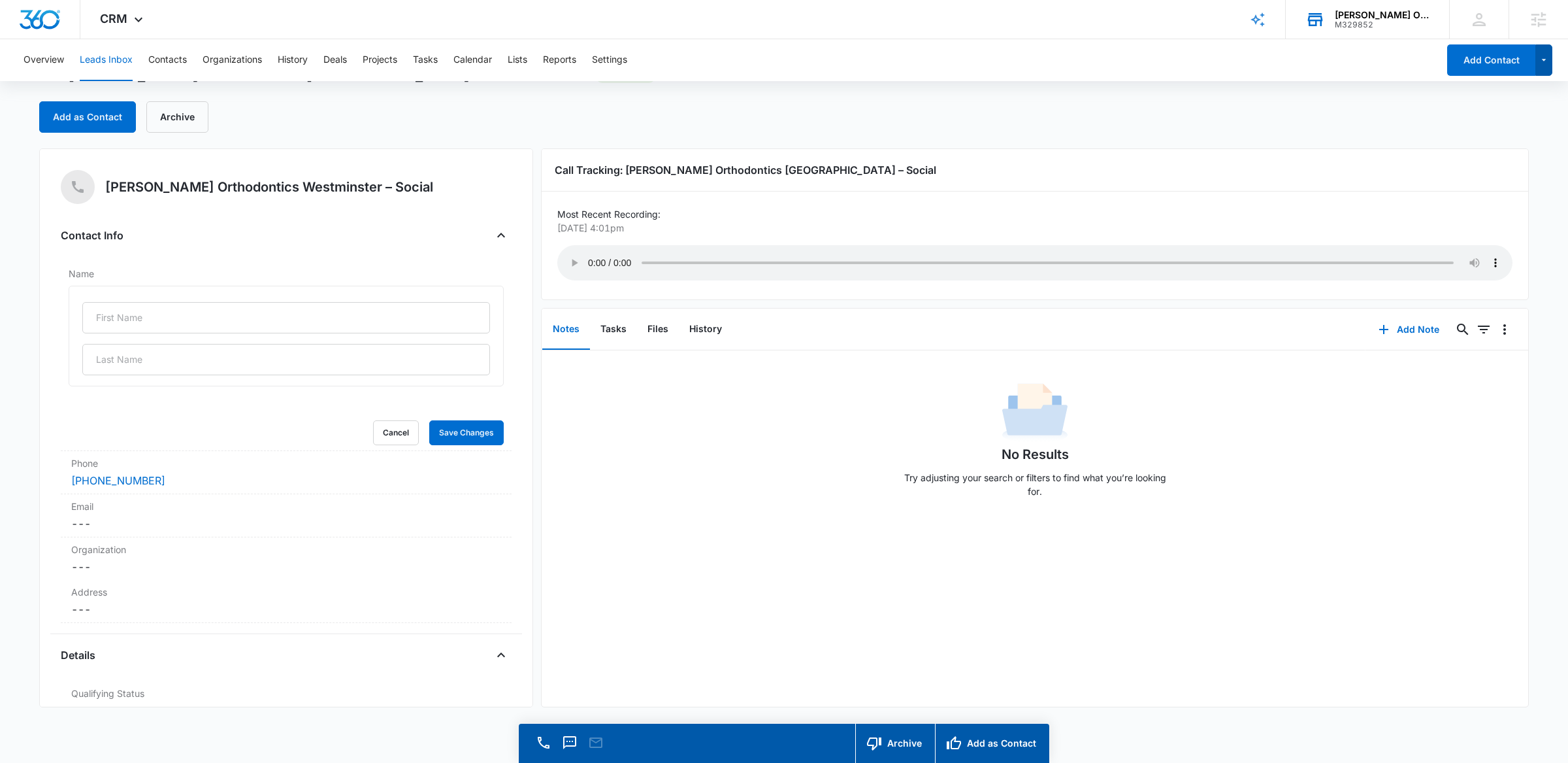
click at [1548, 62] on icon "button" at bounding box center [1545, 60] width 11 height 16
click at [1252, 483] on div "No Results Try adjusting your search or filters to find what you’re looking for." at bounding box center [1035, 444] width 987 height 130
click at [94, 74] on button "Leads Inbox" at bounding box center [106, 60] width 53 height 42
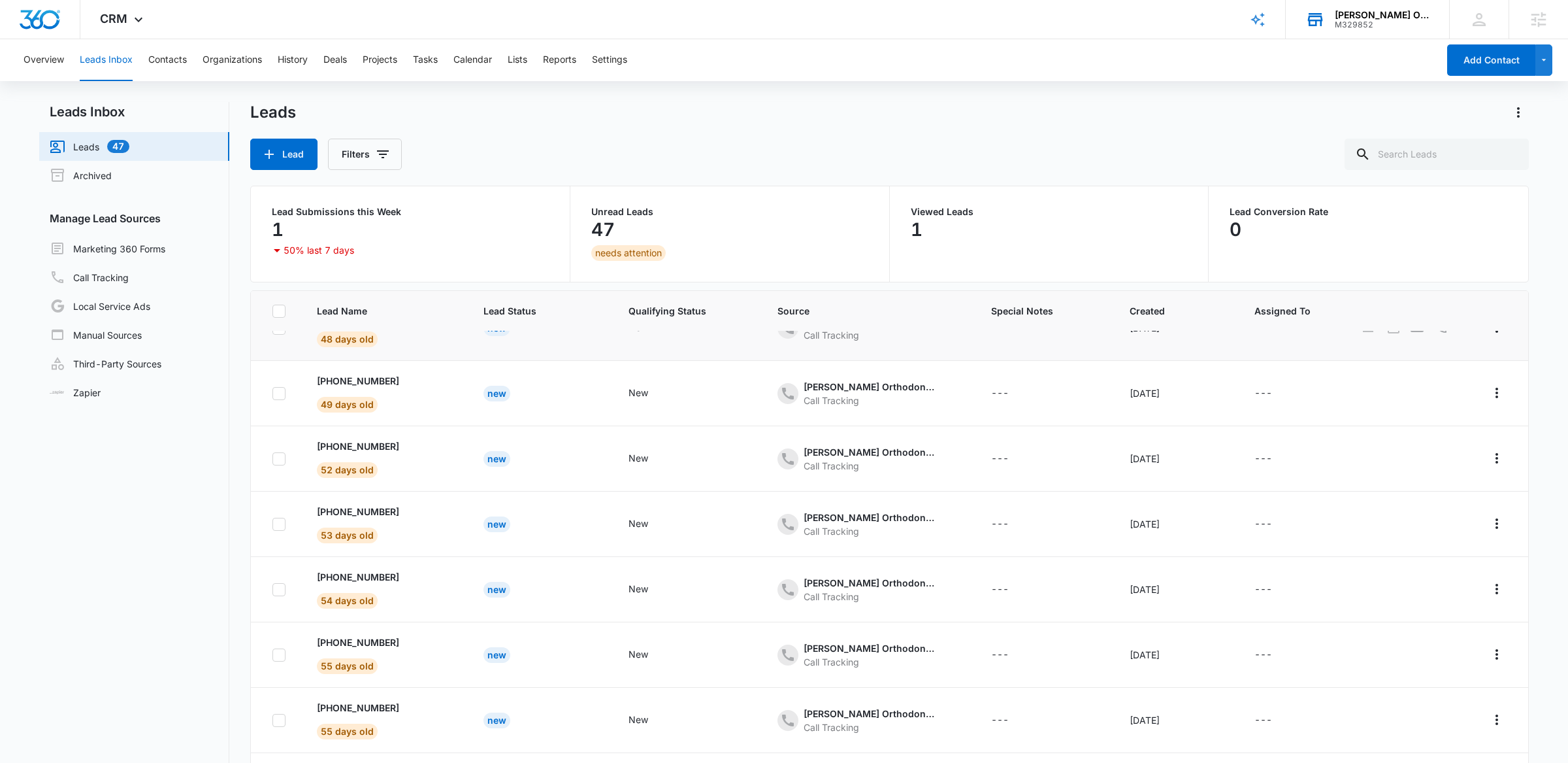
scroll to position [130, 0]
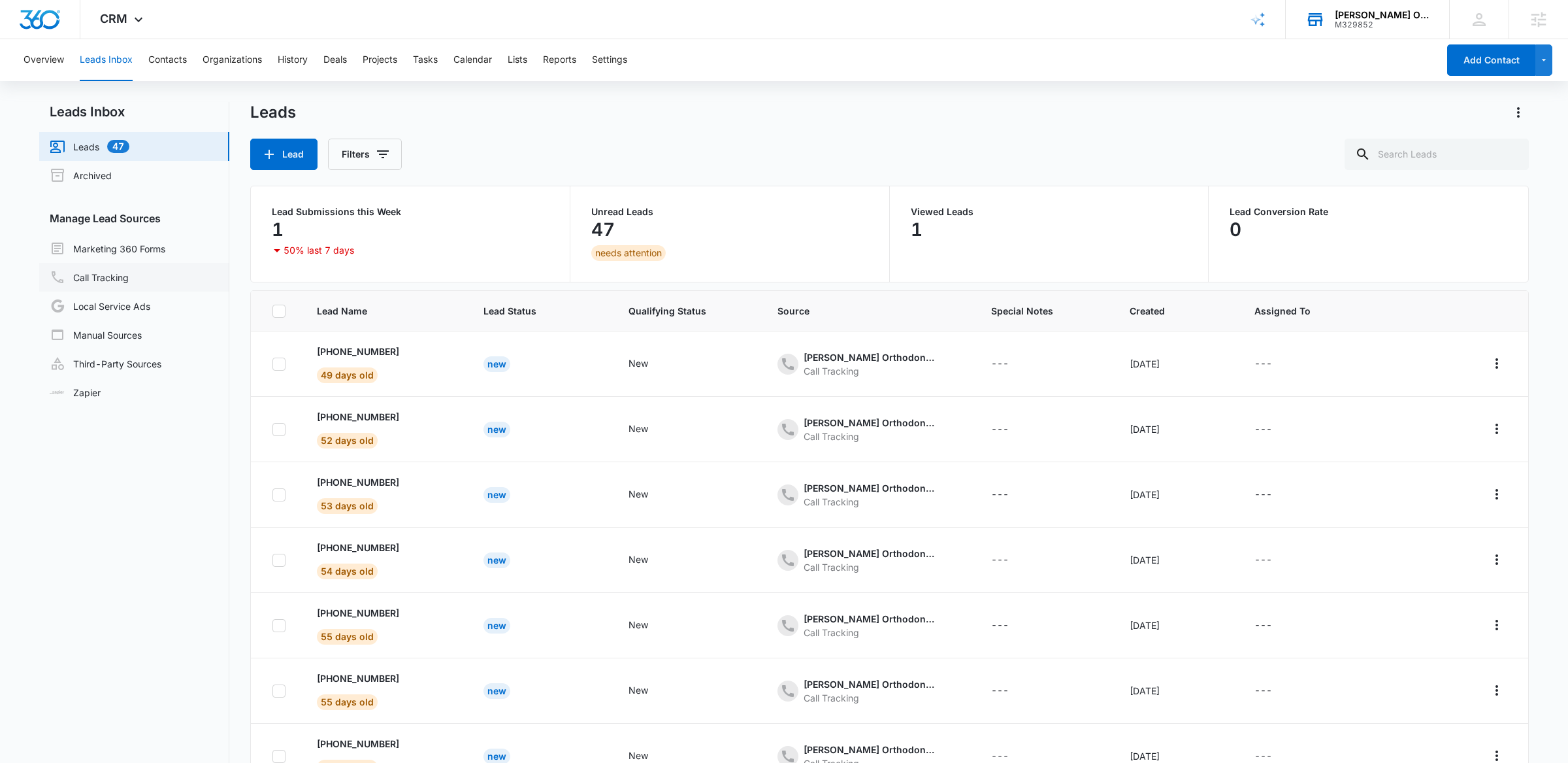
click at [103, 271] on link "Call Tracking" at bounding box center [89, 277] width 79 height 16
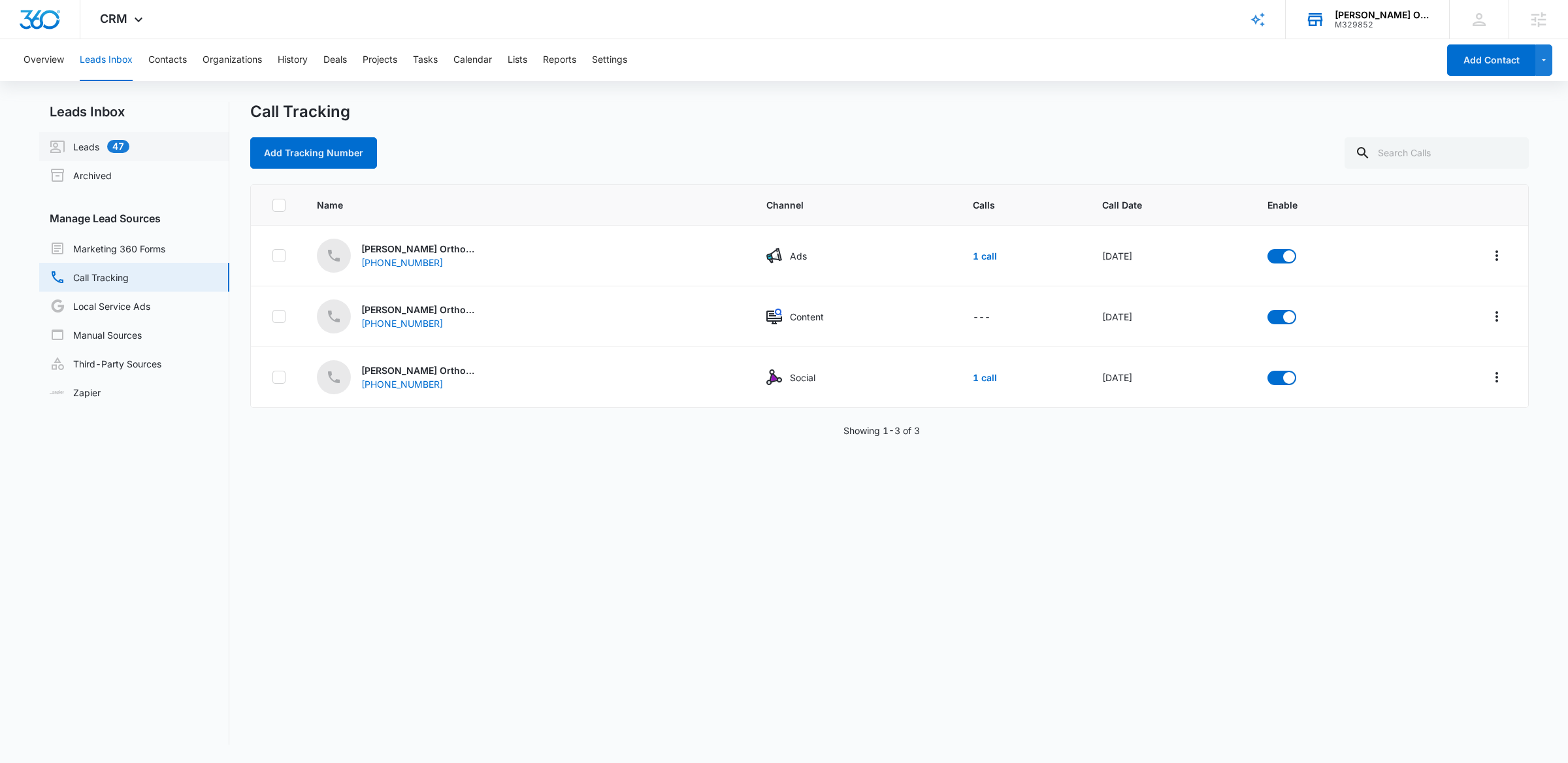
click at [108, 154] on link "Leads 47" at bounding box center [89, 147] width 80 height 16
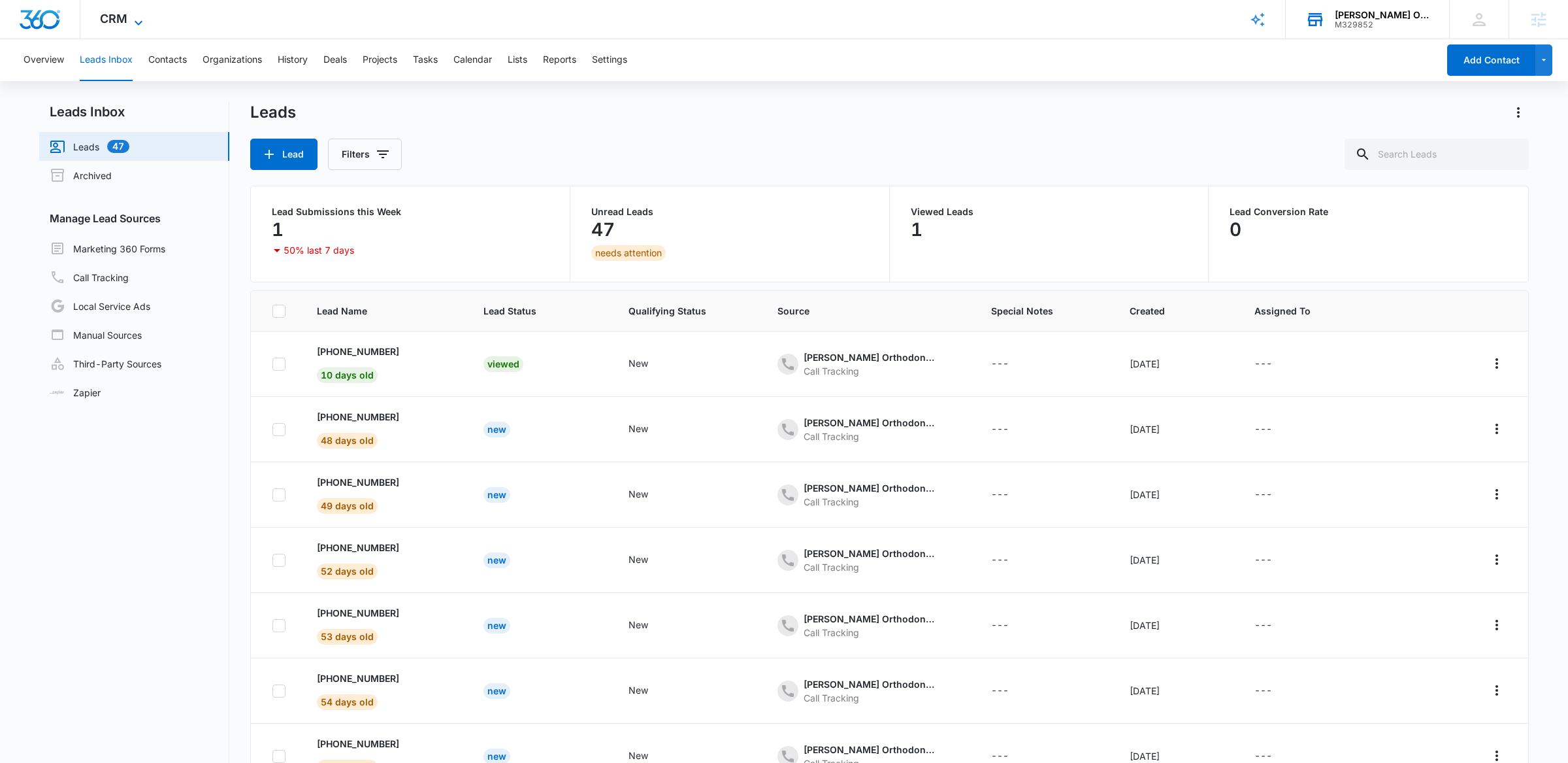
click at [144, 15] on icon at bounding box center [138, 23] width 16 height 16
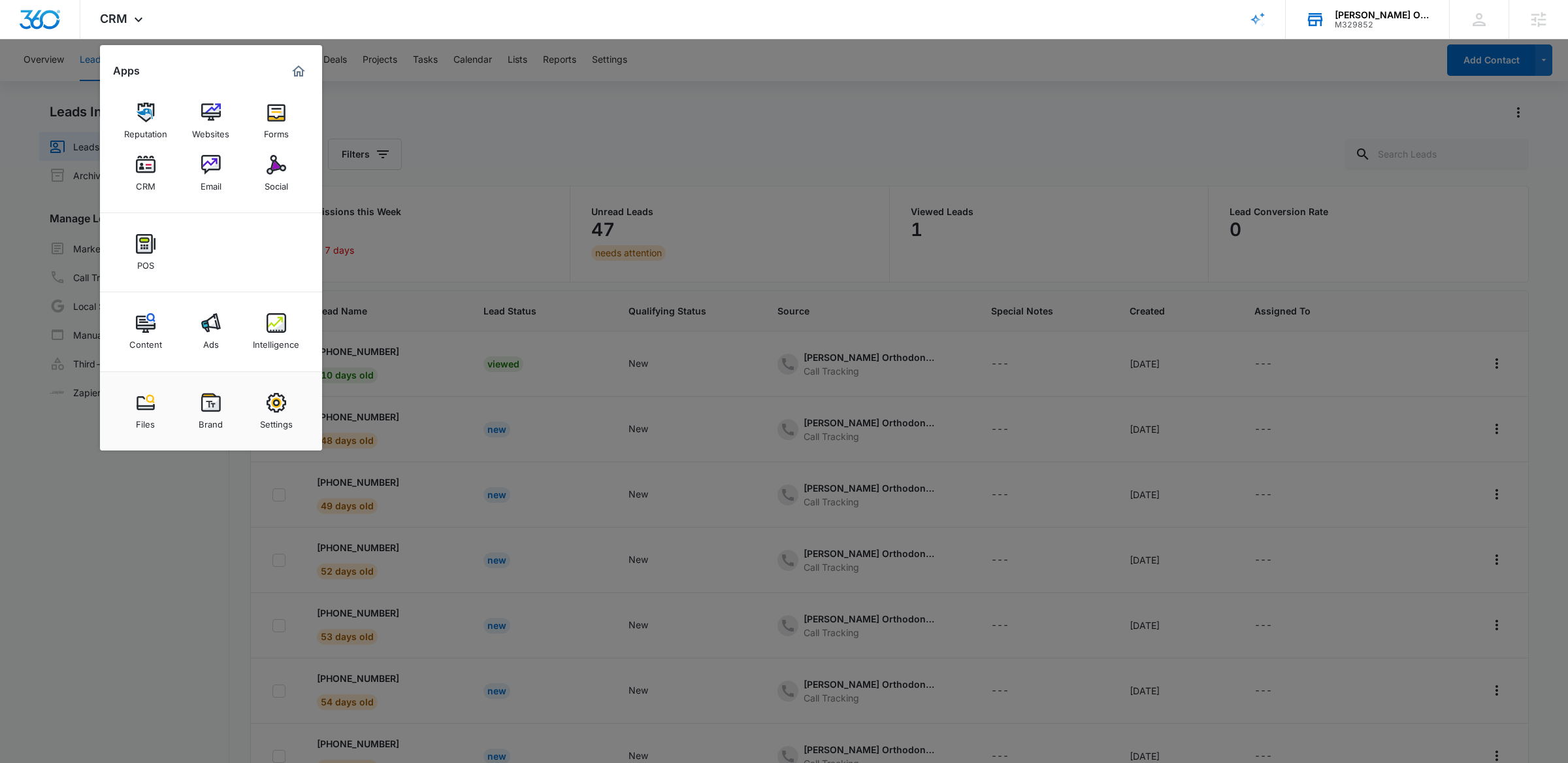
click at [515, 102] on div at bounding box center [784, 382] width 1568 height 763
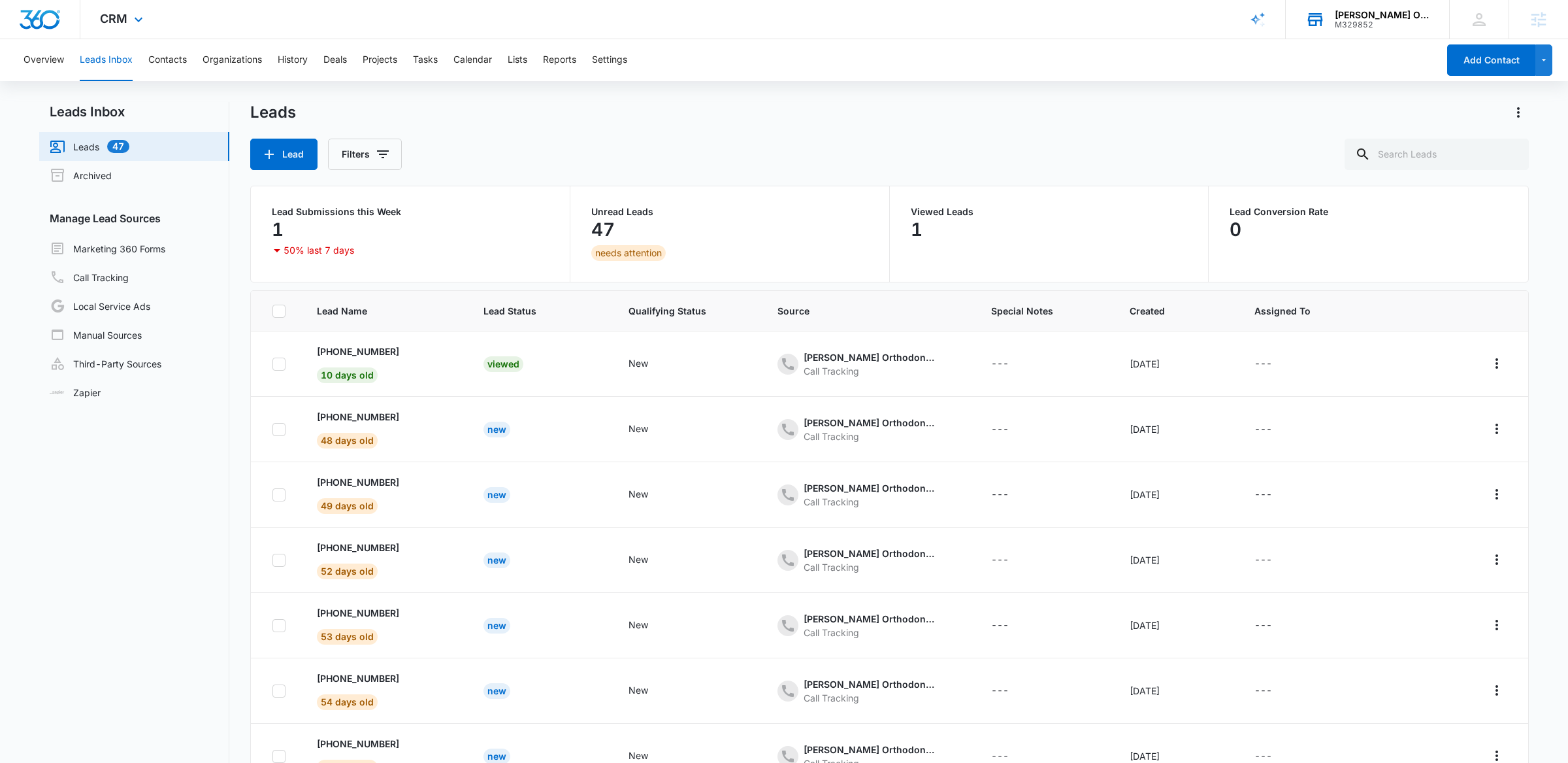
click at [115, 29] on div "CRM Apps Reputation Websites Forms CRM Email Social POS Content Ads Intelligenc…" at bounding box center [123, 19] width 85 height 39
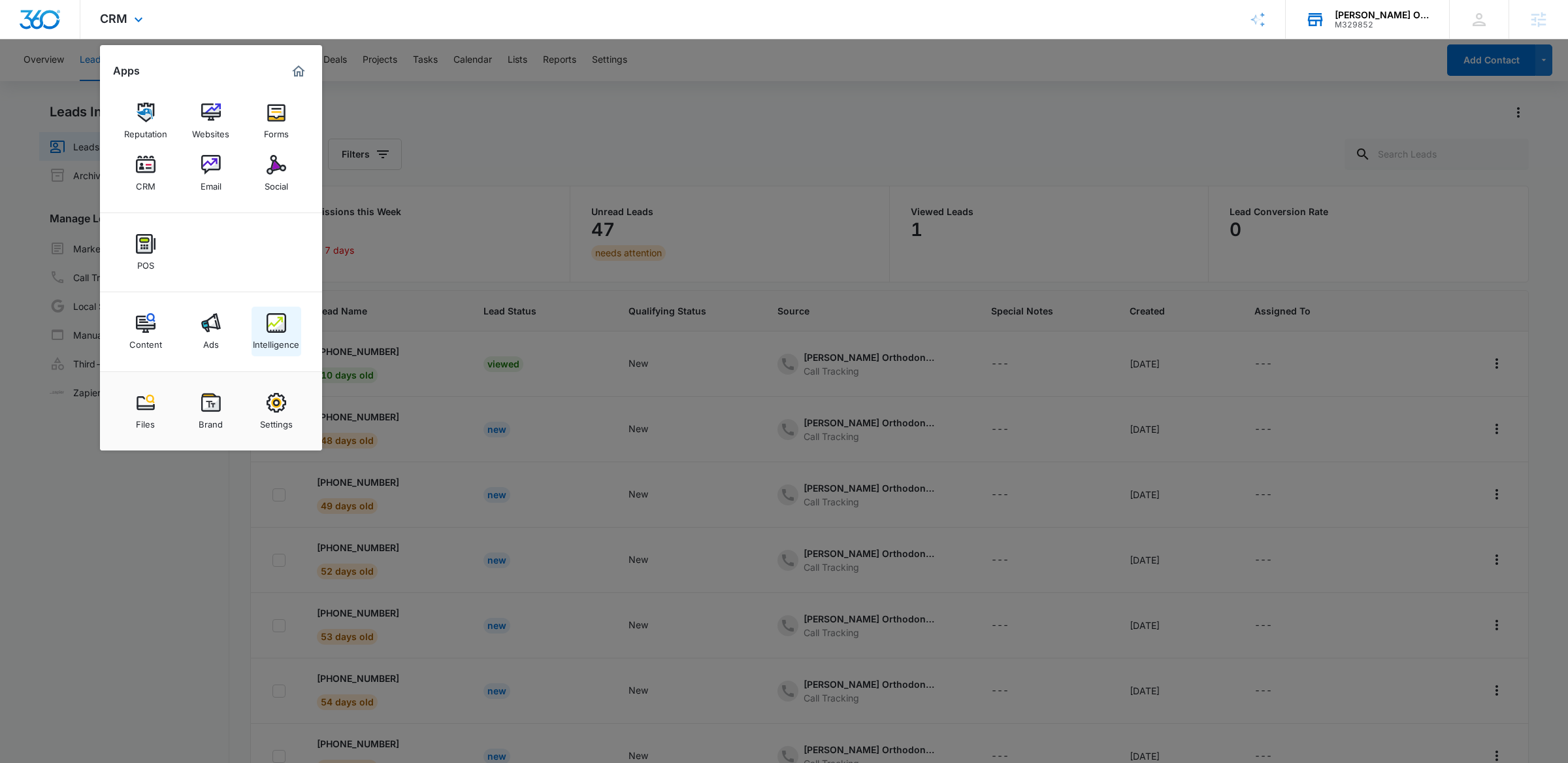
click at [273, 317] on img at bounding box center [276, 323] width 20 height 20
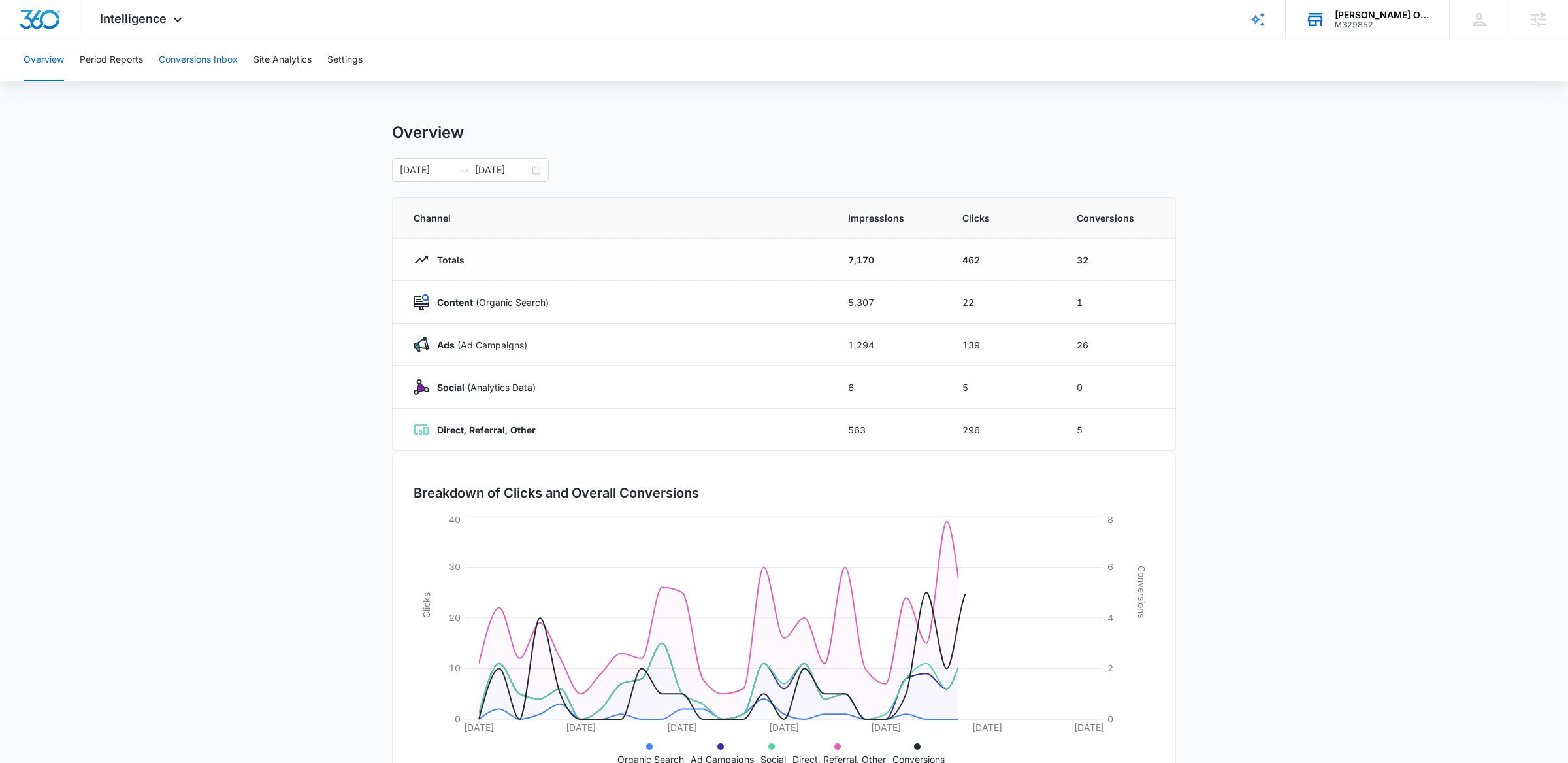
click at [166, 66] on button "Conversions Inbox" at bounding box center [198, 60] width 79 height 42
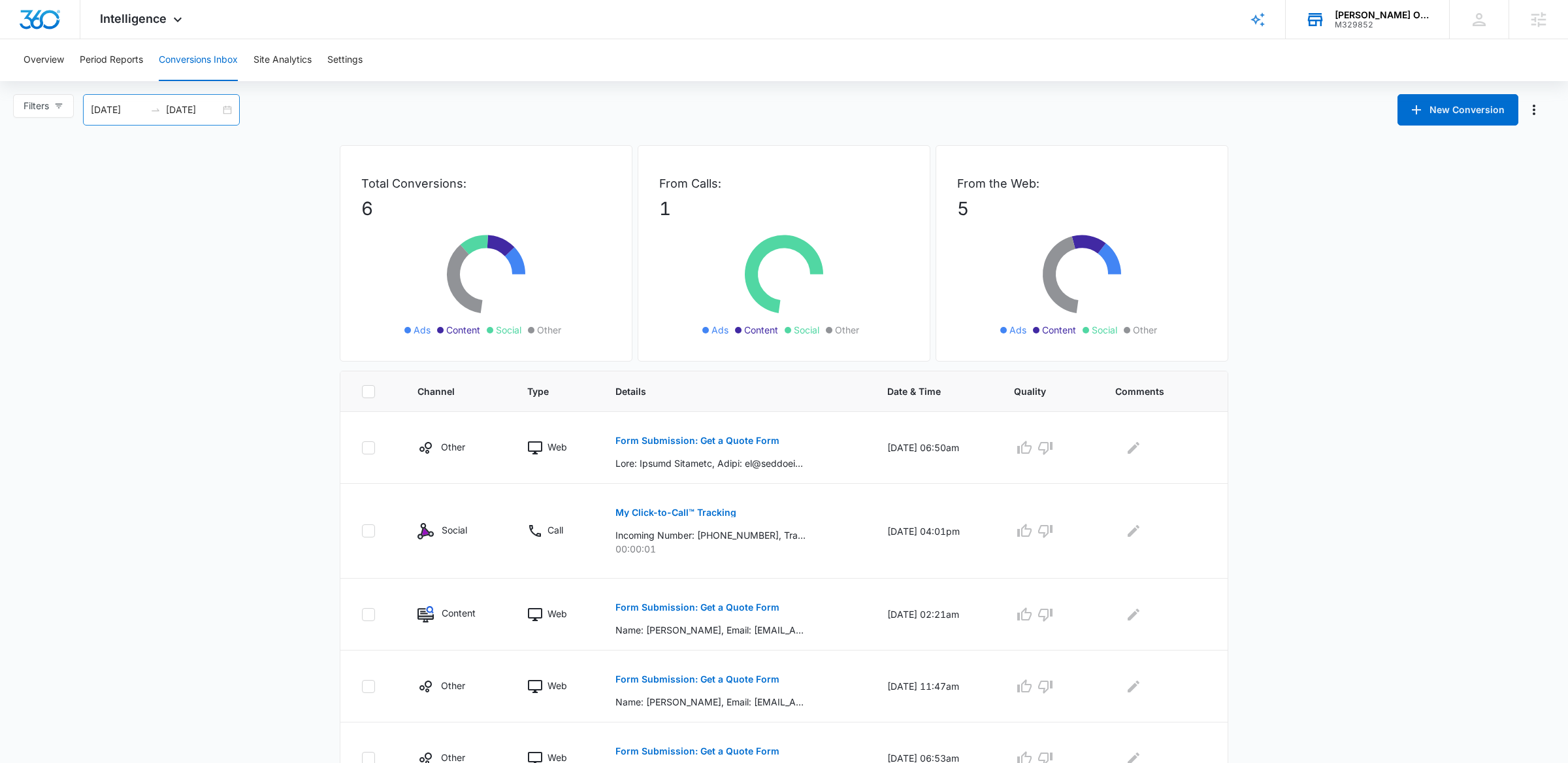
click at [228, 122] on div "[DATE] [DATE]" at bounding box center [161, 110] width 157 height 32
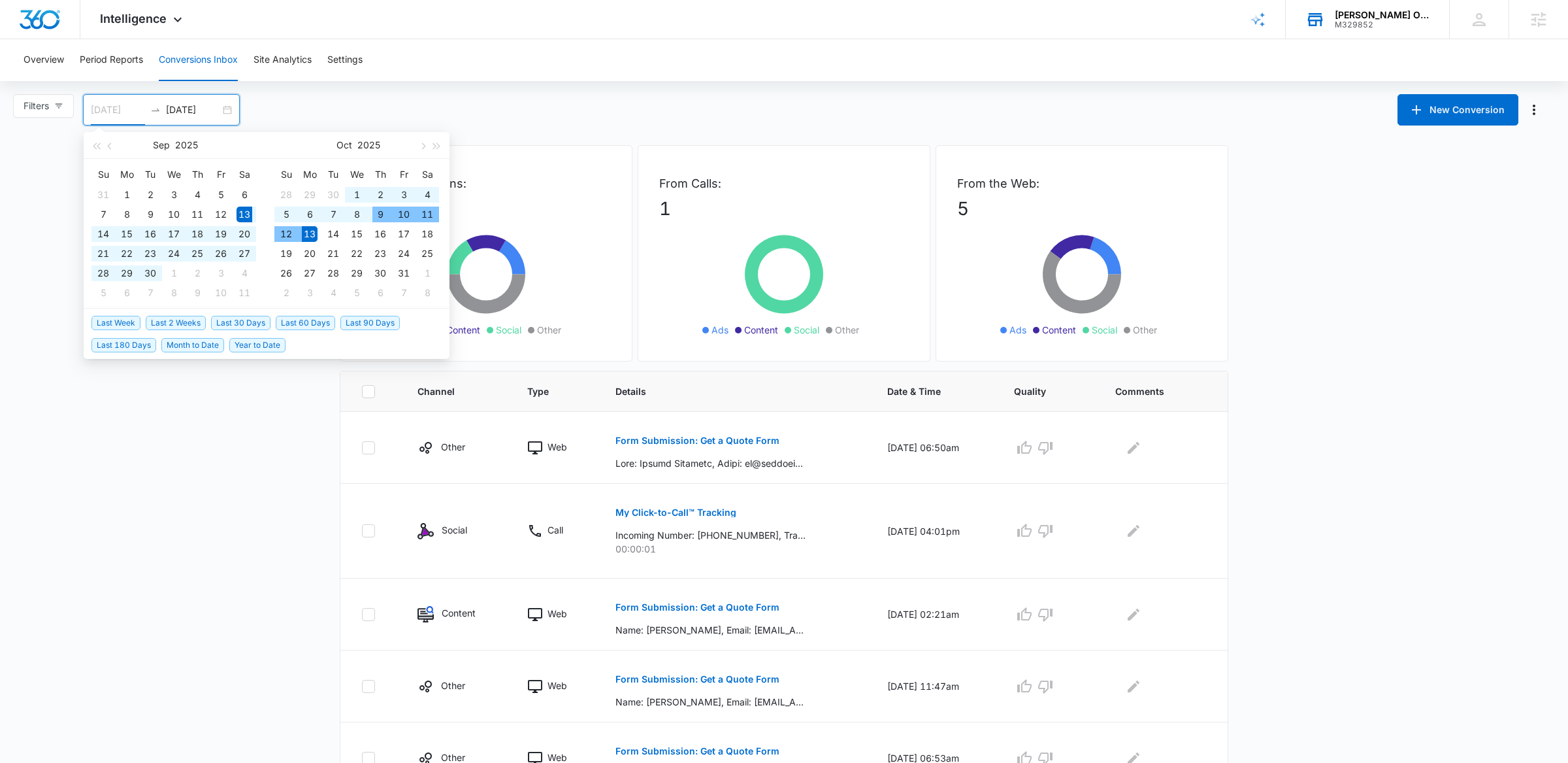
type input "[DATE]"
click at [225, 320] on span "Last 30 Days" at bounding box center [240, 323] width 59 height 14
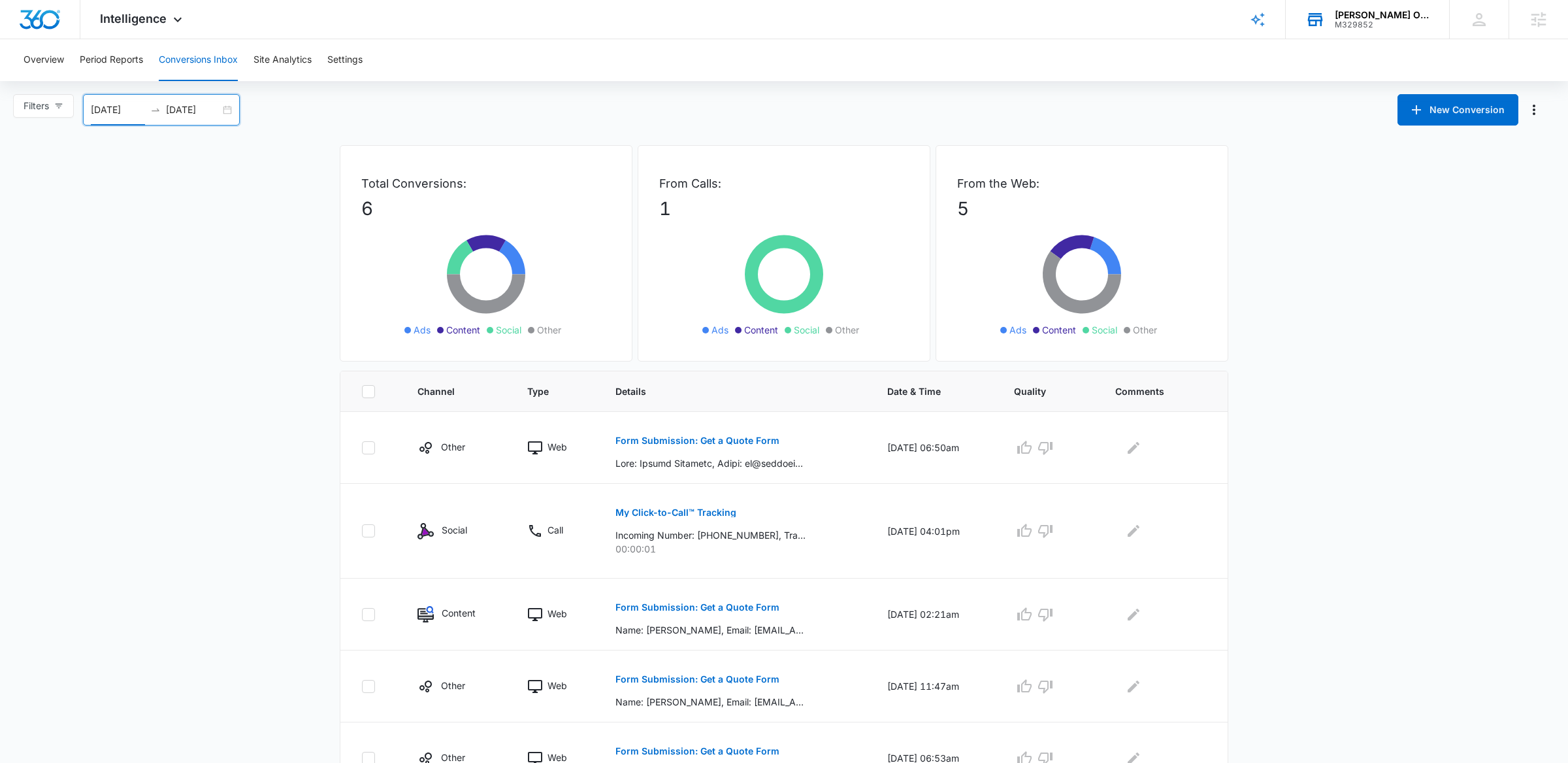
click at [175, 40] on button "Conversions Inbox" at bounding box center [198, 60] width 79 height 42
click at [167, 26] on div "Intelligence Apps Reputation Websites Forms CRM Email Social POS Content Ads In…" at bounding box center [142, 19] width 125 height 39
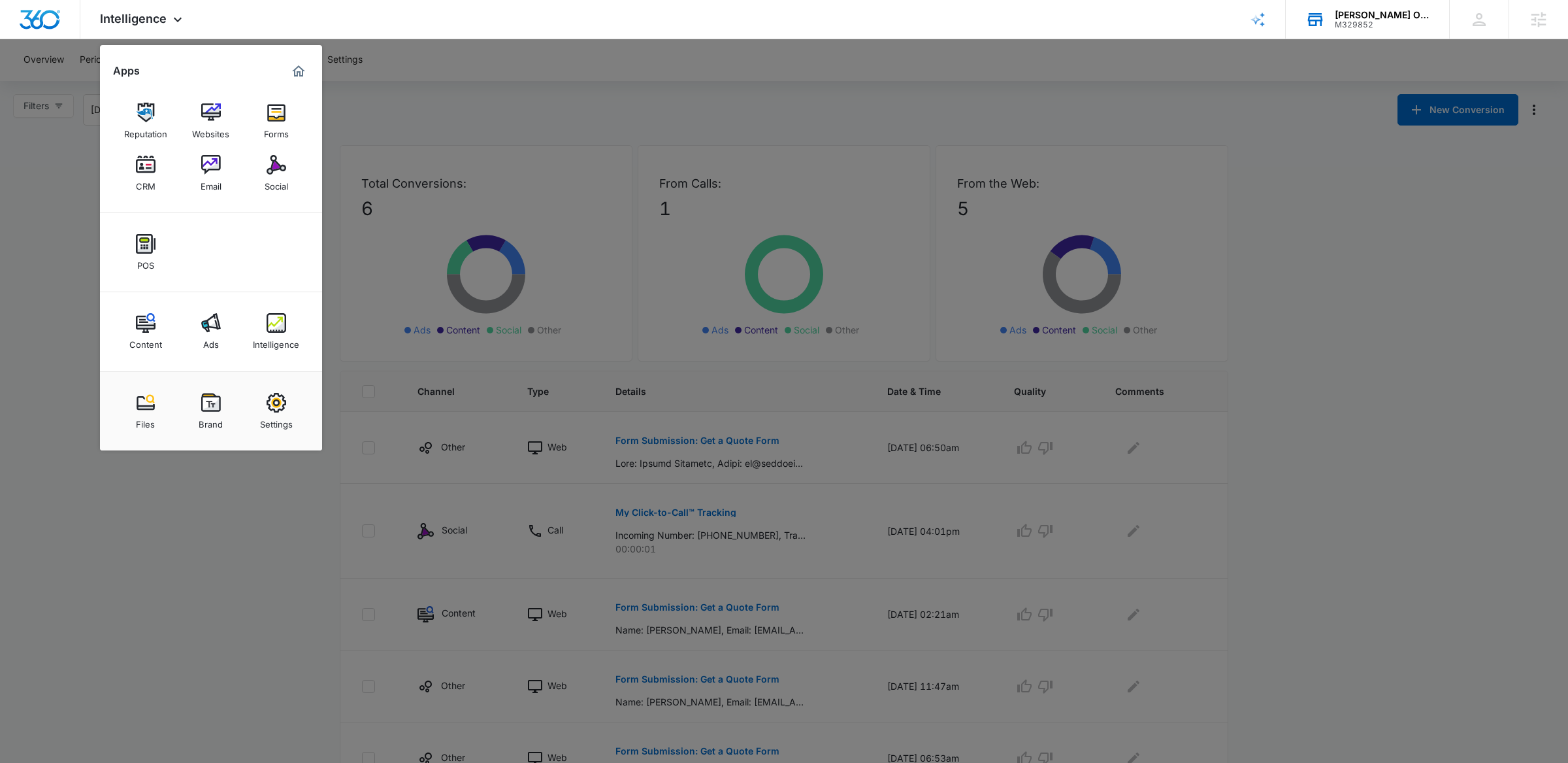
click at [79, 181] on div at bounding box center [784, 382] width 1568 height 763
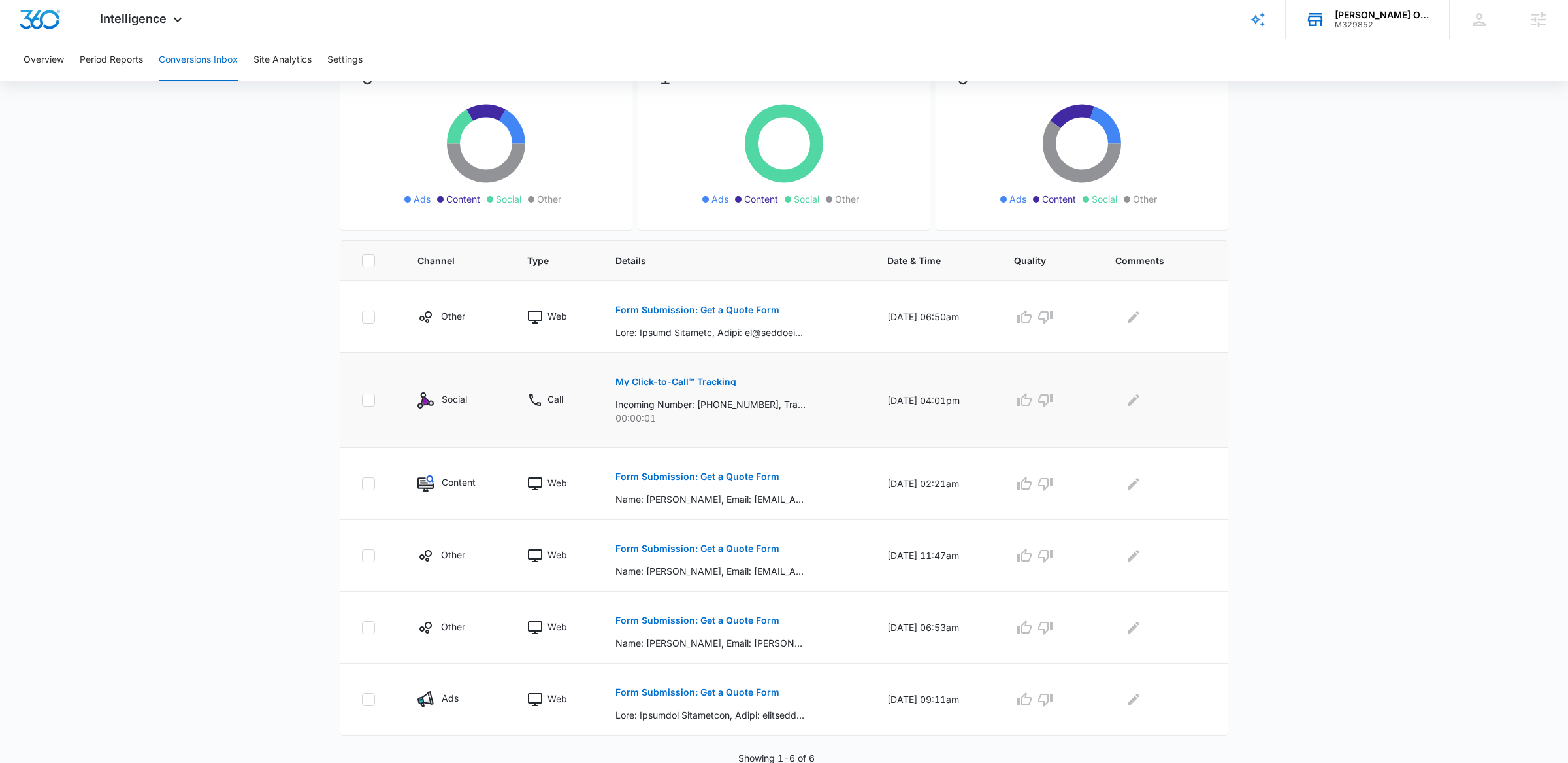
scroll to position [134, 0]
click at [1135, 305] on button "Edit Comments" at bounding box center [1134, 315] width 21 height 21
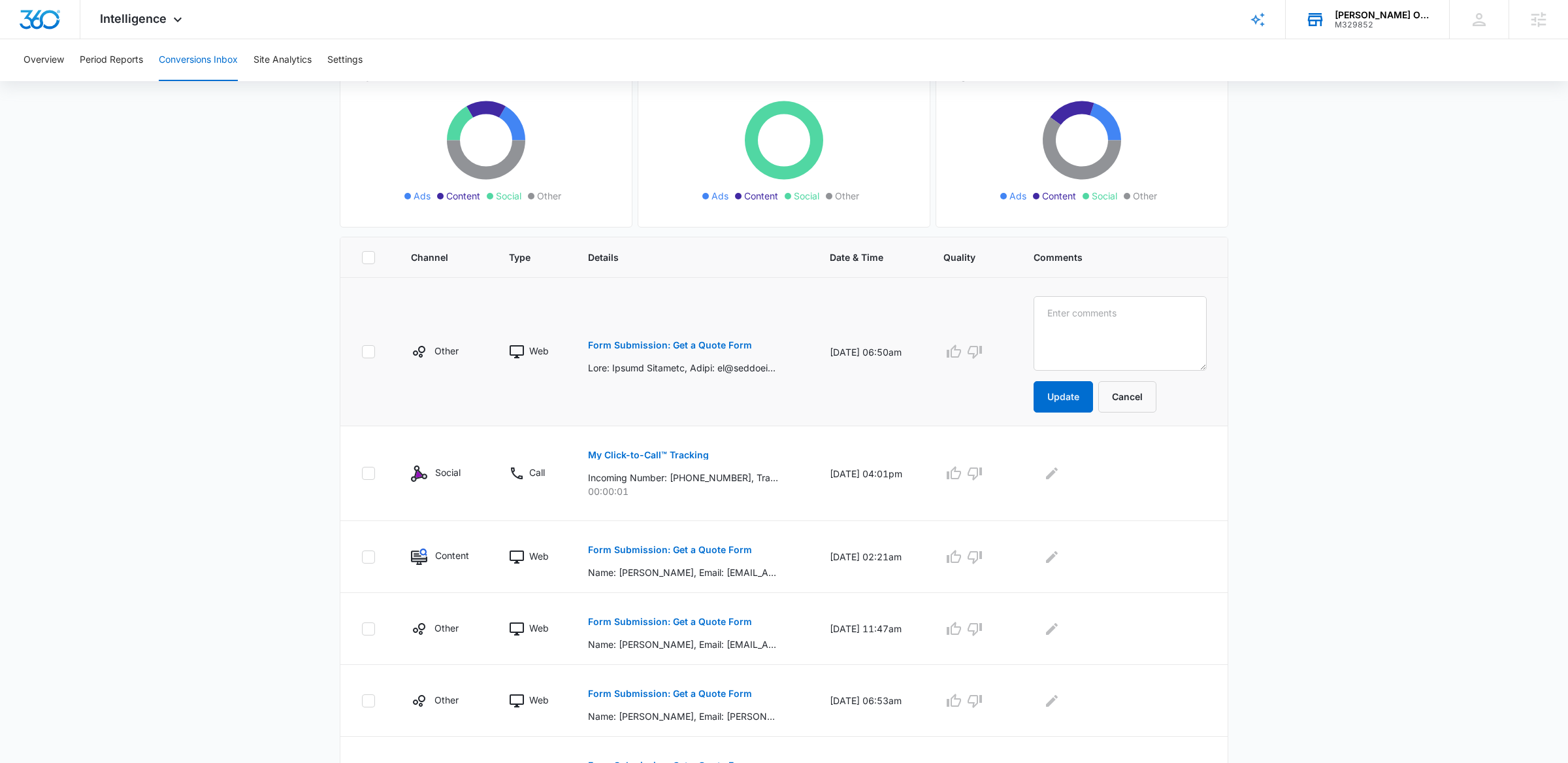
click at [1282, 322] on main "Filters [DATE] [DATE] New Conversion [DATE] Su Mo Tu We Th Fr Sa 31 1 2 3 4 5 6…" at bounding box center [784, 398] width 1568 height 878
click at [1144, 406] on button "Cancel" at bounding box center [1128, 397] width 58 height 32
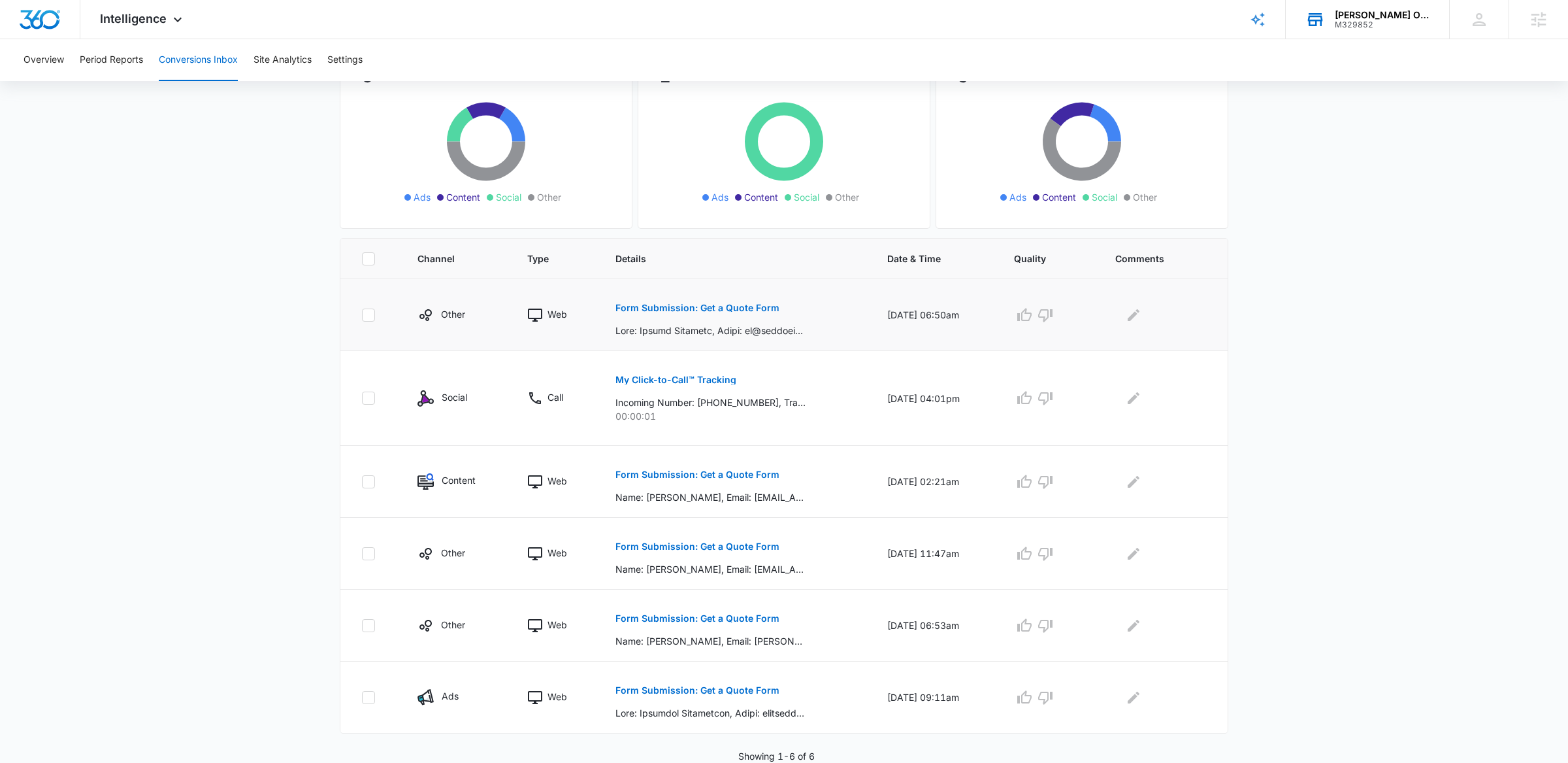
click at [684, 294] on button "Form Submission: Get a Quote Form" at bounding box center [697, 307] width 164 height 32
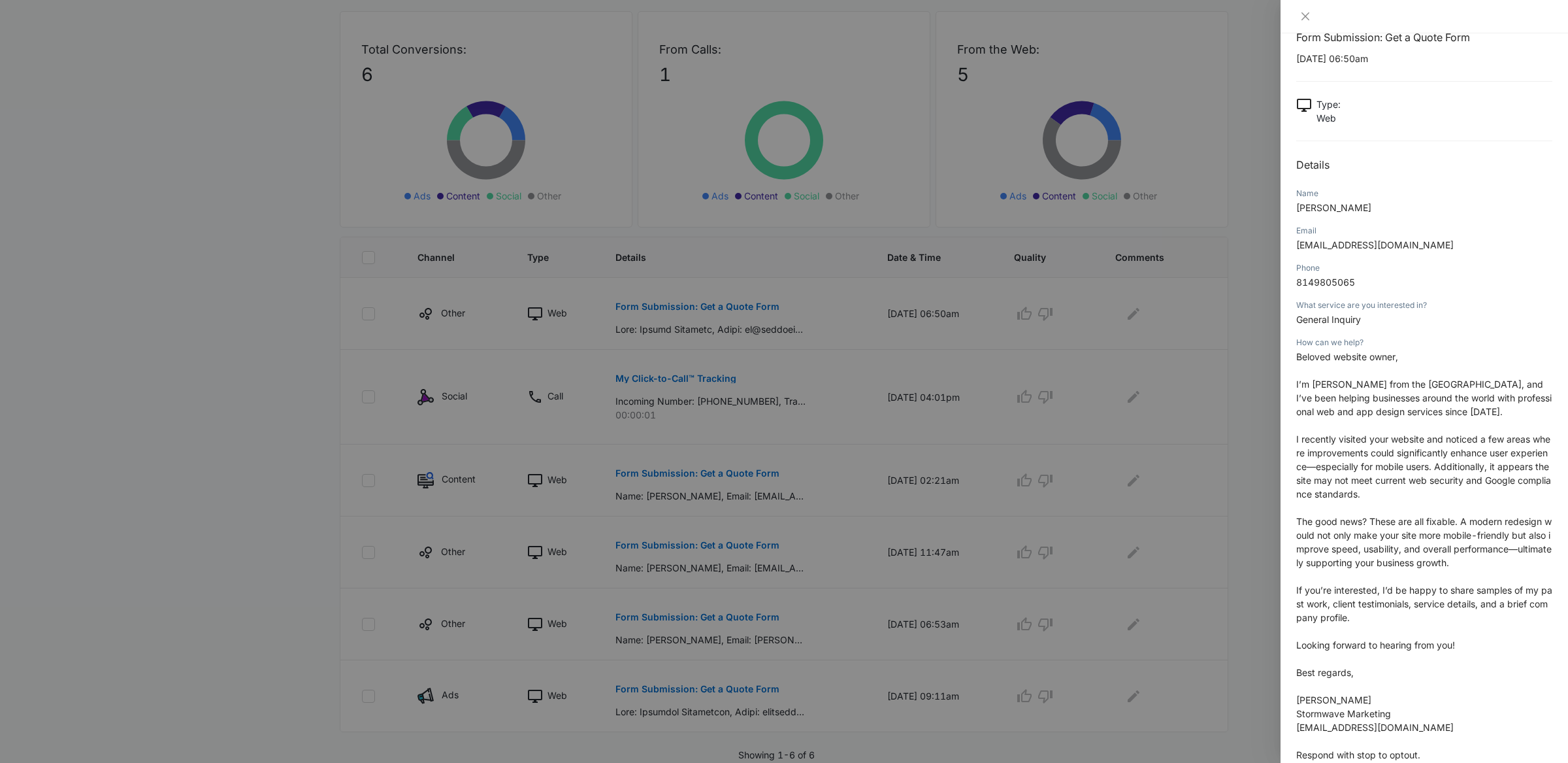
scroll to position [32, 0]
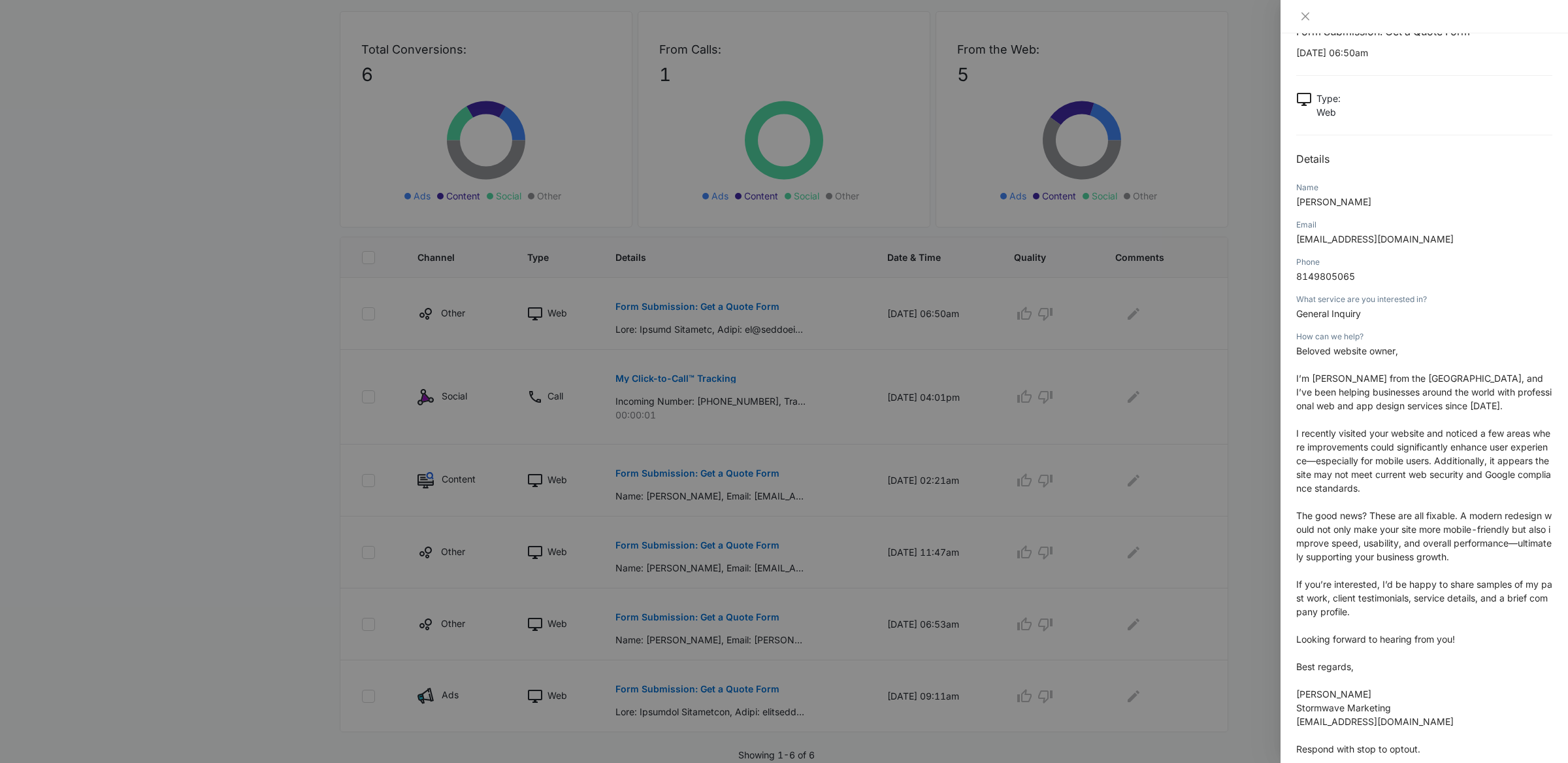
click at [1204, 401] on div at bounding box center [784, 382] width 1568 height 763
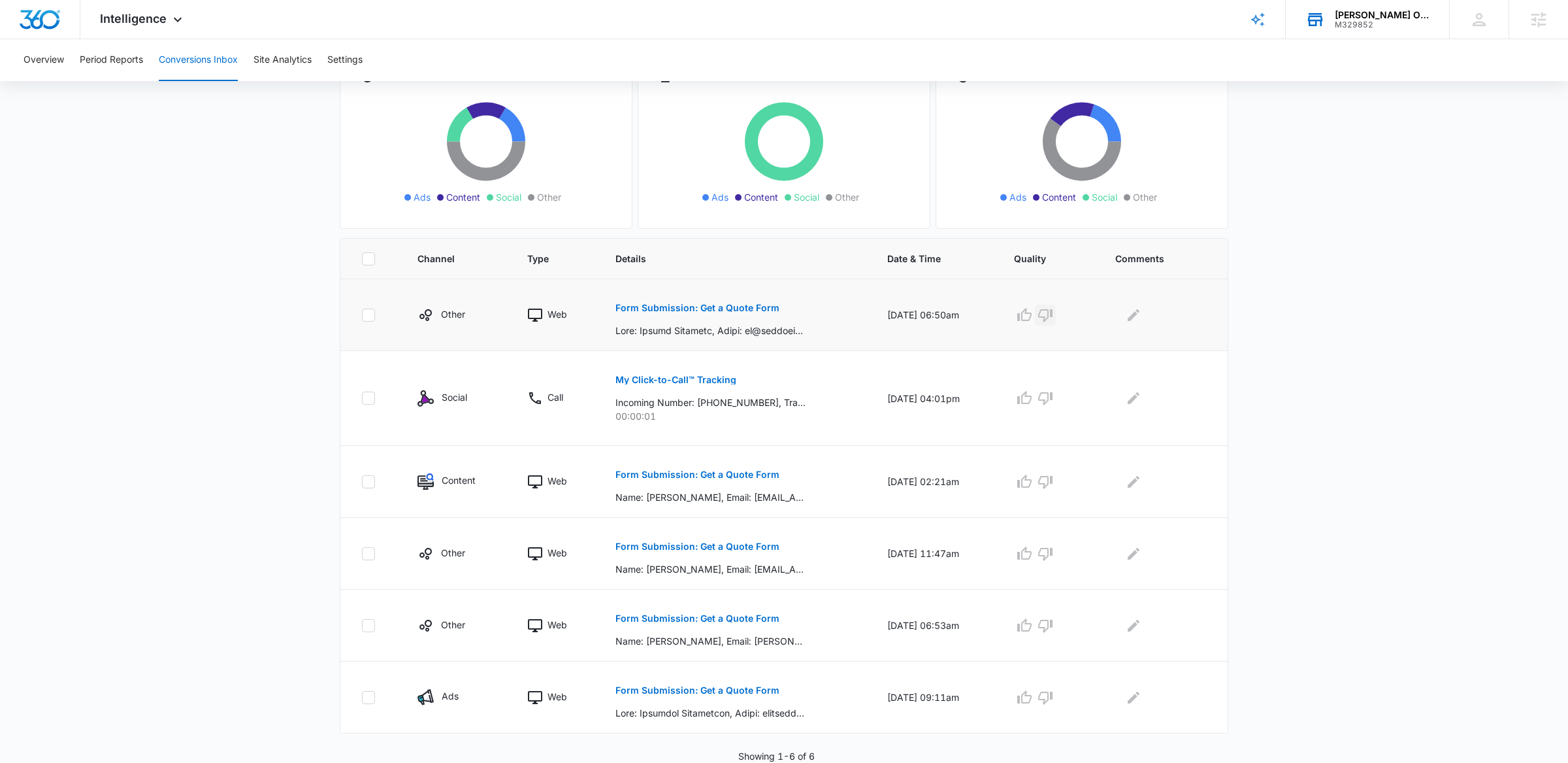
click at [1054, 307] on icon "button" at bounding box center [1045, 315] width 16 height 16
click at [1139, 317] on icon "Edit Comments" at bounding box center [1134, 315] width 16 height 16
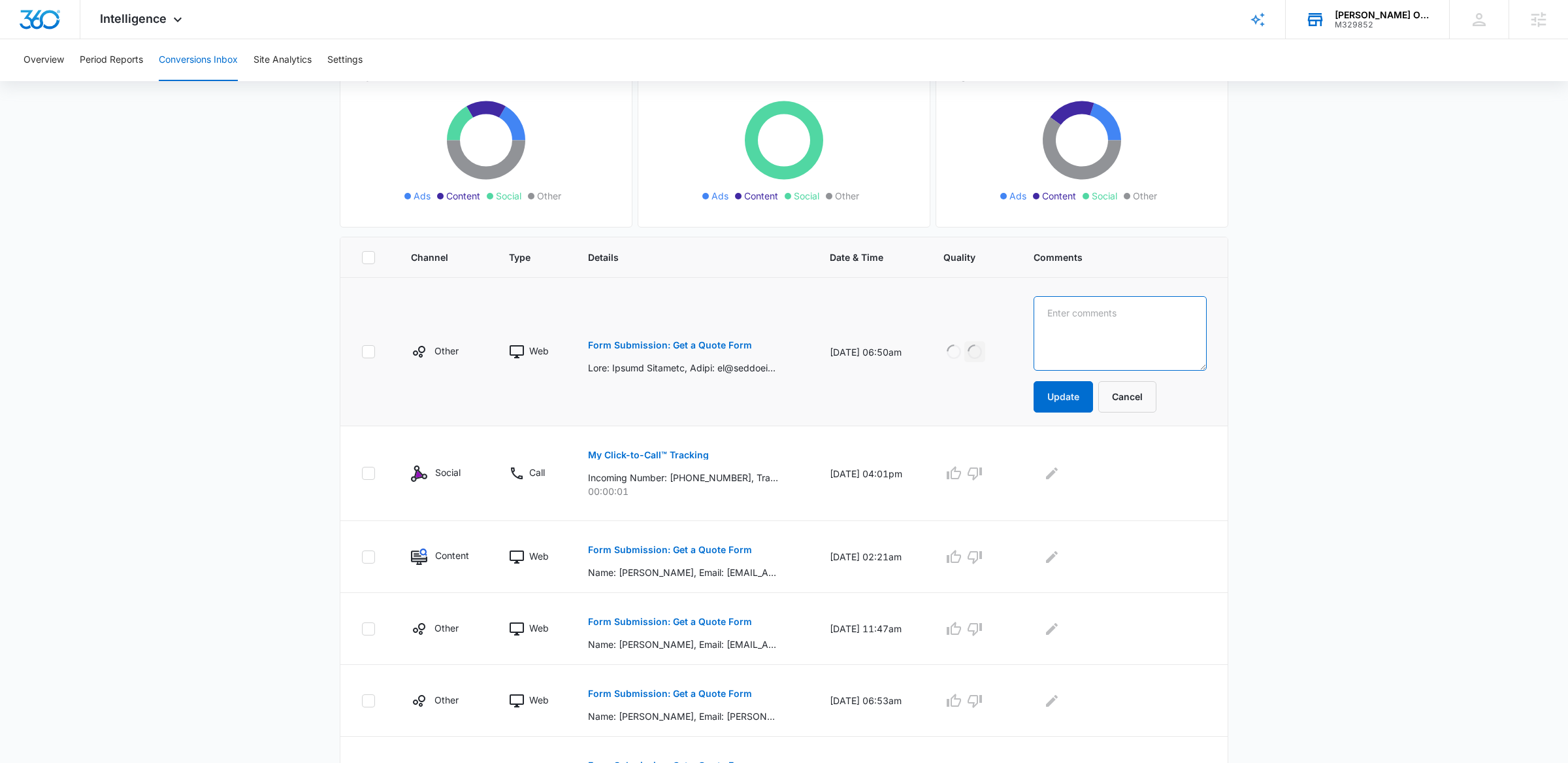
click at [1137, 337] on textarea at bounding box center [1121, 334] width 173 height 75
type textarea "Spam lead"
click at [1076, 405] on button "Update" at bounding box center [1063, 397] width 59 height 32
click at [1072, 399] on button "Update" at bounding box center [1063, 397] width 59 height 32
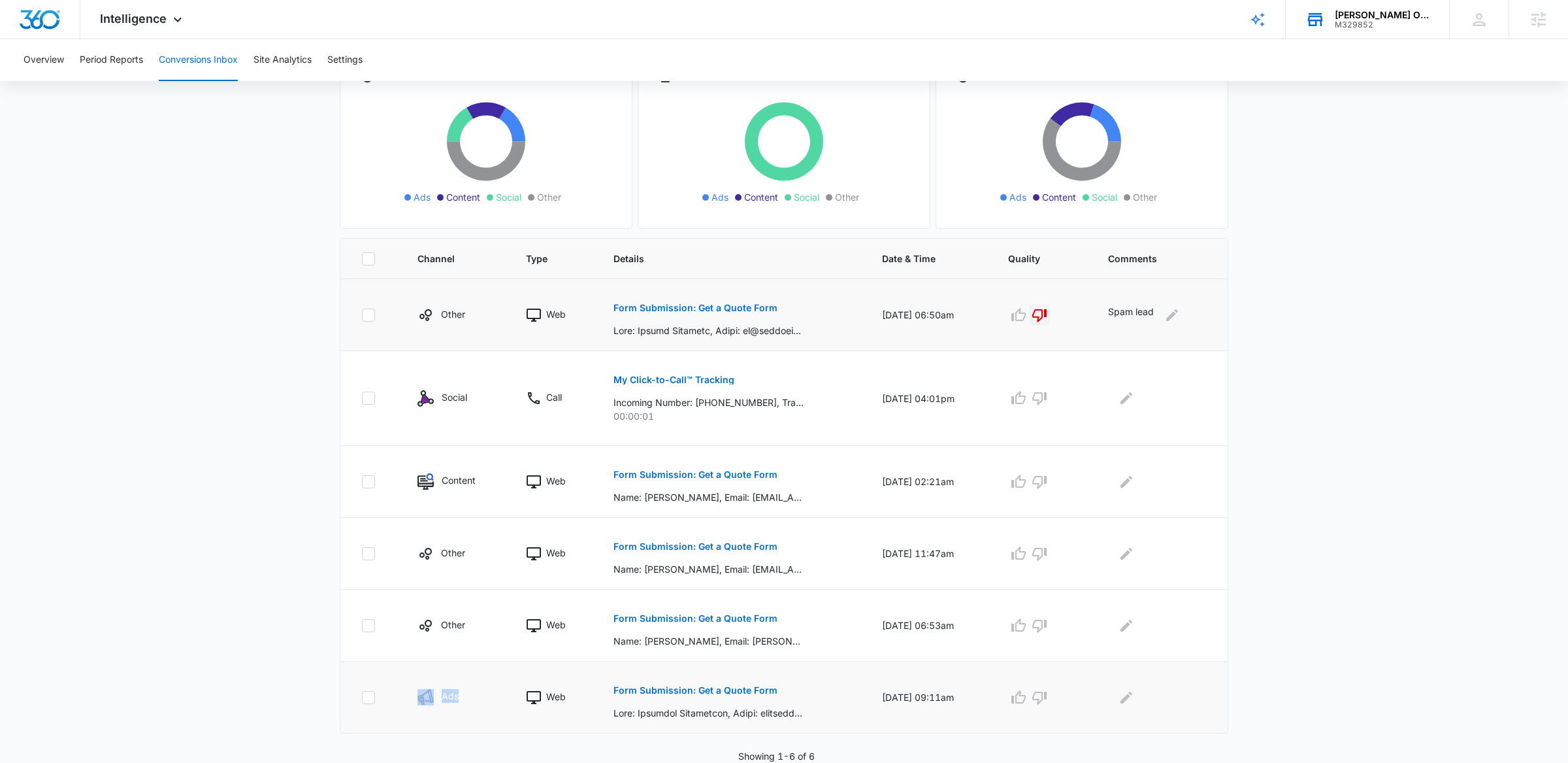
drag, startPoint x: 409, startPoint y: 695, endPoint x: 466, endPoint y: 695, distance: 57.0
click at [466, 695] on td "Ads" at bounding box center [456, 697] width 109 height 72
click at [446, 690] on p "Ads" at bounding box center [450, 695] width 17 height 13
drag, startPoint x: 467, startPoint y: 697, endPoint x: 407, endPoint y: 697, distance: 60.0
click at [407, 697] on td "Ads" at bounding box center [456, 697] width 109 height 72
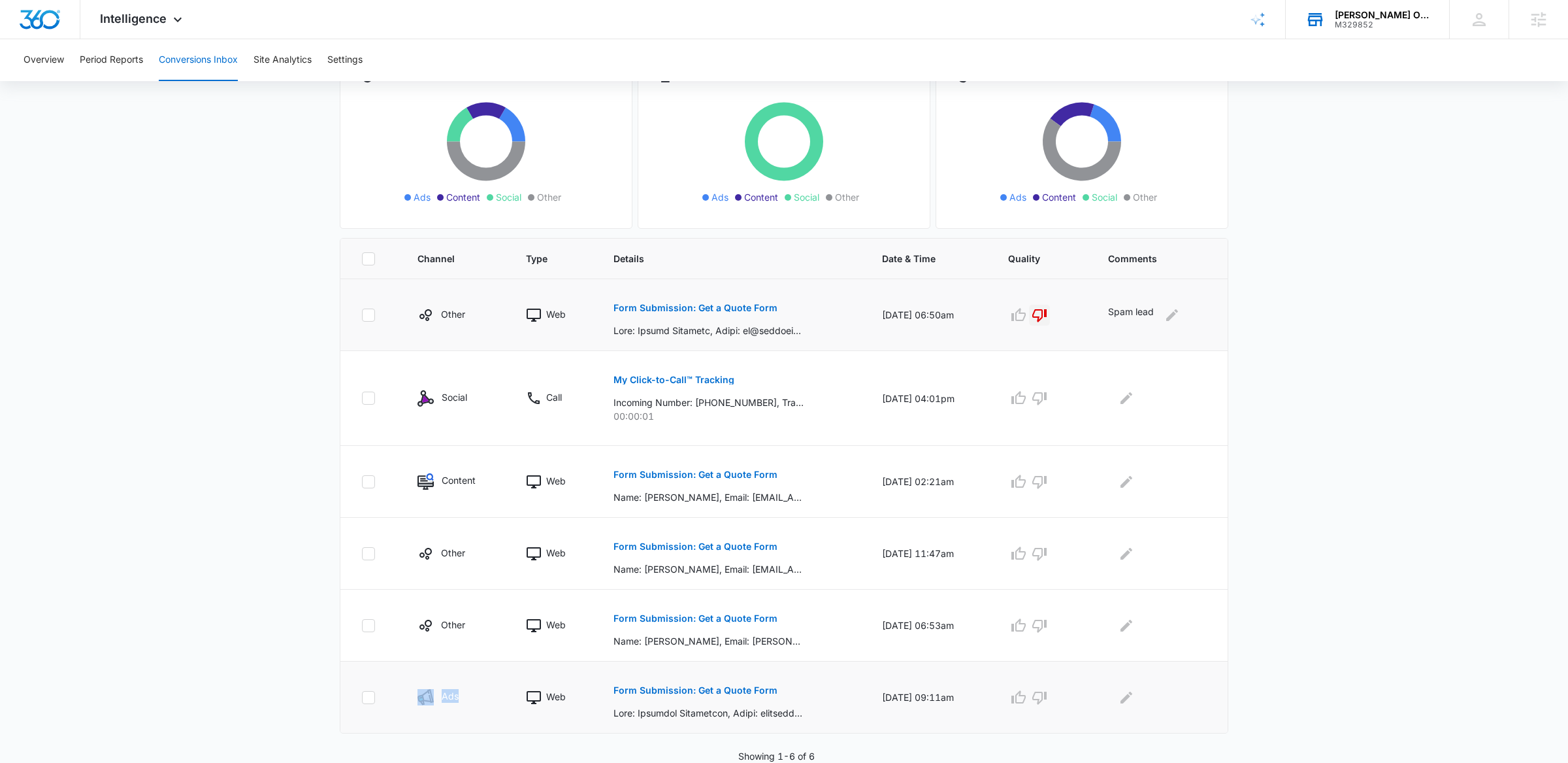
click at [730, 691] on p "Form Submission: Get a Quote Form" at bounding box center [696, 690] width 164 height 9
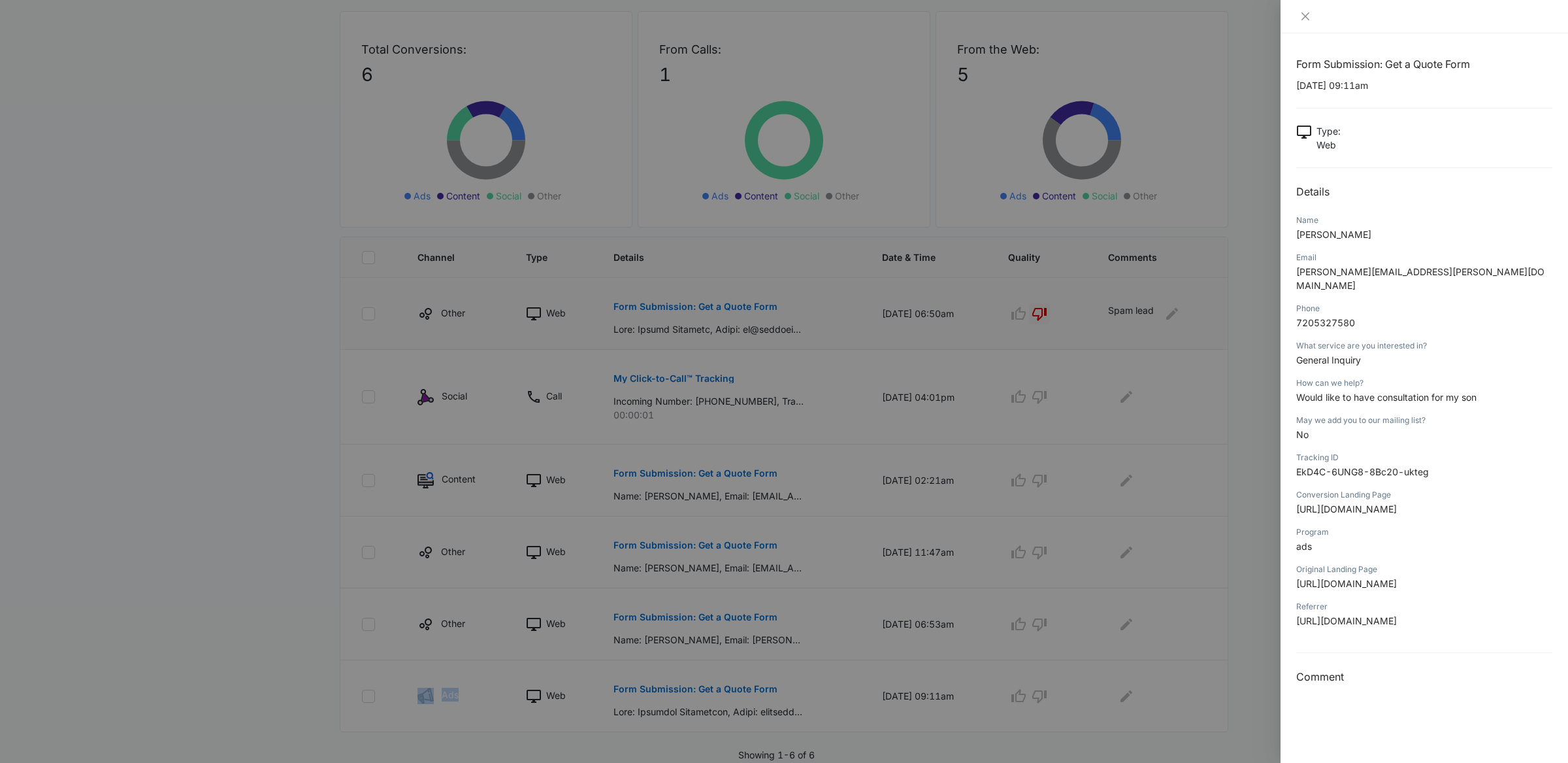
scroll to position [66, 0]
click at [1263, 556] on div at bounding box center [784, 382] width 1568 height 763
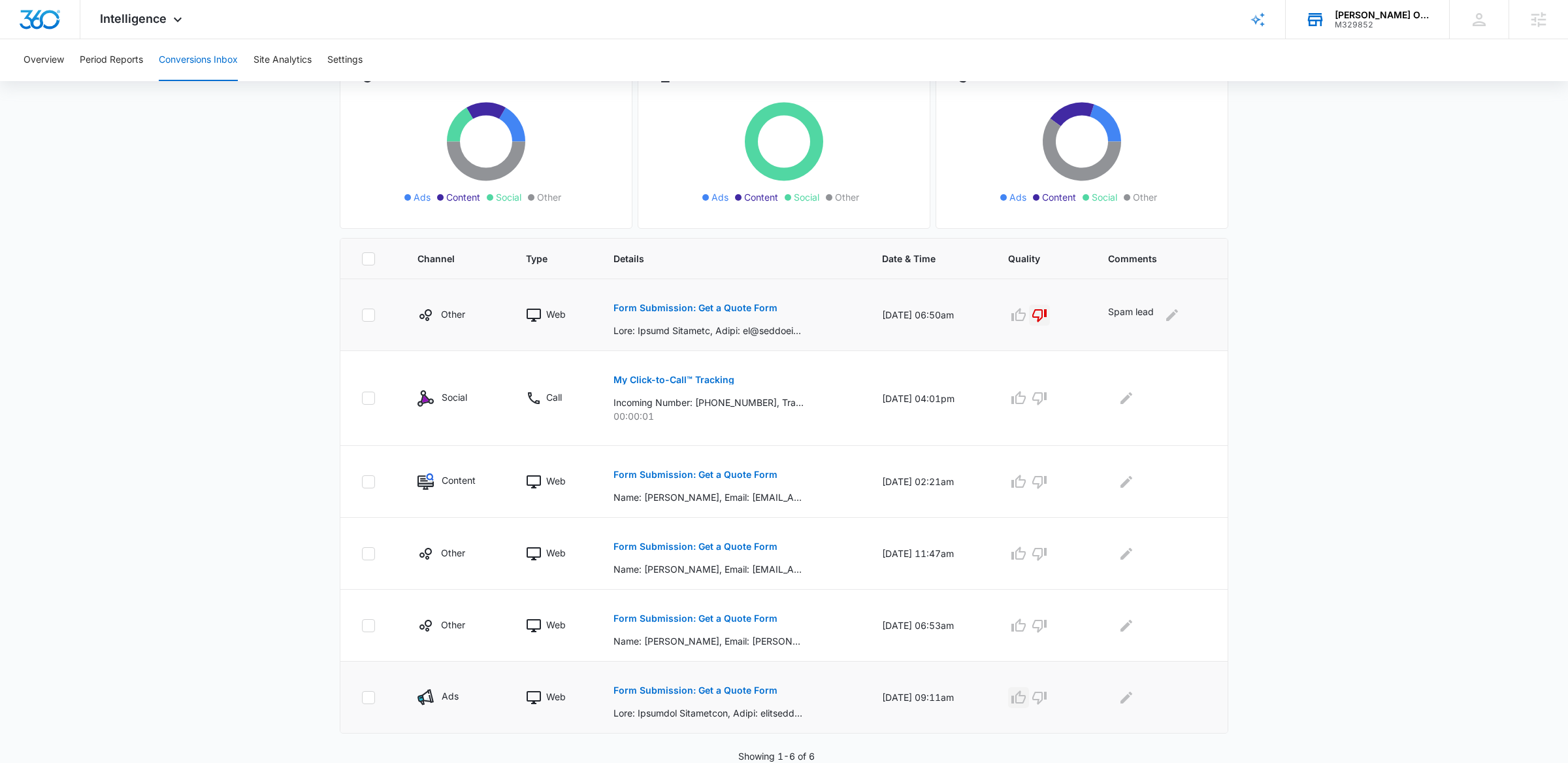
click at [1027, 704] on icon "button" at bounding box center [1018, 697] width 16 height 16
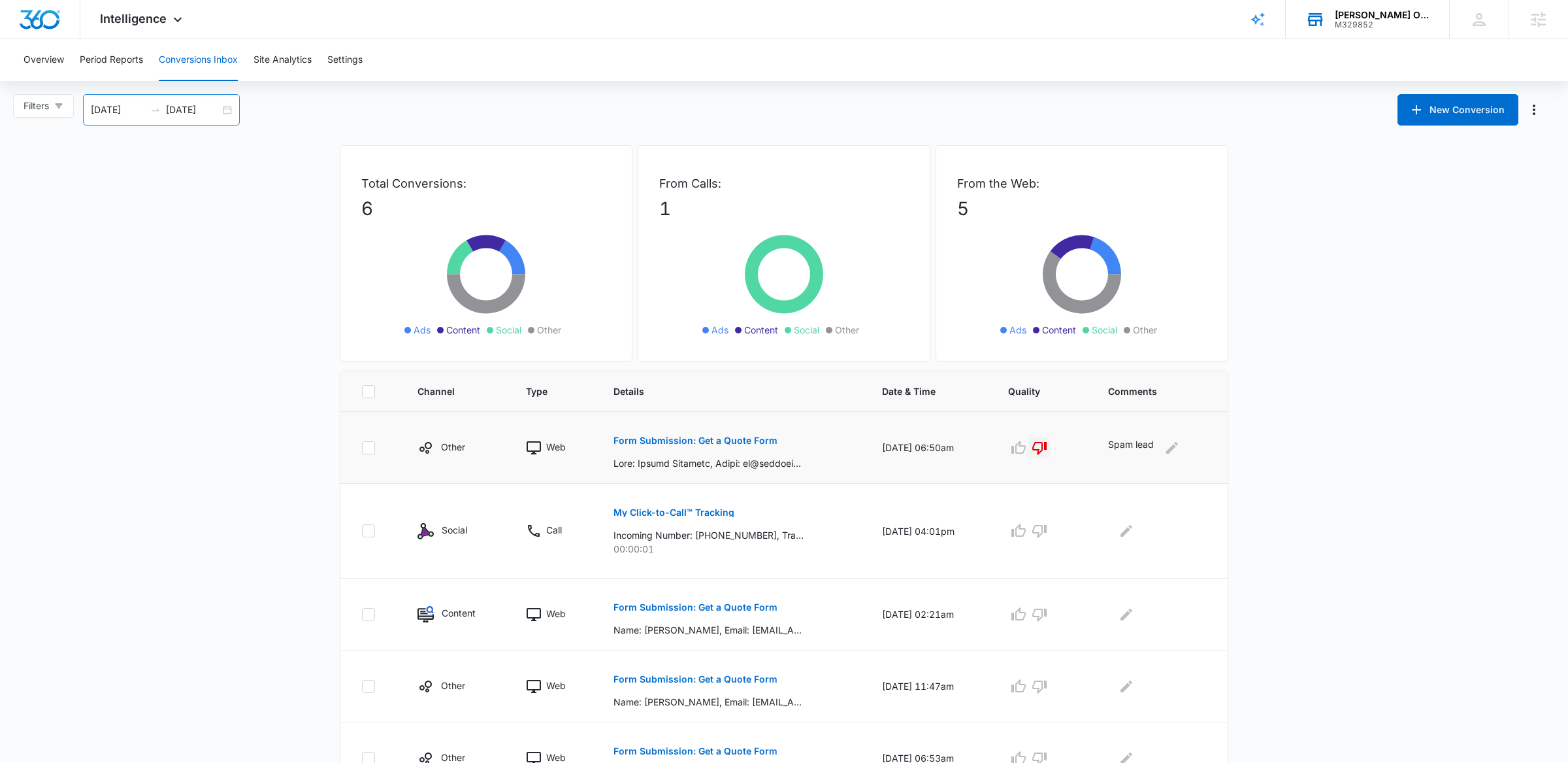
click at [226, 112] on div "[DATE] [DATE]" at bounding box center [161, 110] width 157 height 32
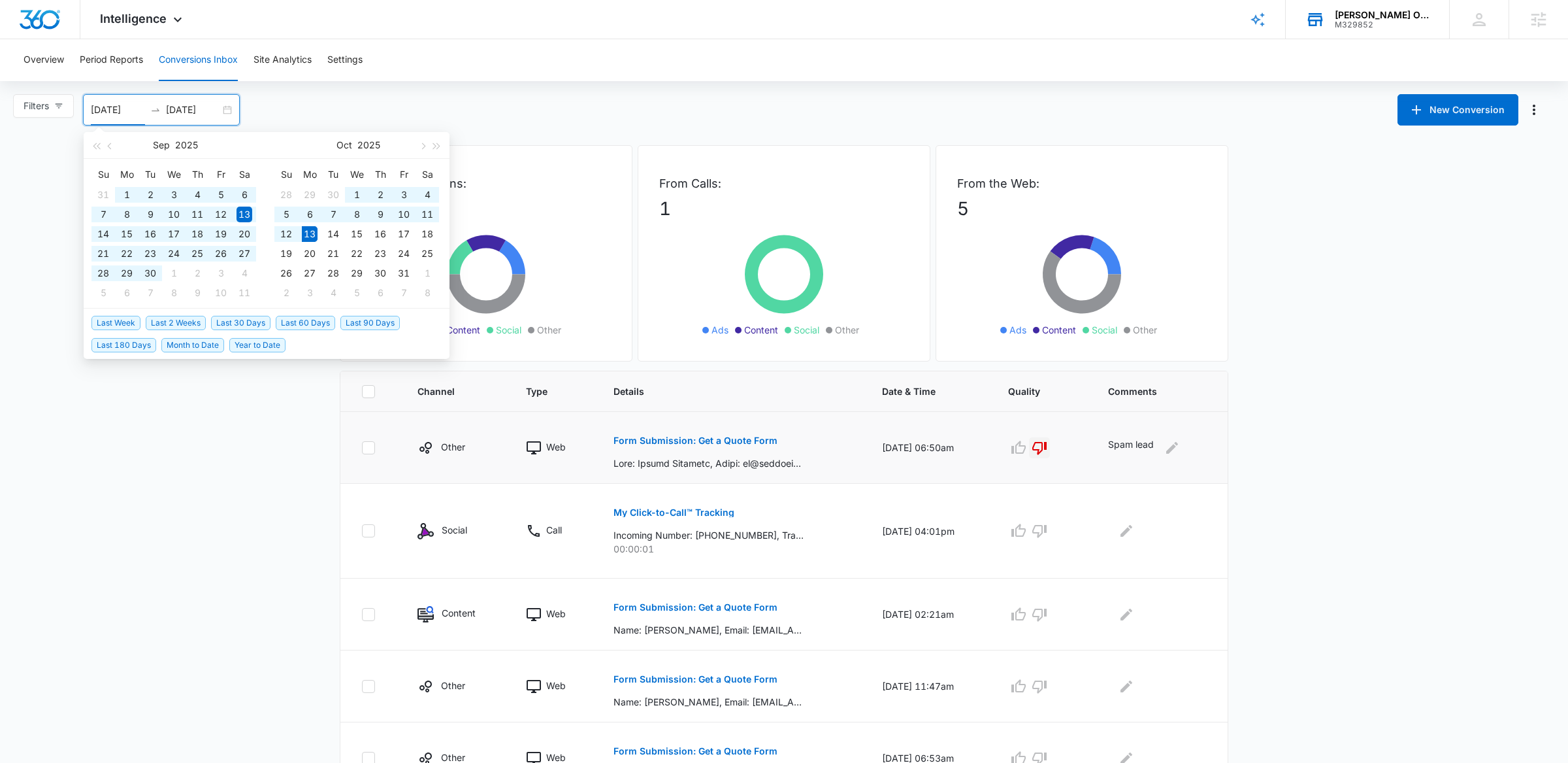
click at [297, 321] on span "Last 60 Days" at bounding box center [305, 323] width 59 height 14
type input "[DATE]"
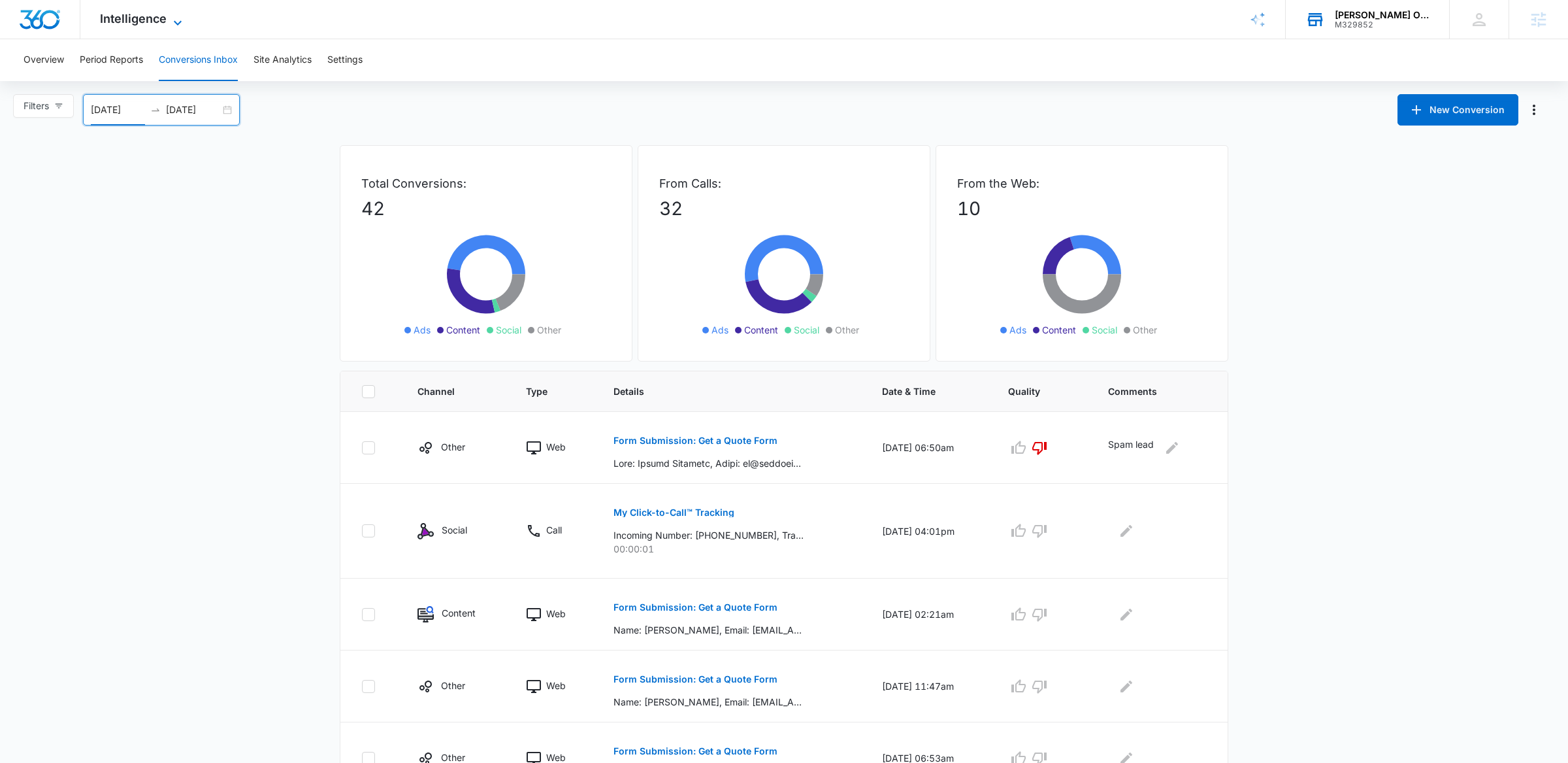
click at [127, 13] on span "Intelligence" at bounding box center [133, 18] width 67 height 13
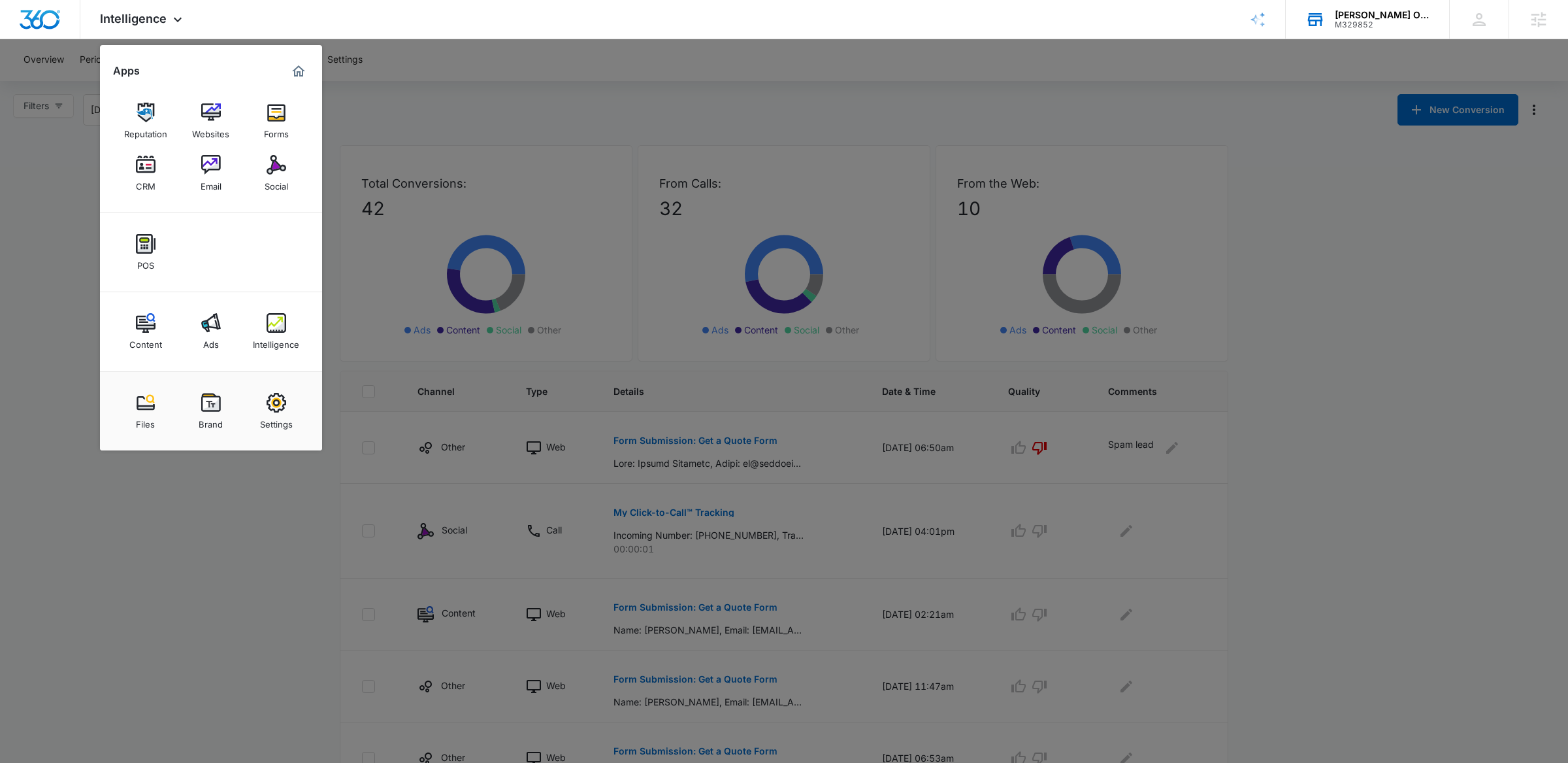
click at [397, 134] on div at bounding box center [784, 382] width 1568 height 763
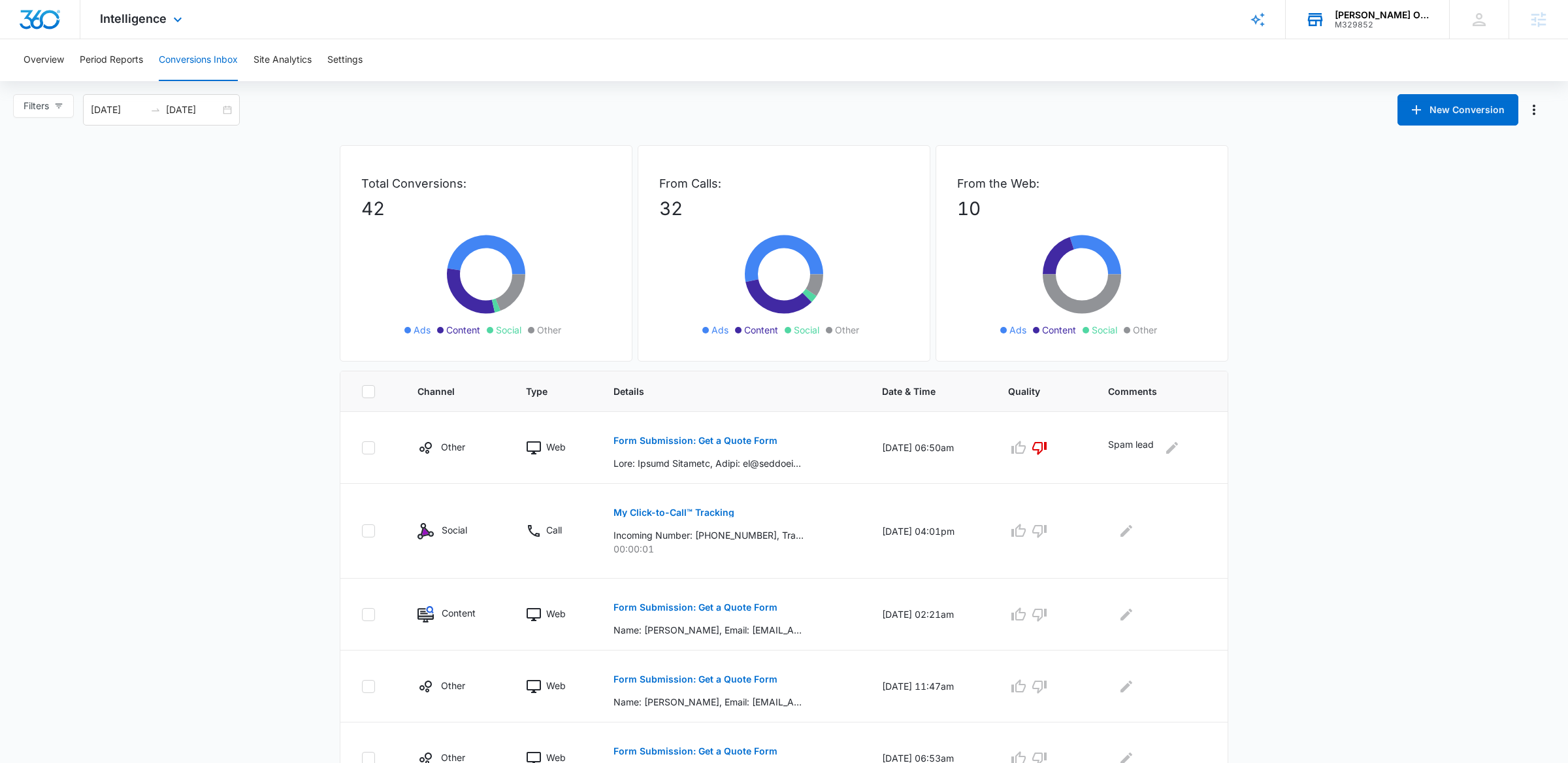
click at [63, 23] on div at bounding box center [40, 19] width 80 height 39
click at [156, 31] on div "Intelligence Apps Reputation Websites Forms CRM Email Social POS Content Ads In…" at bounding box center [142, 19] width 125 height 39
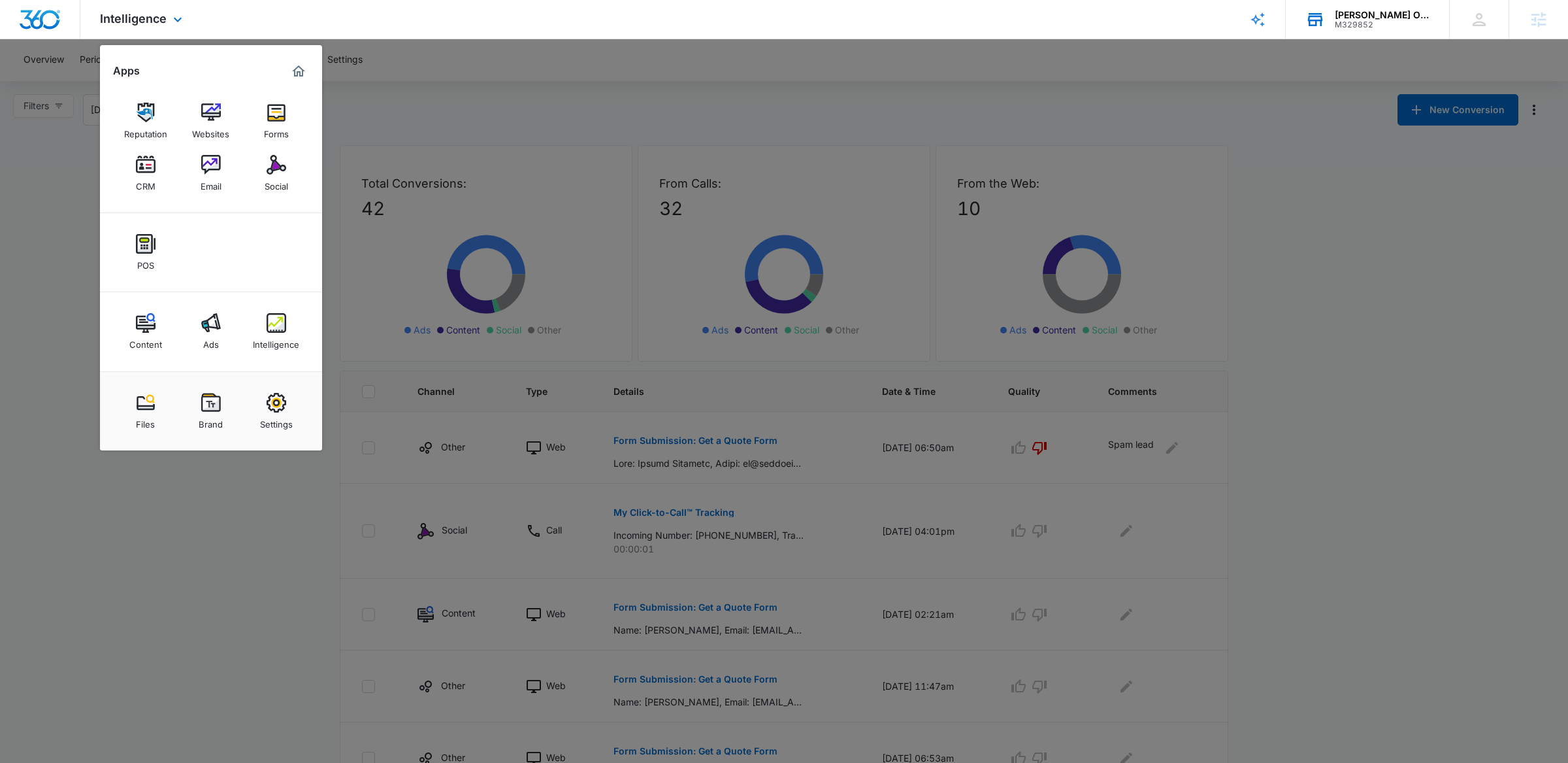
click at [297, 71] on img "Marketing 360® Dashboard" at bounding box center [299, 71] width 16 height 16
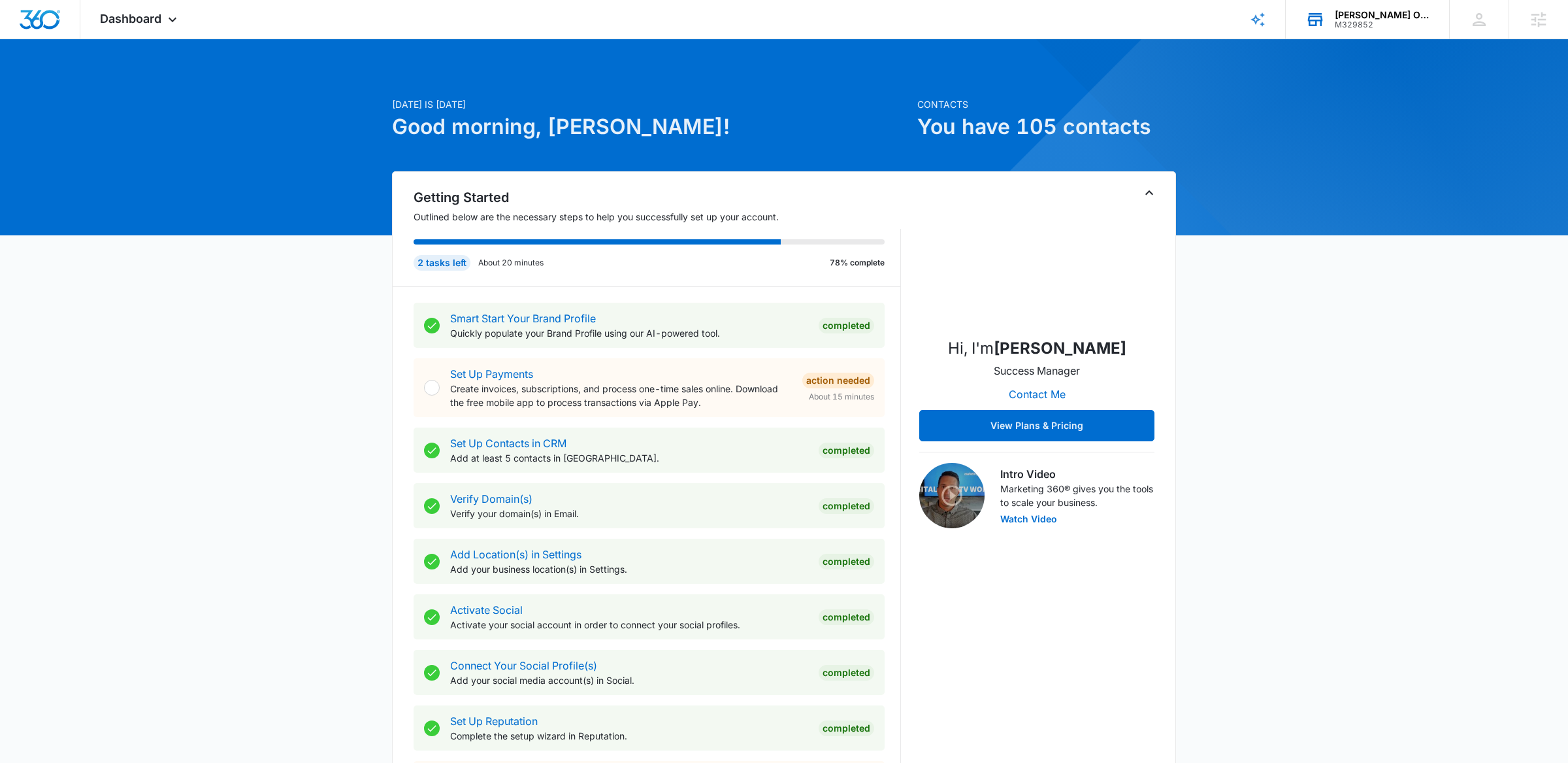
click at [1153, 202] on div "Hi, I'm [PERSON_NAME] Success Manager Contact Me View Plans & Pricing" at bounding box center [1037, 318] width 235 height 246
click at [1152, 189] on icon "Toggle Collapse" at bounding box center [1149, 193] width 16 height 16
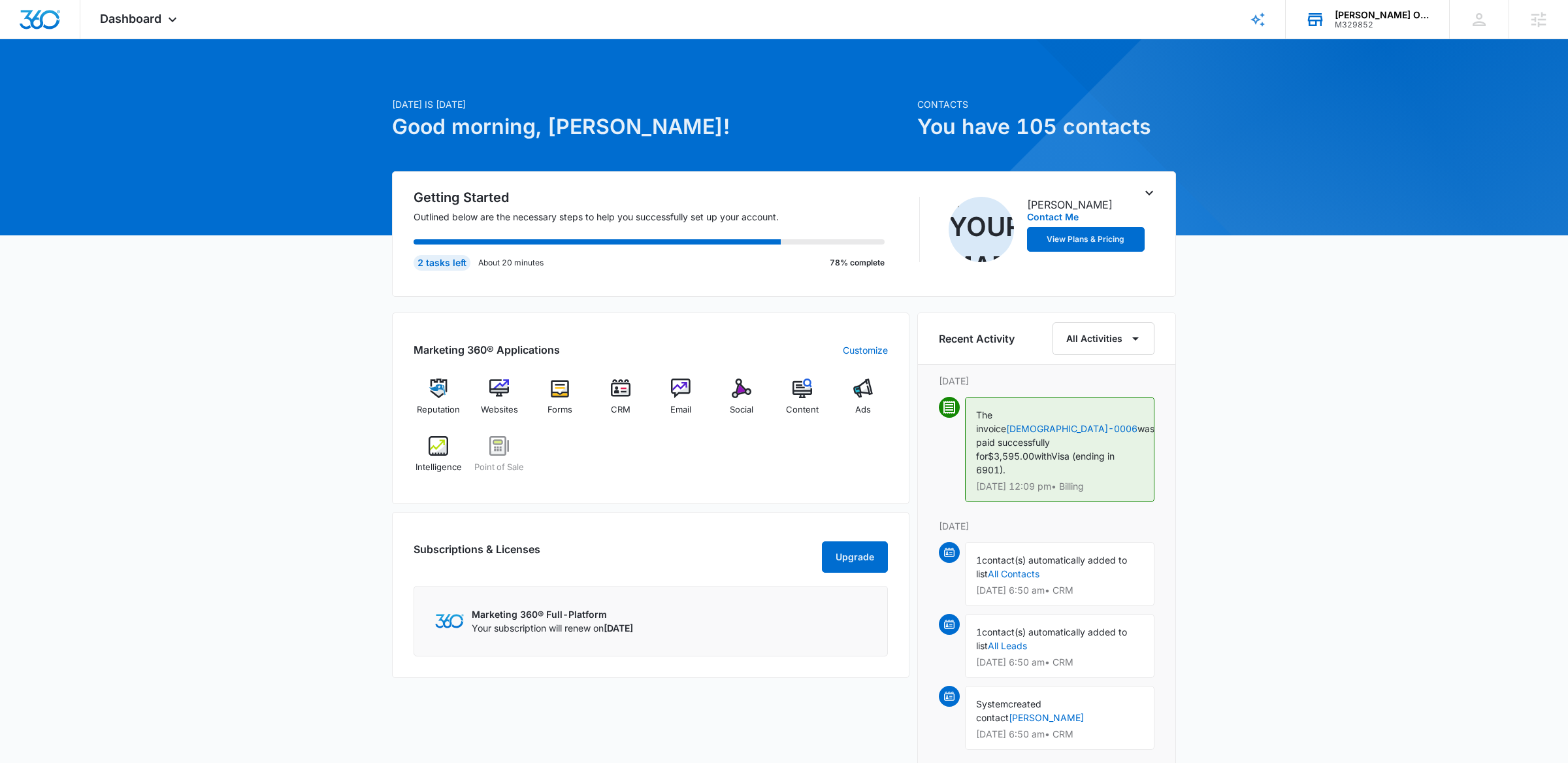
click at [650, 458] on div "Reputation Websites Forms CRM Email Social Content Ads Intelligence Point of Sa…" at bounding box center [650, 430] width 474 height 104
click at [185, 17] on div "Dashboard Apps Reputation Websites Forms CRM Email Social POS Content Ads Intel…" at bounding box center [140, 19] width 120 height 39
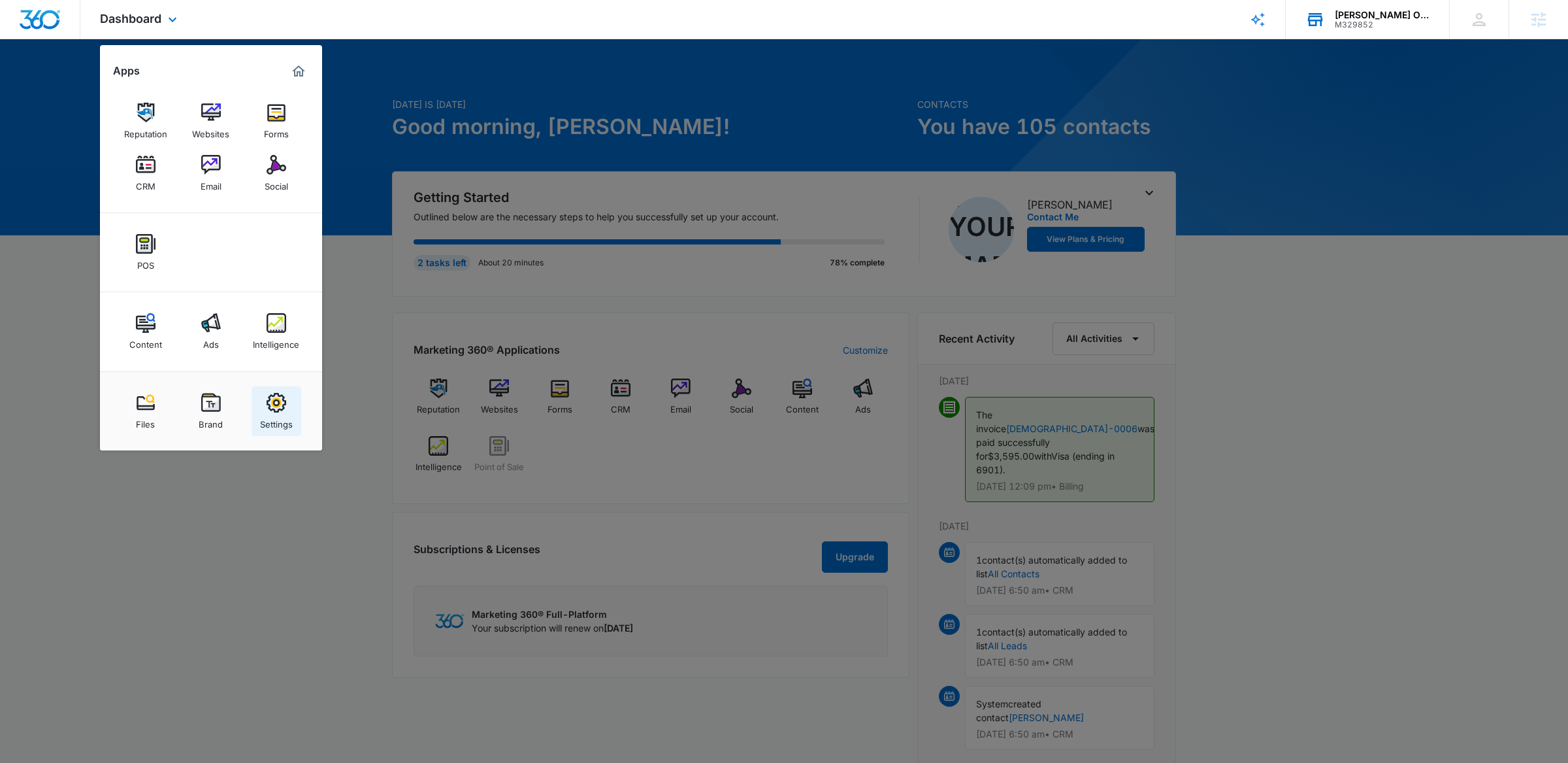
click at [278, 409] on img at bounding box center [276, 403] width 20 height 20
select select "15"
select select "US"
select select "America/[GEOGRAPHIC_DATA]"
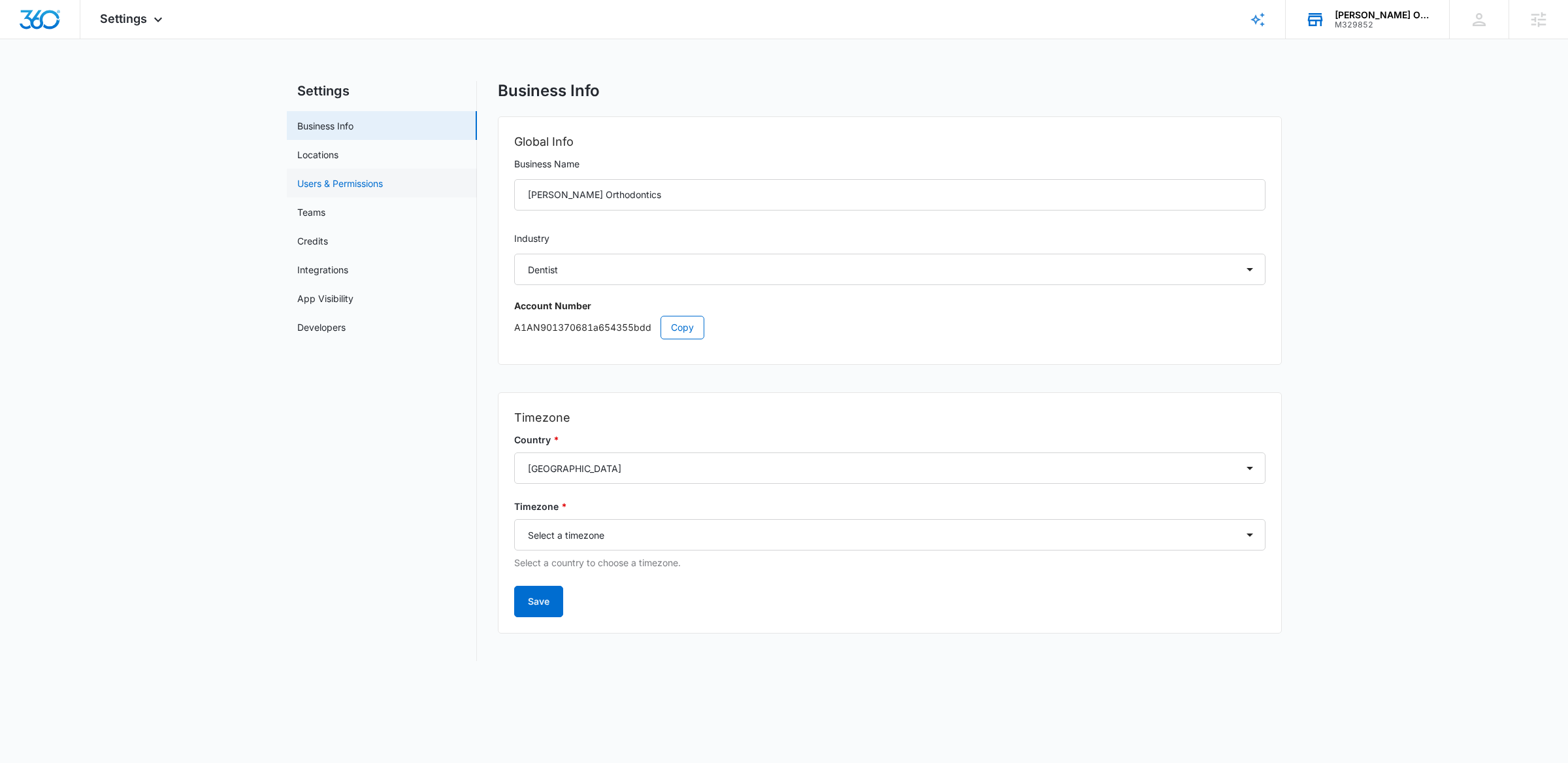
click at [353, 179] on link "Users & Permissions" at bounding box center [340, 183] width 85 height 13
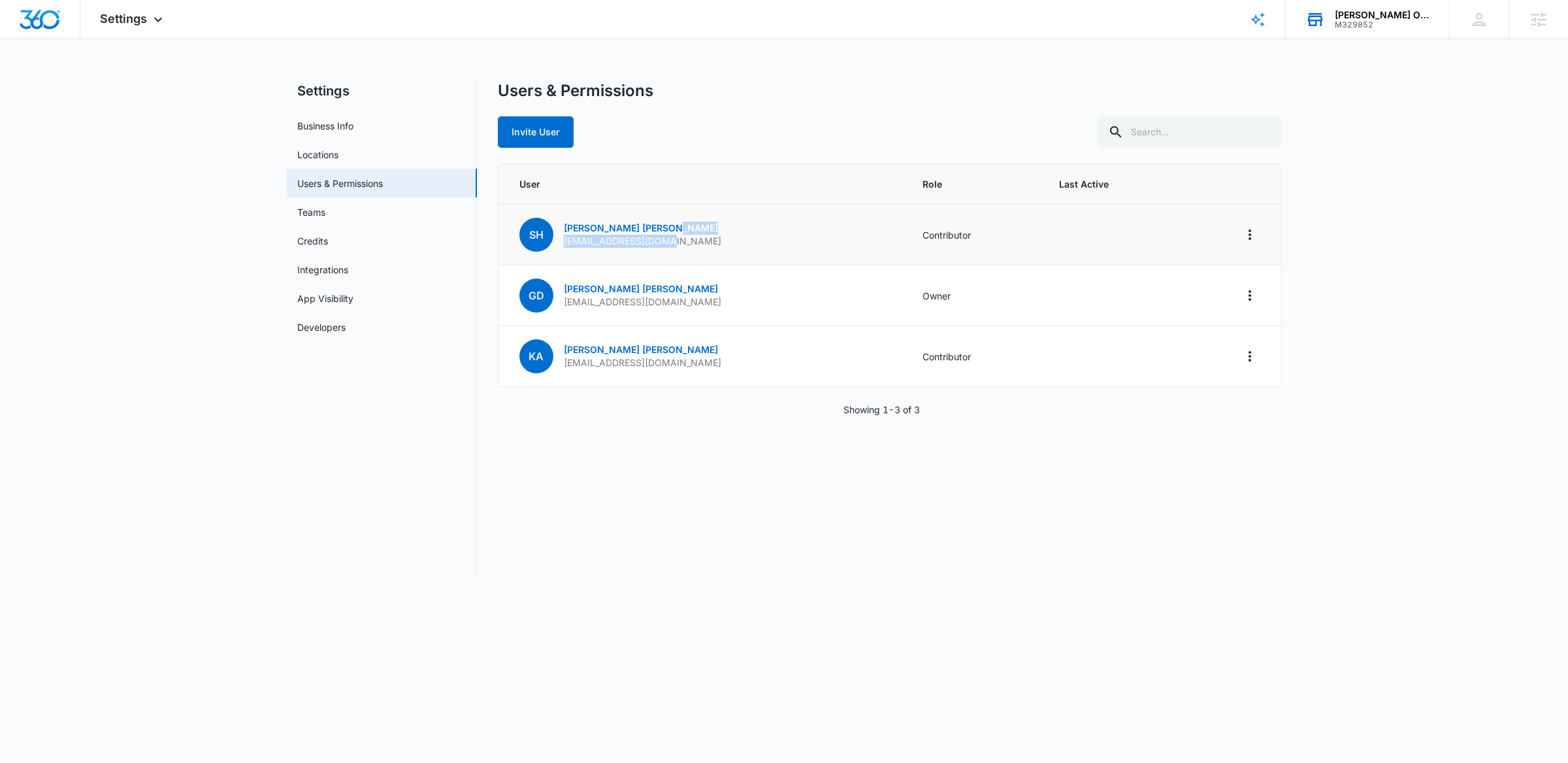
drag, startPoint x: 674, startPoint y: 231, endPoint x: 658, endPoint y: 232, distance: 16.0
click at [658, 232] on td "SH [PERSON_NAME] [EMAIL_ADDRESS][DOMAIN_NAME]" at bounding box center [703, 235] width 409 height 61
click at [696, 247] on td "SH [PERSON_NAME] [EMAIL_ADDRESS][DOMAIN_NAME]" at bounding box center [703, 235] width 409 height 61
drag, startPoint x: 692, startPoint y: 247, endPoint x: 560, endPoint y: 243, distance: 132.1
click at [560, 243] on td "SH [PERSON_NAME] [EMAIL_ADDRESS][DOMAIN_NAME]" at bounding box center [703, 235] width 409 height 61
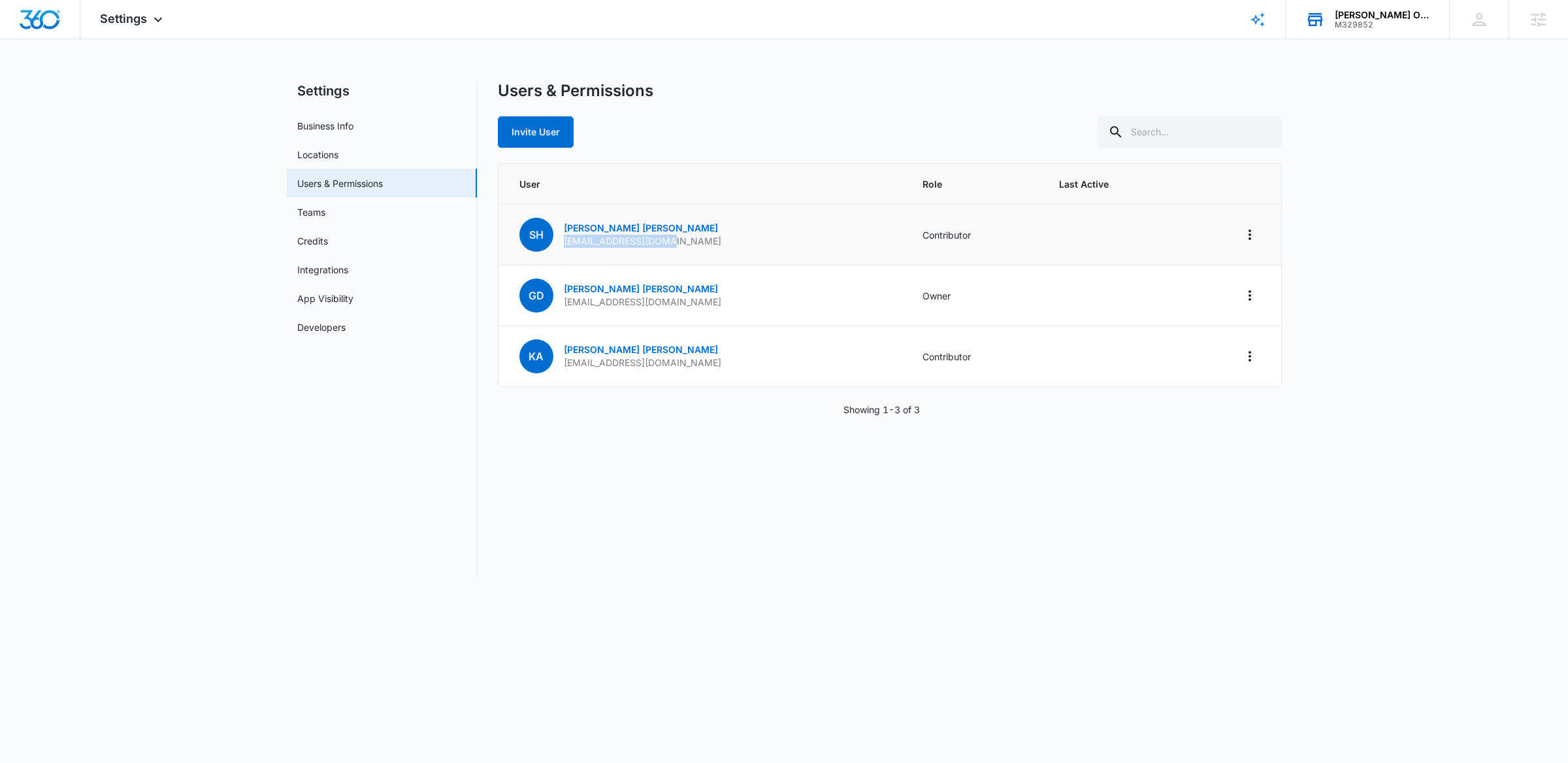
copy p "[EMAIL_ADDRESS][DOMAIN_NAME]"
